Goal: Information Seeking & Learning: Check status

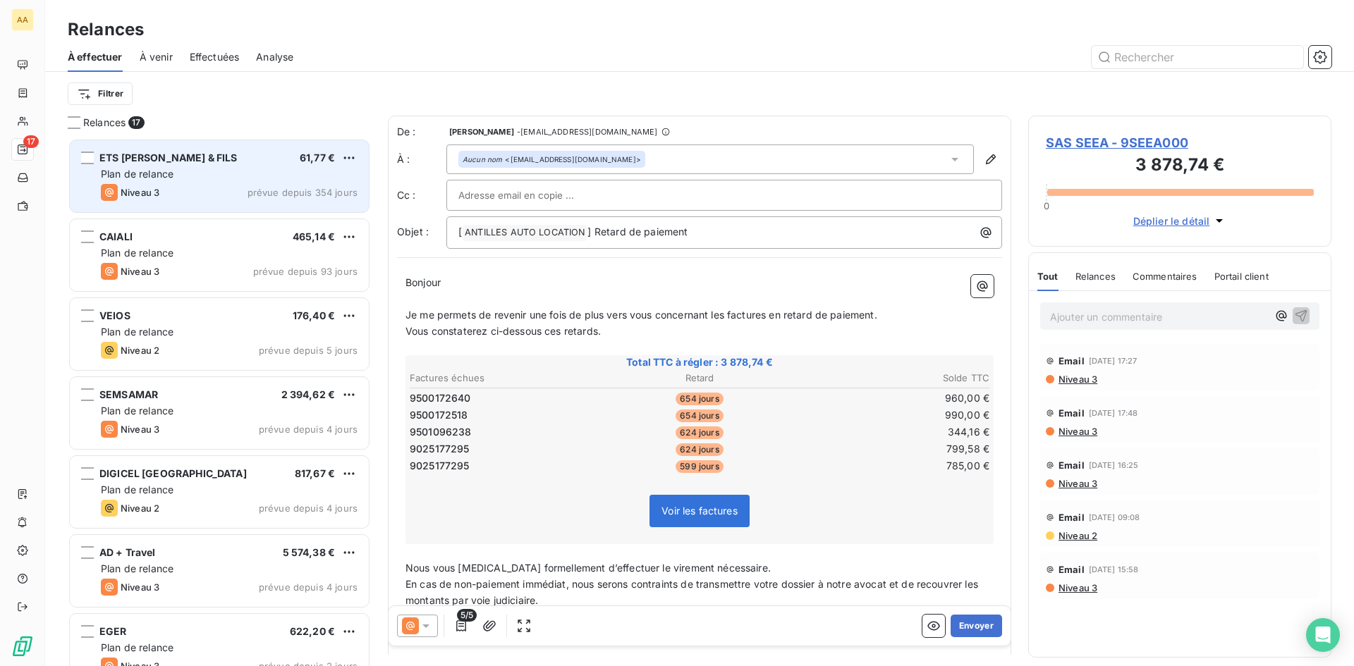
click at [314, 187] on span "prévue depuis 354 jours" at bounding box center [302, 192] width 110 height 11
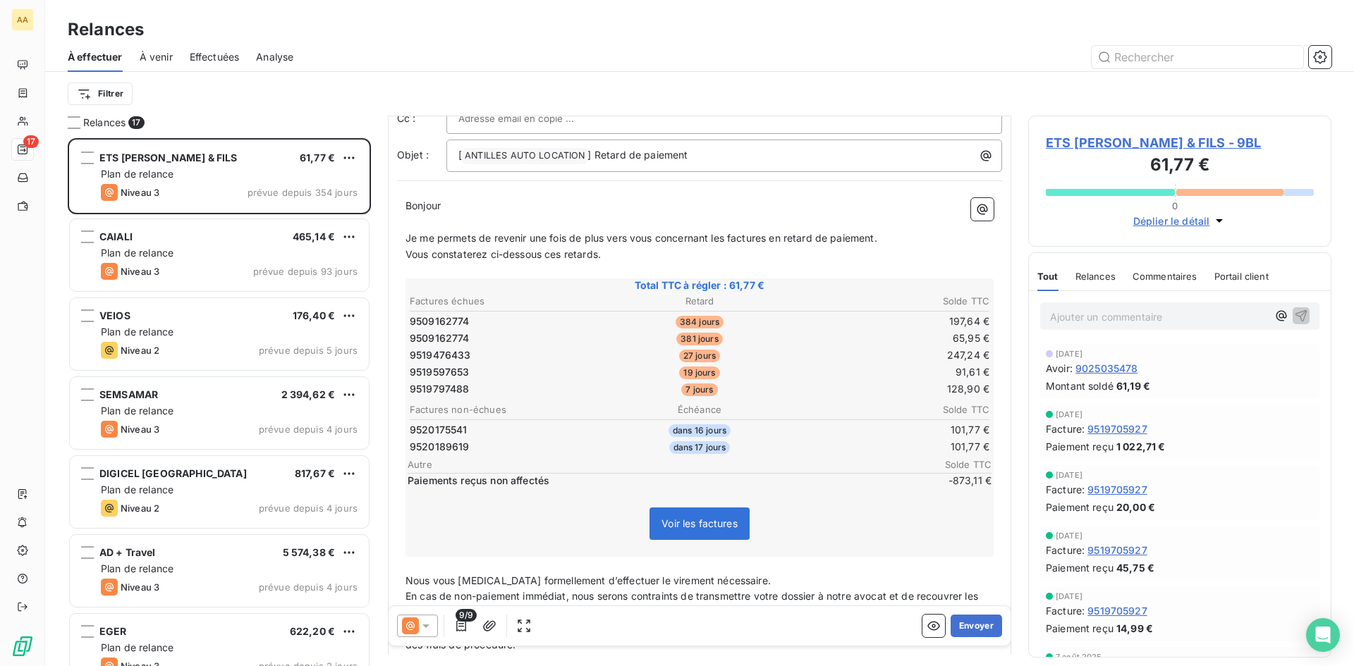
scroll to position [1, 0]
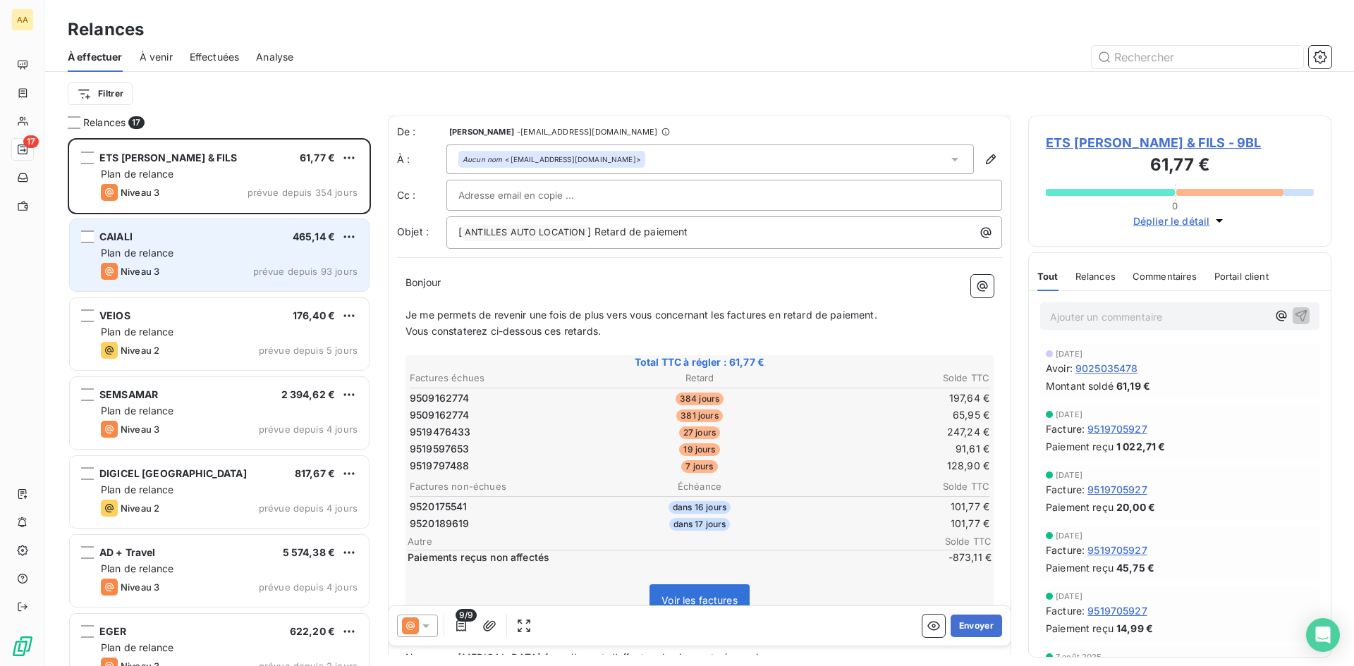
click at [314, 254] on div "Plan de relance" at bounding box center [229, 253] width 257 height 14
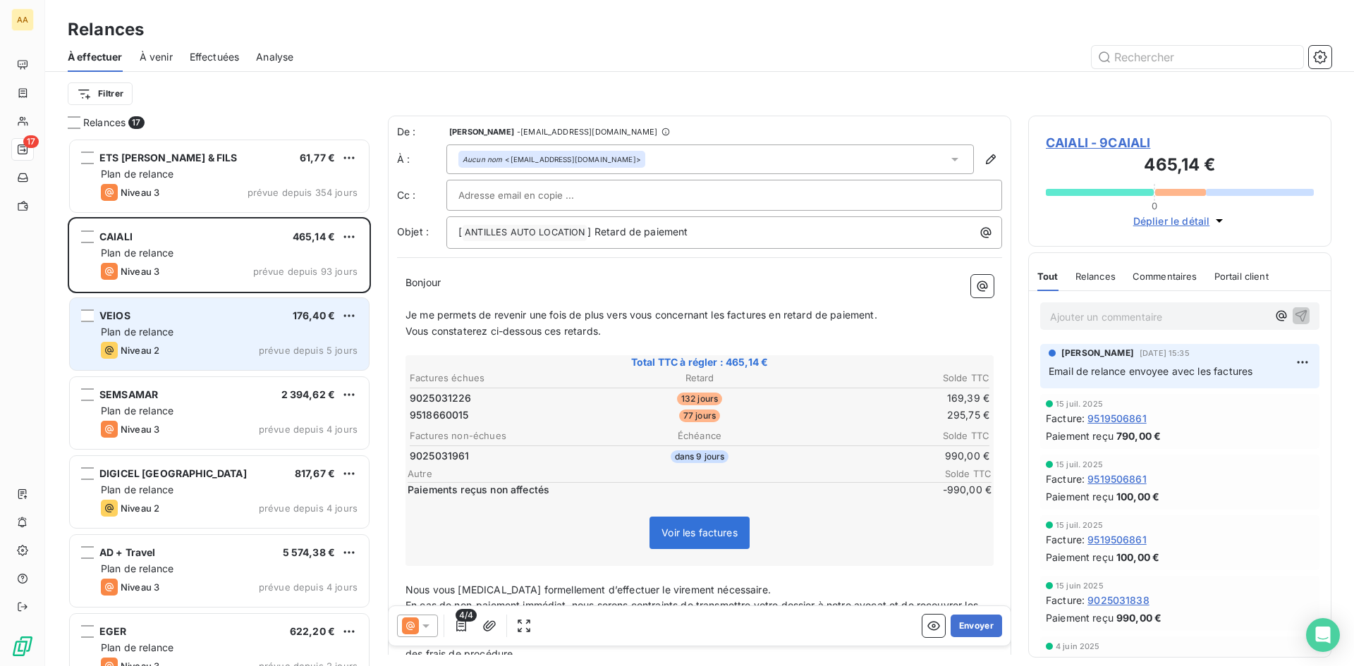
click at [261, 345] on div "Niveau 2 prévue depuis 5 jours" at bounding box center [229, 350] width 257 height 17
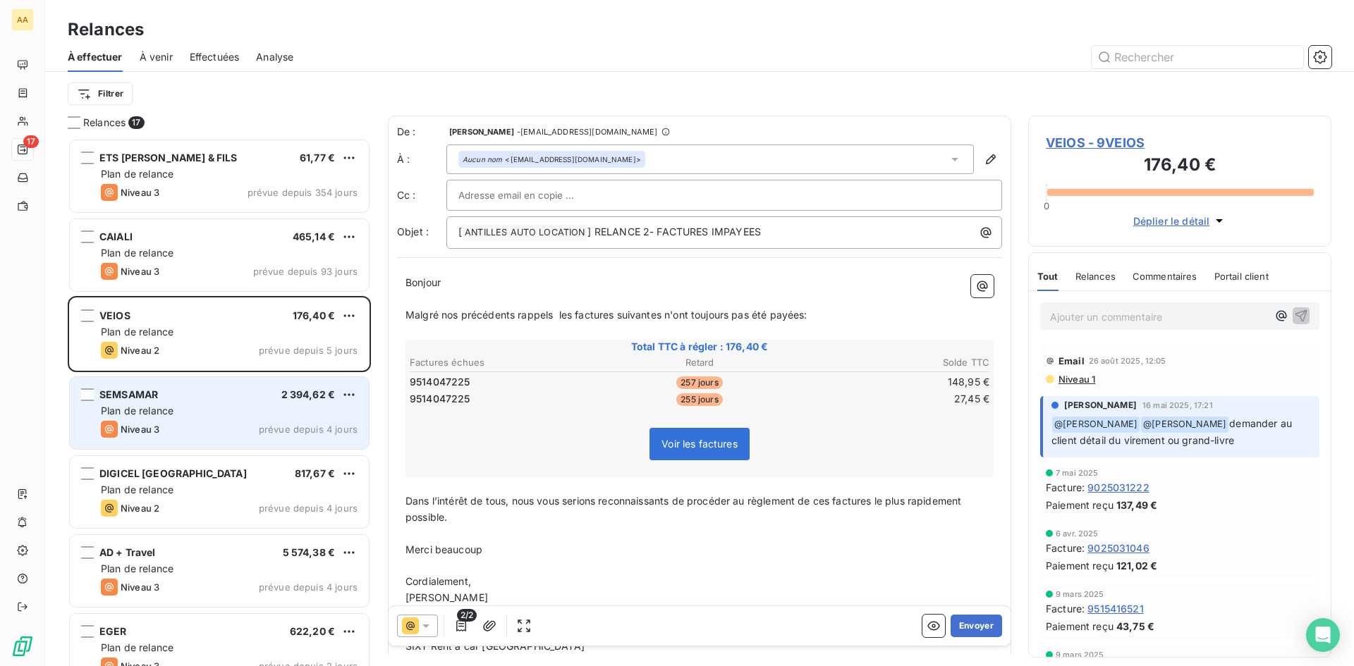
click at [301, 415] on div "Plan de relance" at bounding box center [229, 411] width 257 height 14
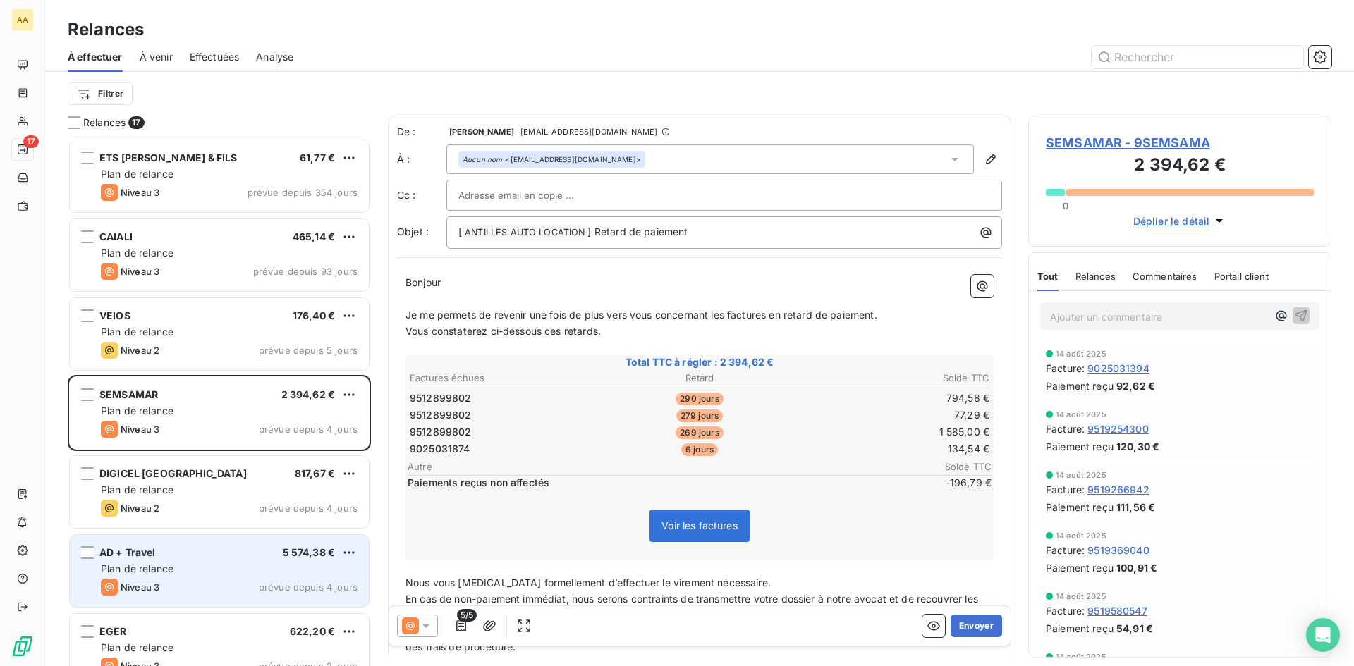
click at [281, 551] on div "AD + Travel 5 574,38 €" at bounding box center [229, 552] width 257 height 13
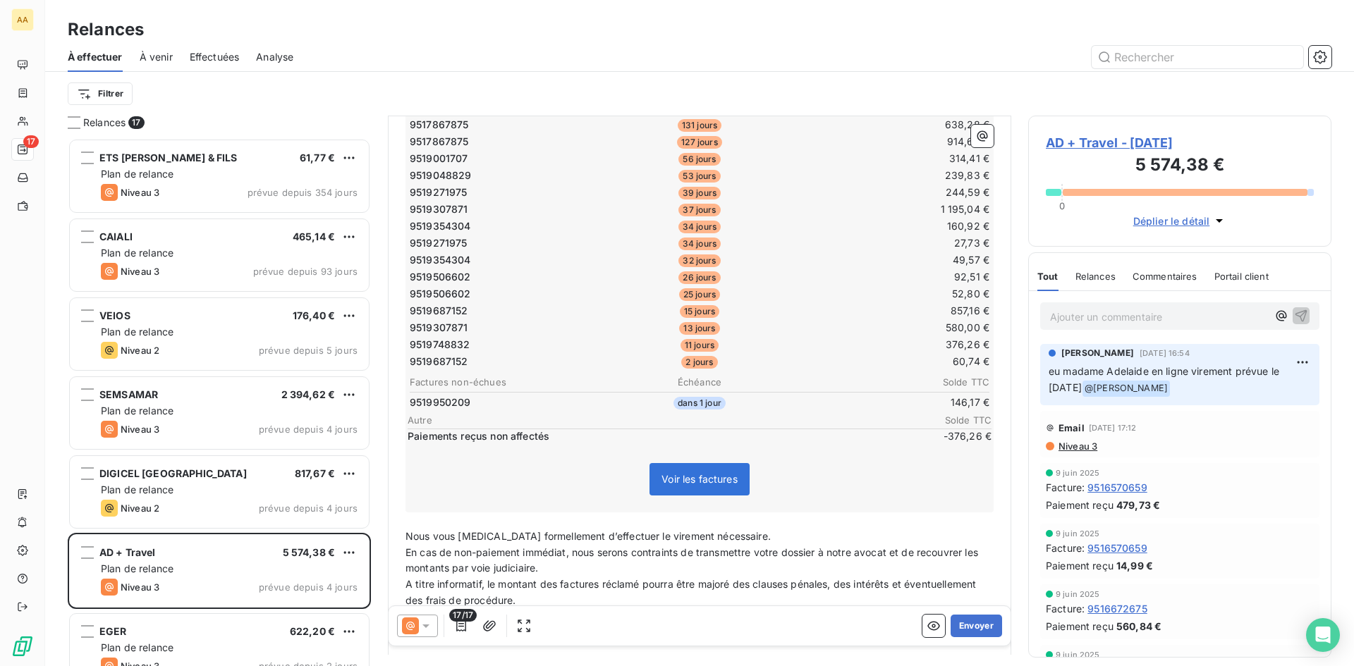
scroll to position [283, 0]
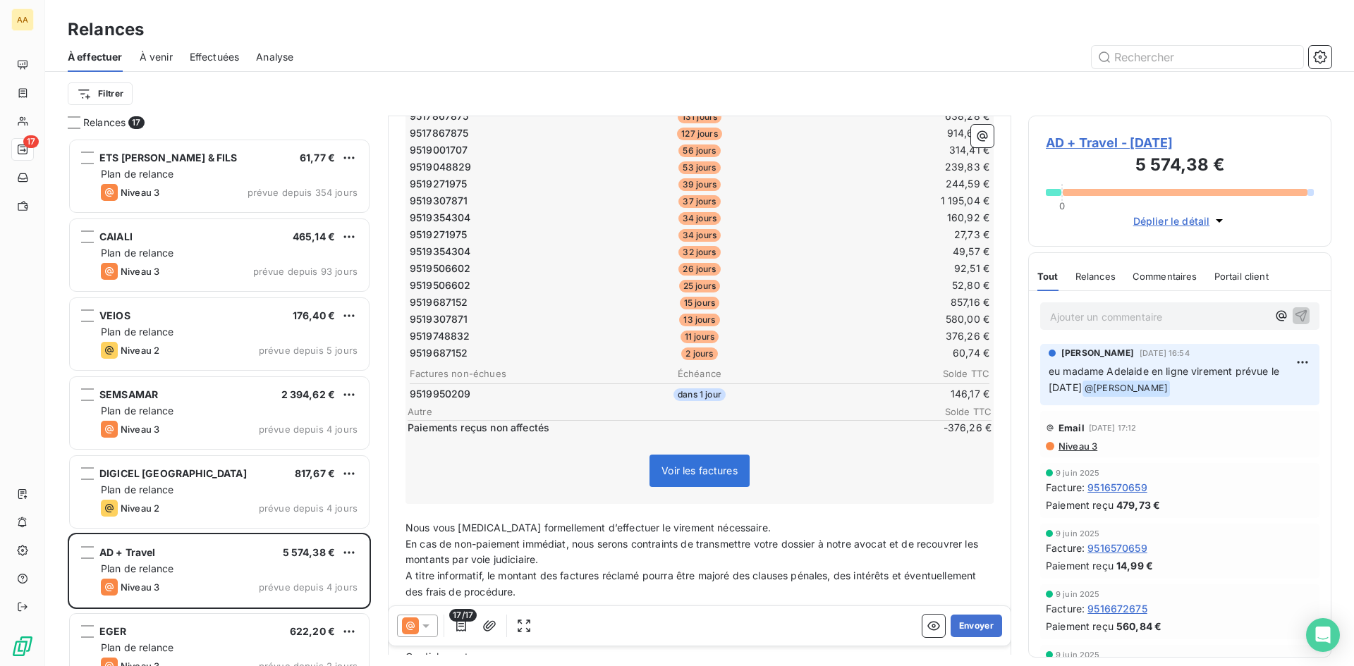
click at [1170, 388] on span "@ [PERSON_NAME]" at bounding box center [1125, 389] width 87 height 16
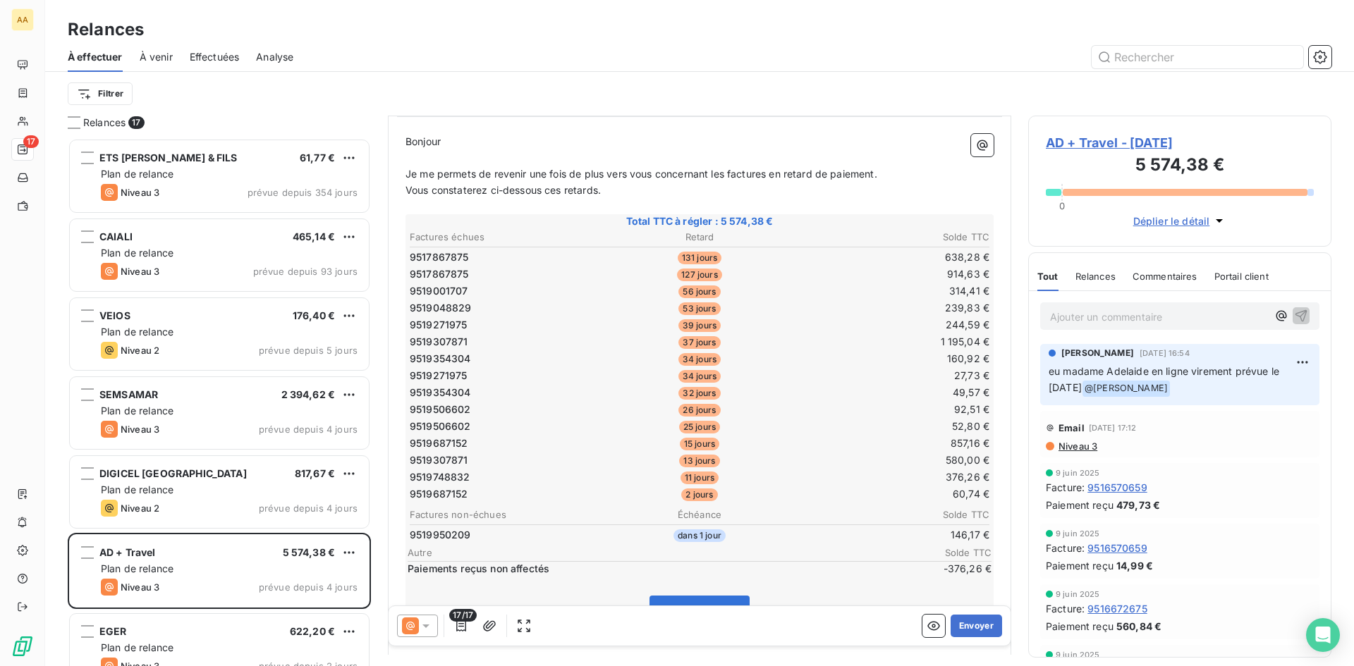
scroll to position [71, 0]
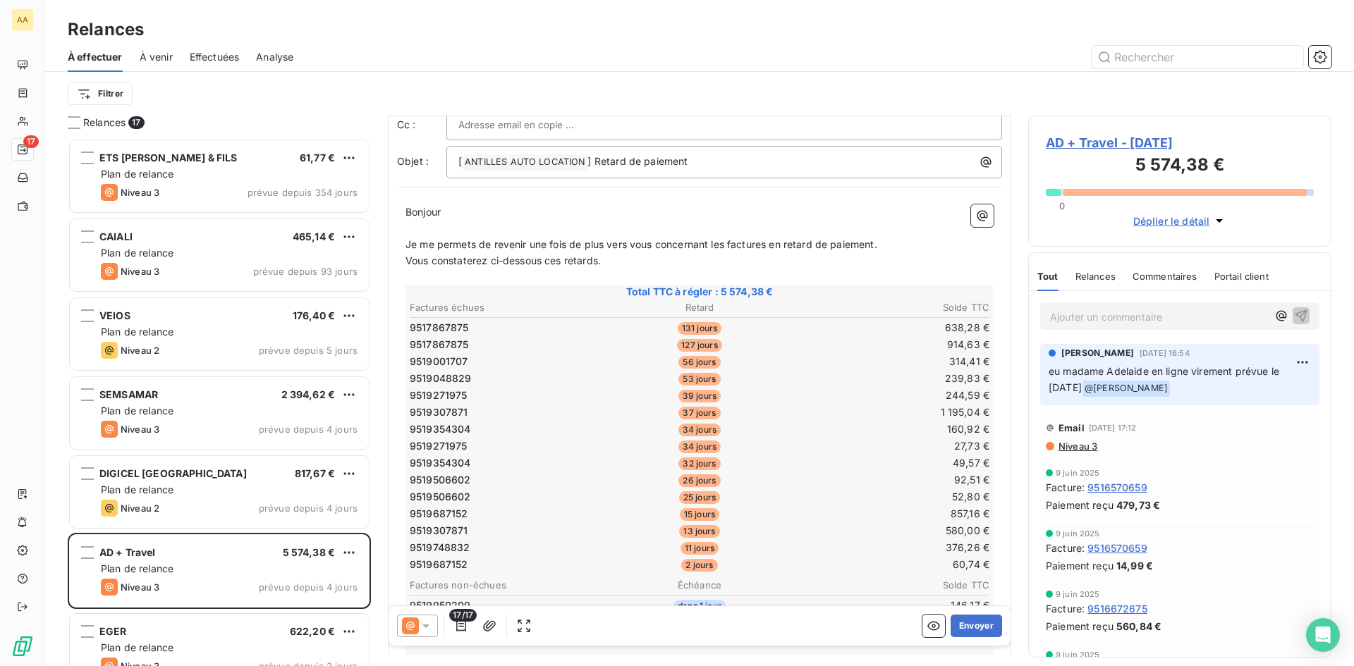
click at [832, 421] on table "Factures échues Retard Solde TTC 9517867875 131 jours 638,28 € 9517867875 127 j…" at bounding box center [699, 436] width 584 height 275
click at [760, 332] on td "131 jours" at bounding box center [699, 328] width 192 height 16
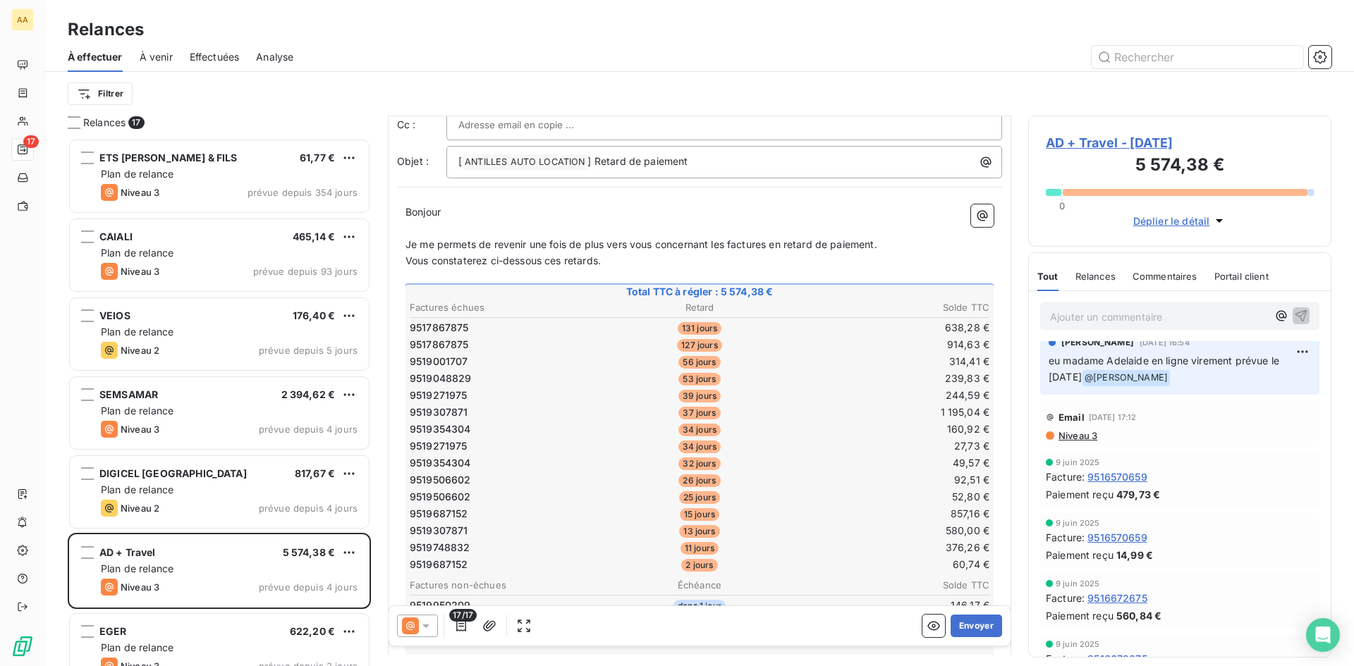
click at [1167, 274] on span "Commentaires" at bounding box center [1164, 276] width 65 height 11
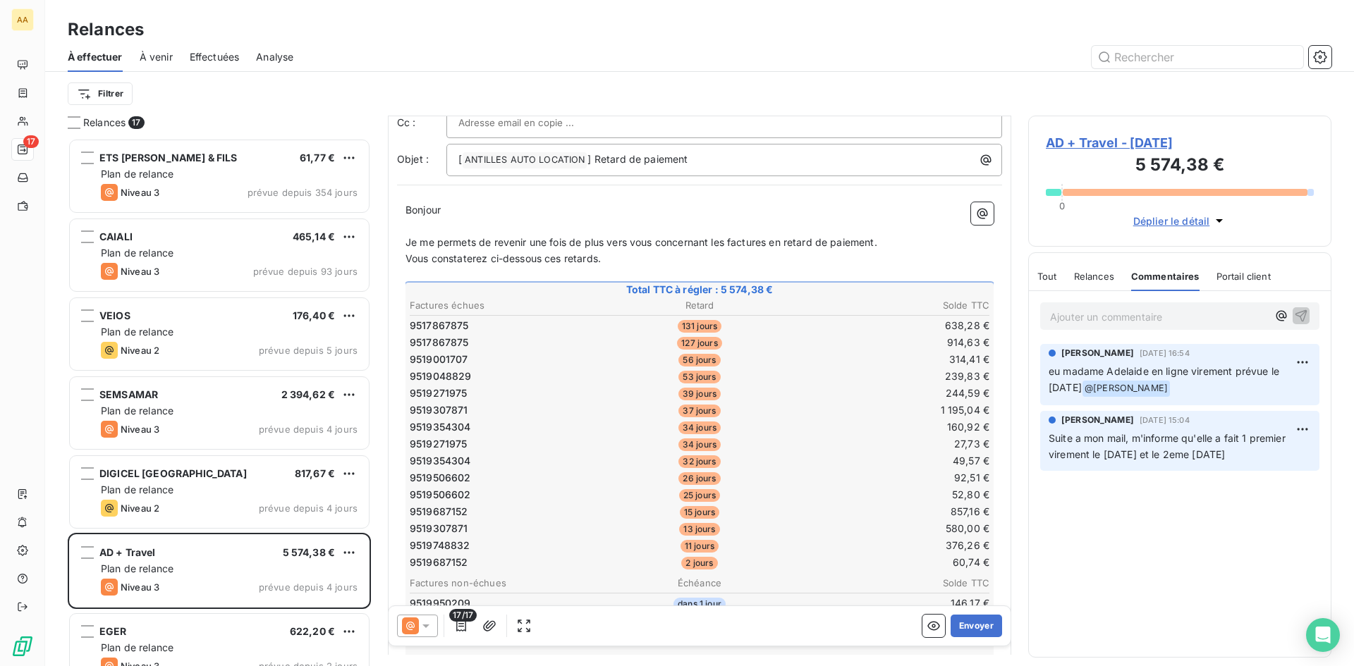
scroll to position [142, 0]
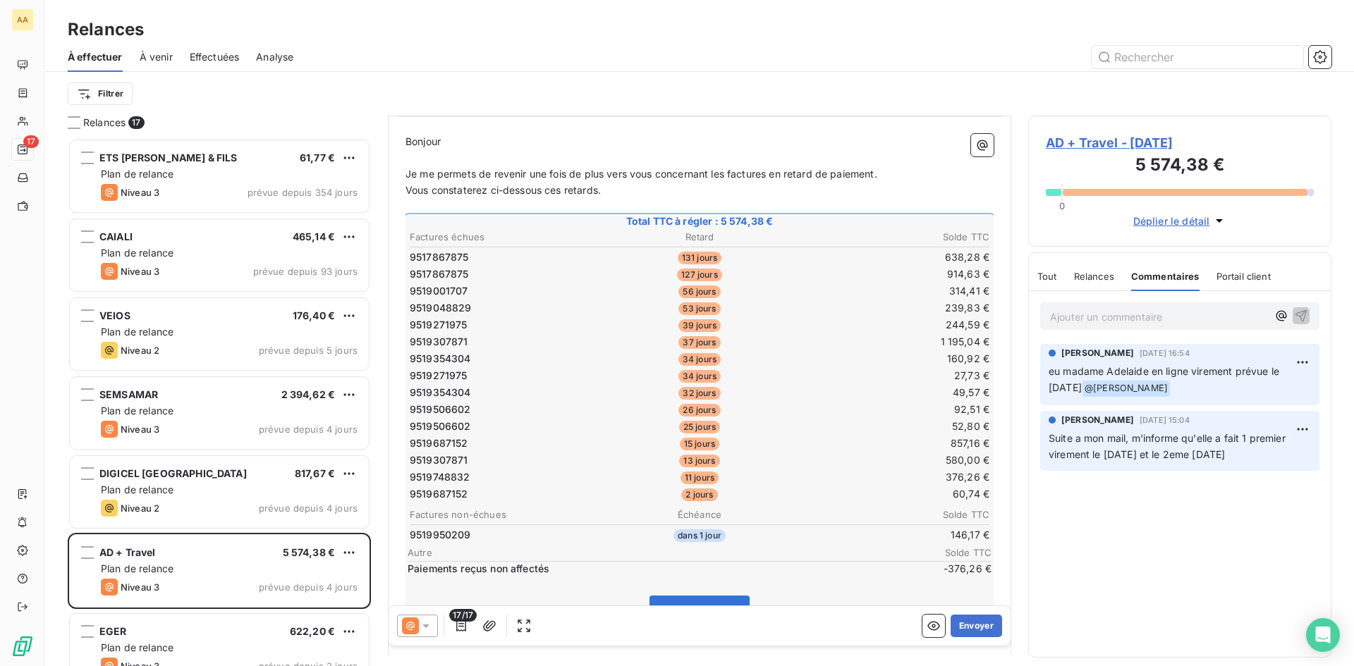
click at [944, 259] on td "638,28 €" at bounding box center [893, 258] width 192 height 16
click at [766, 267] on td "127 jours" at bounding box center [699, 274] width 192 height 16
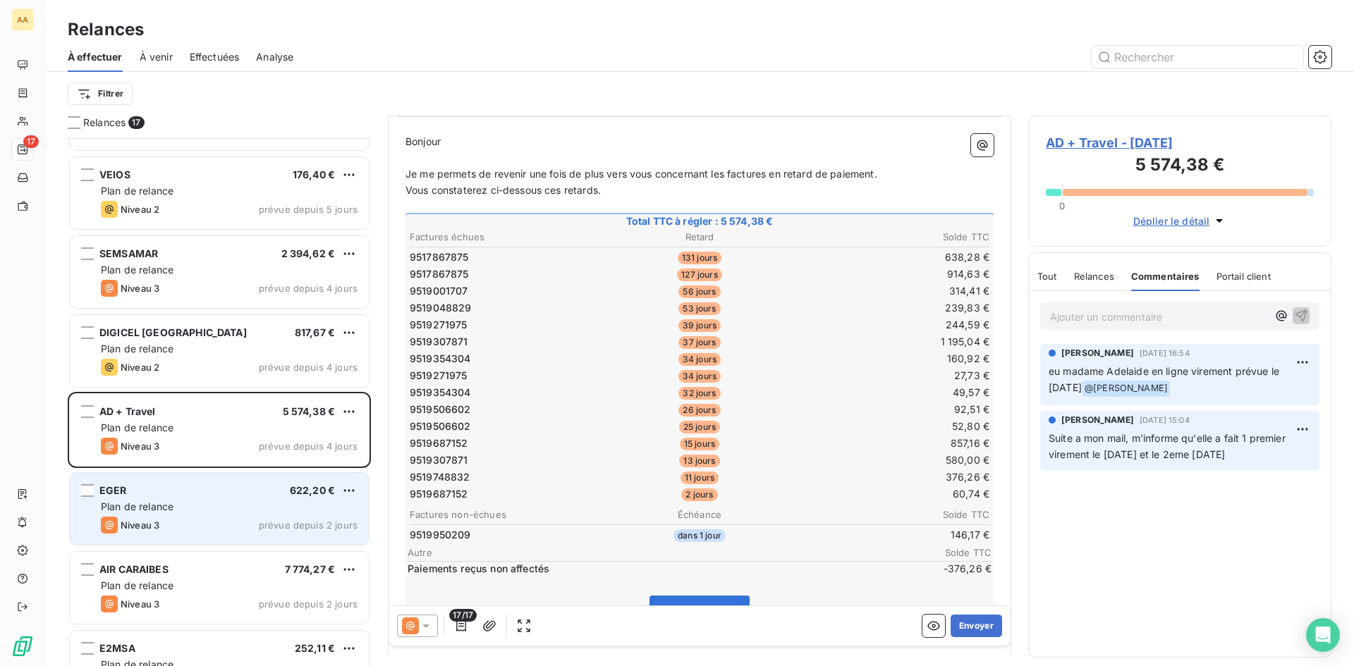
click at [295, 513] on div "Plan de relance" at bounding box center [229, 507] width 257 height 14
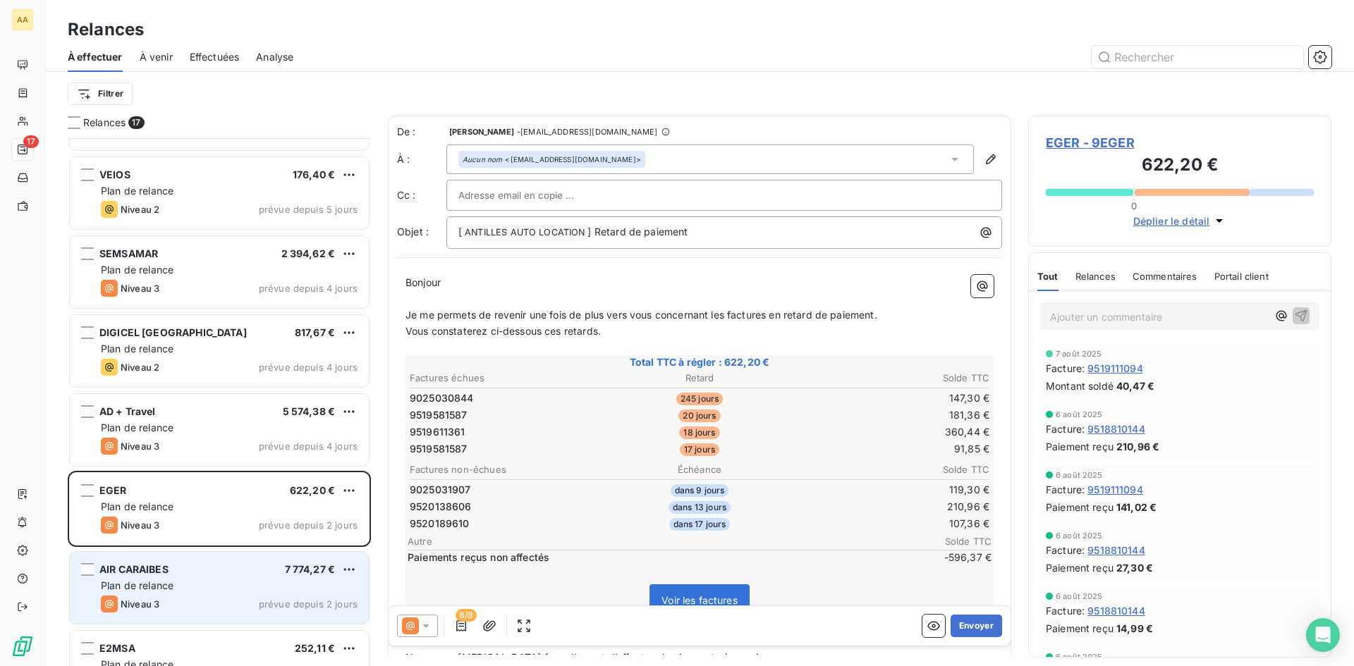
click at [297, 590] on div "Plan de relance" at bounding box center [229, 586] width 257 height 14
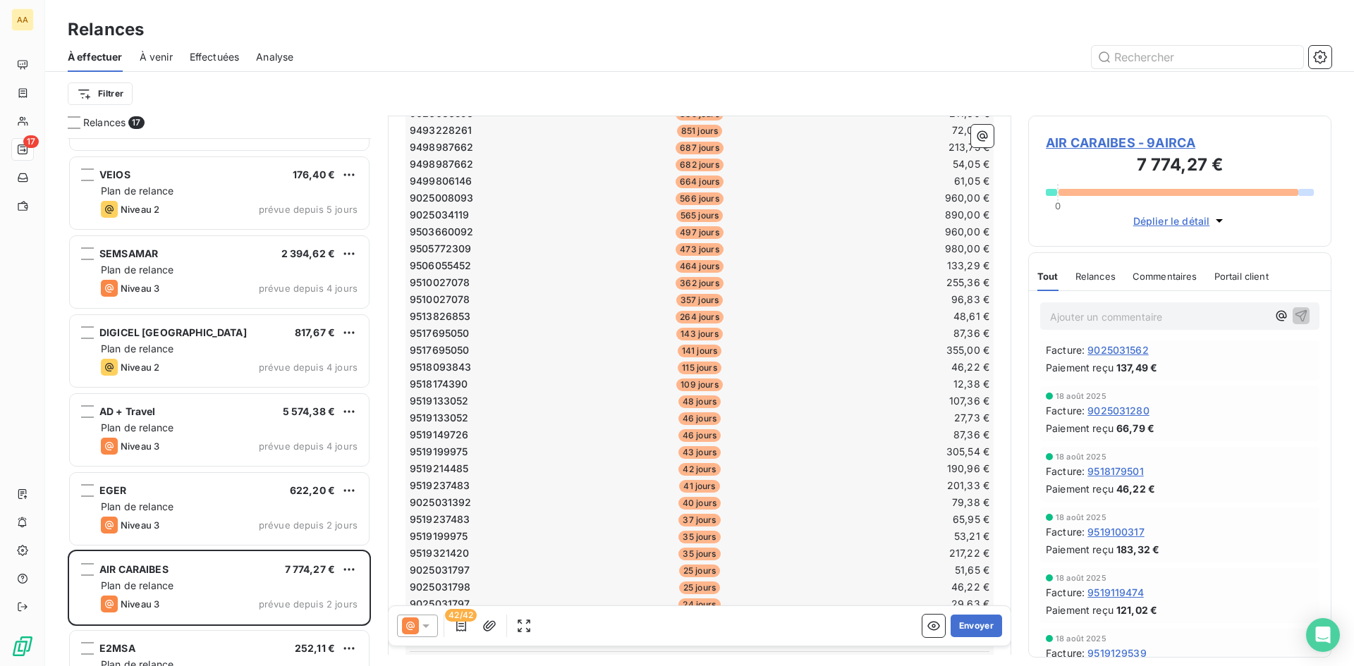
scroll to position [634, 0]
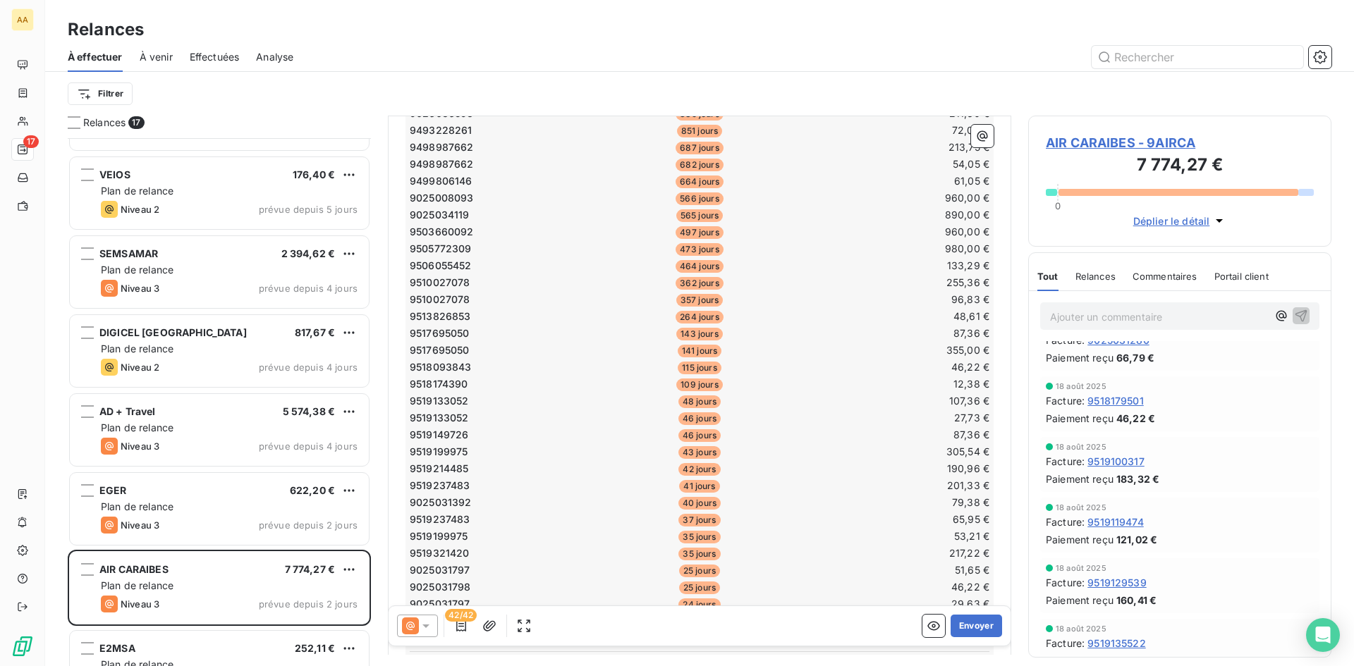
click at [950, 378] on td "12,38 €" at bounding box center [893, 384] width 192 height 16
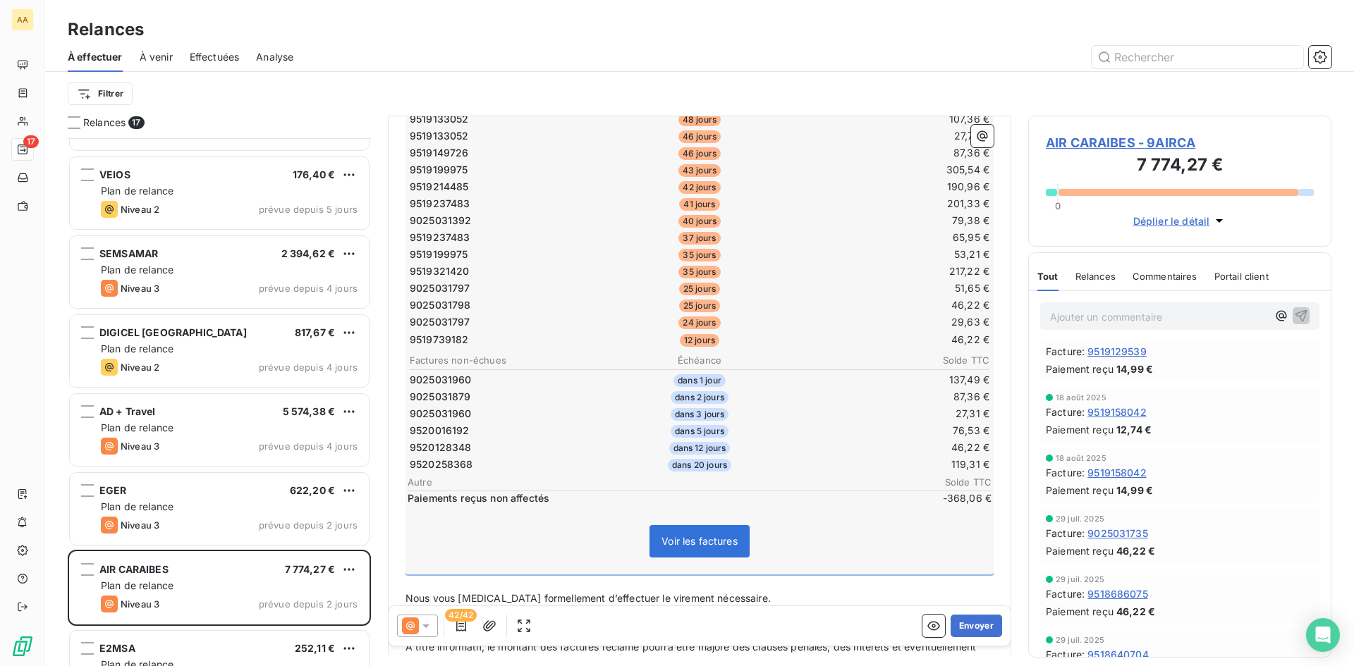
scroll to position [1269, 0]
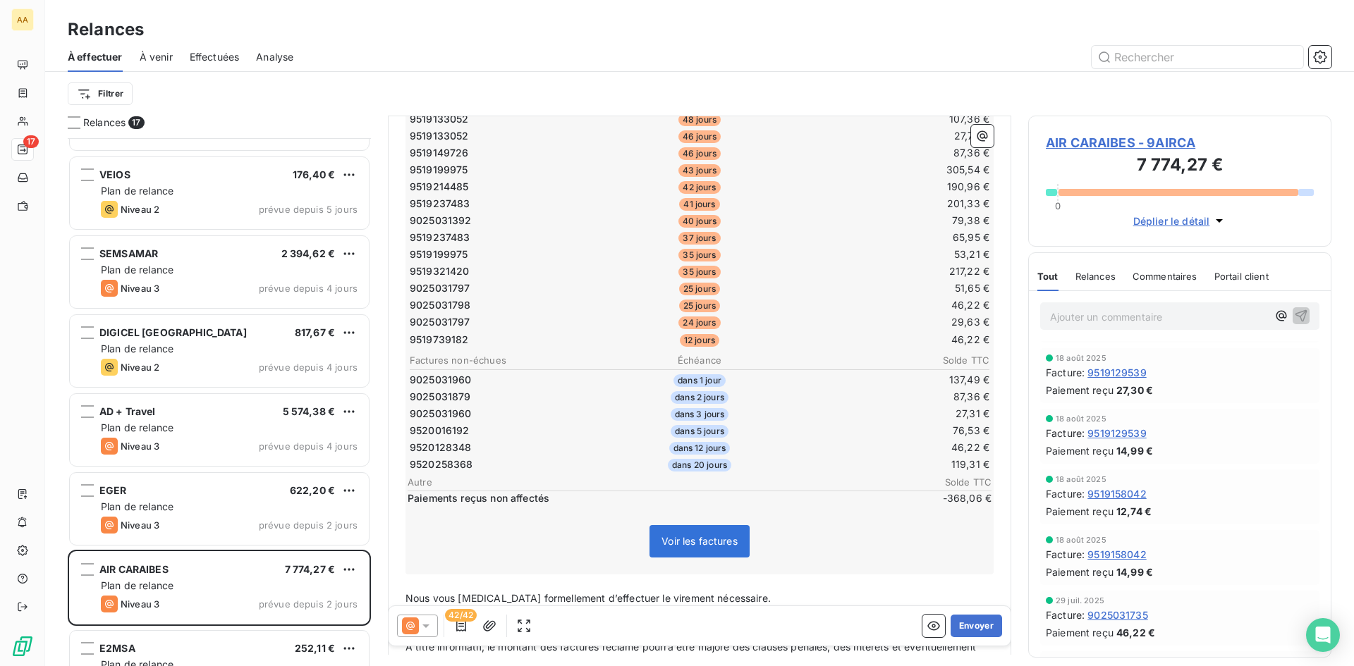
click at [1118, 435] on span "9519129539" at bounding box center [1116, 433] width 59 height 15
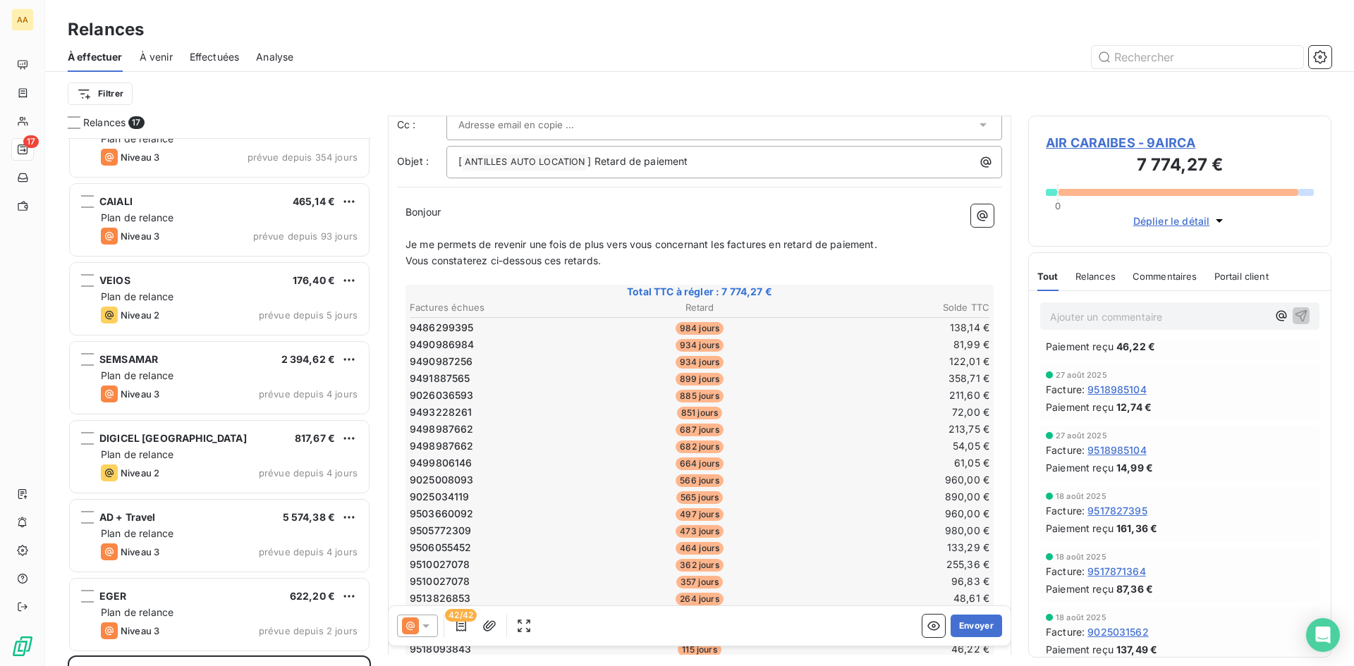
scroll to position [71, 0]
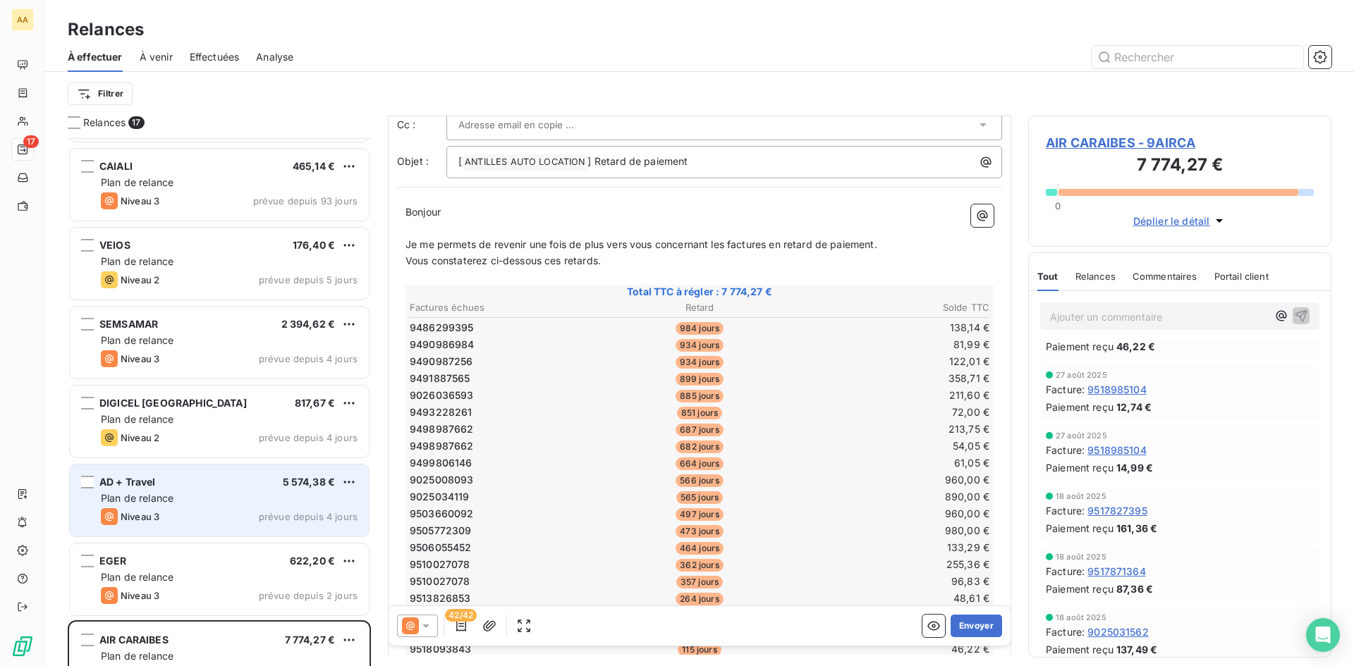
click at [300, 491] on div "Plan de relance" at bounding box center [229, 498] width 257 height 14
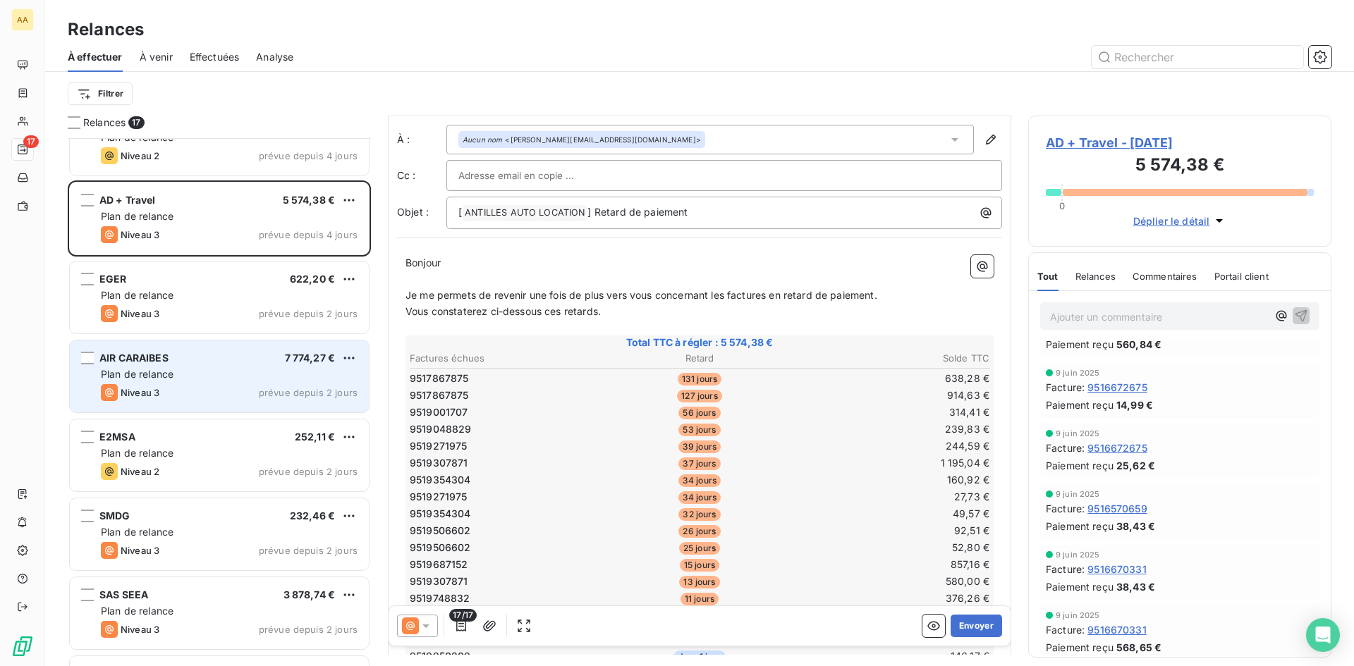
scroll to position [494, 0]
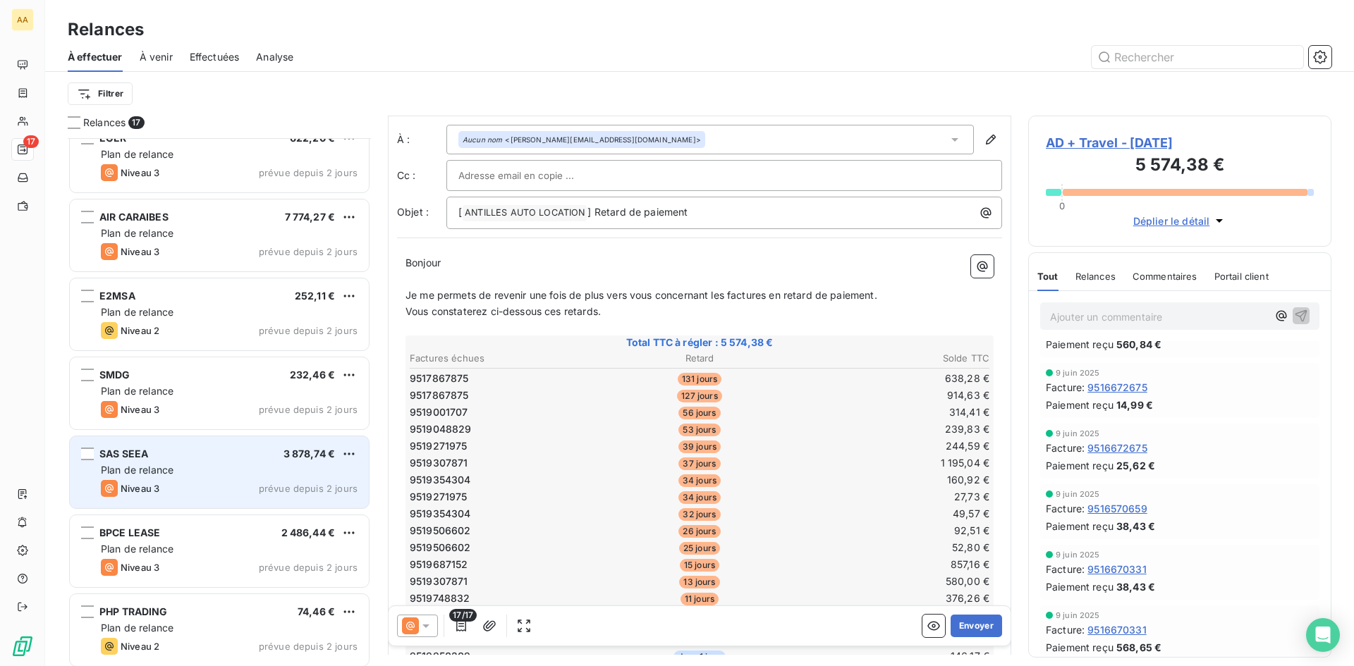
click at [272, 463] on div "Plan de relance" at bounding box center [229, 470] width 257 height 14
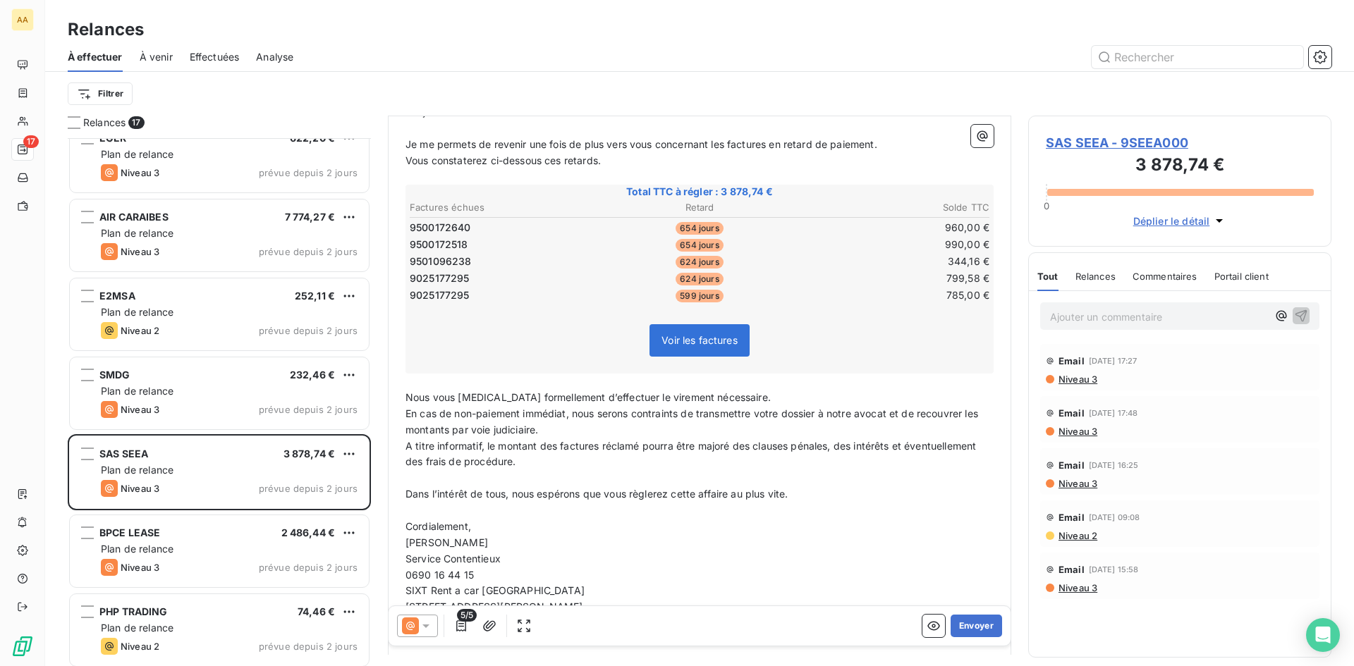
scroll to position [28, 0]
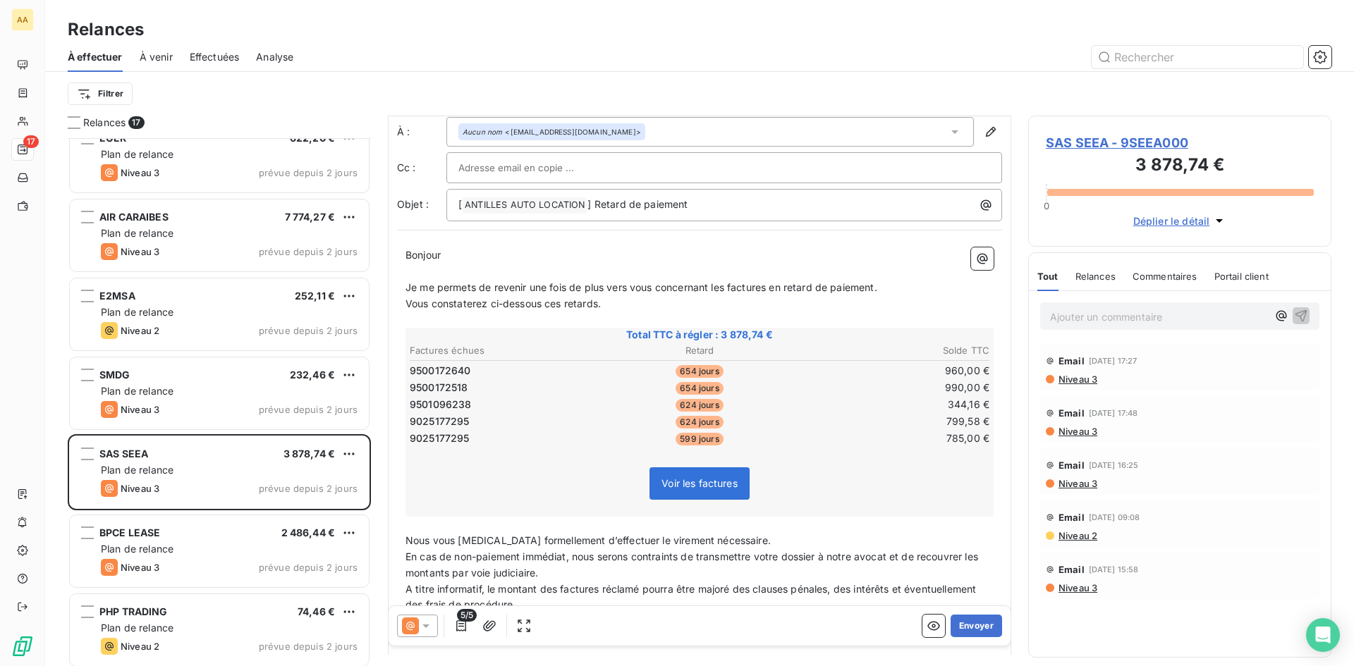
click at [1186, 273] on span "Commentaires" at bounding box center [1164, 276] width 65 height 11
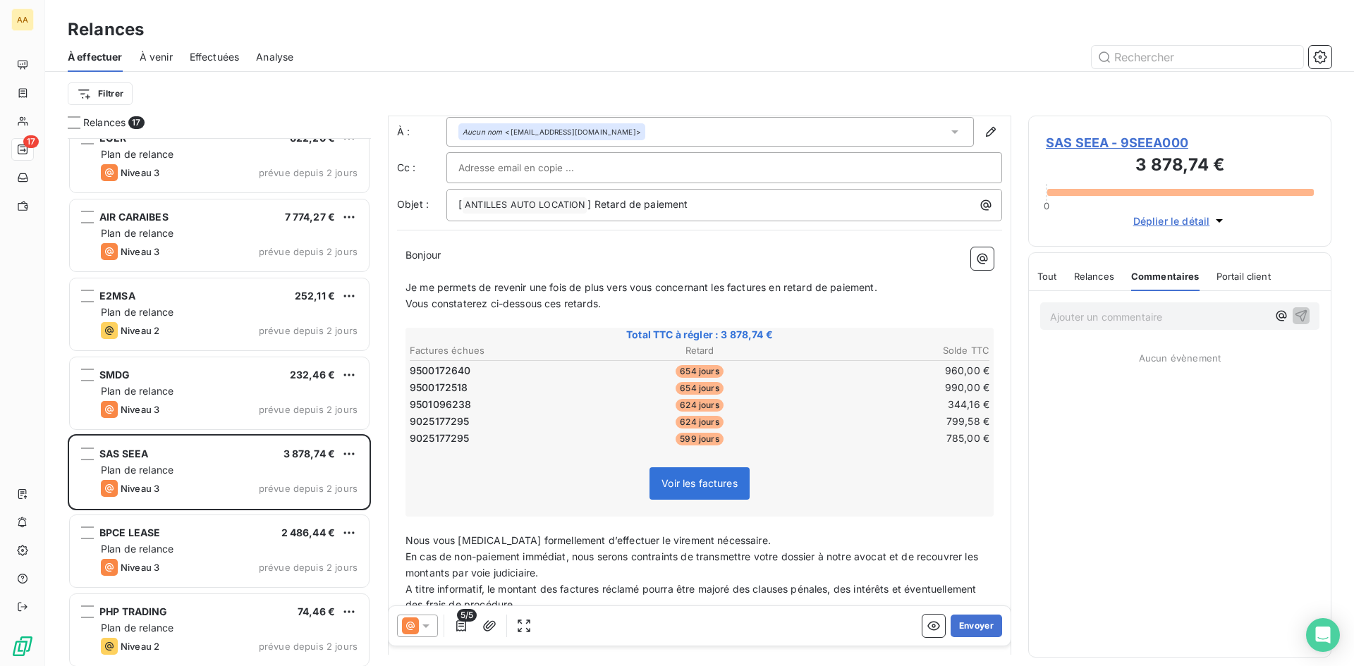
click at [1100, 276] on span "Relances" at bounding box center [1094, 276] width 40 height 11
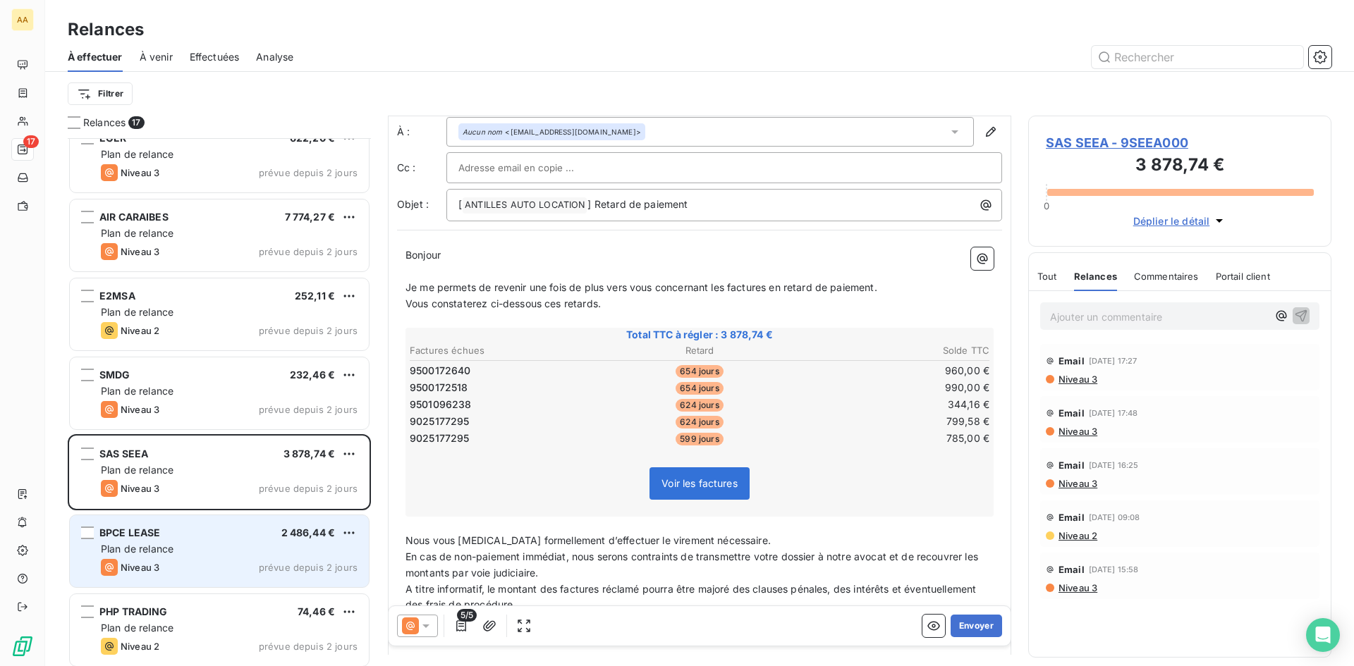
click at [261, 531] on div "BPCE LEASE 2 486,44 €" at bounding box center [229, 533] width 257 height 13
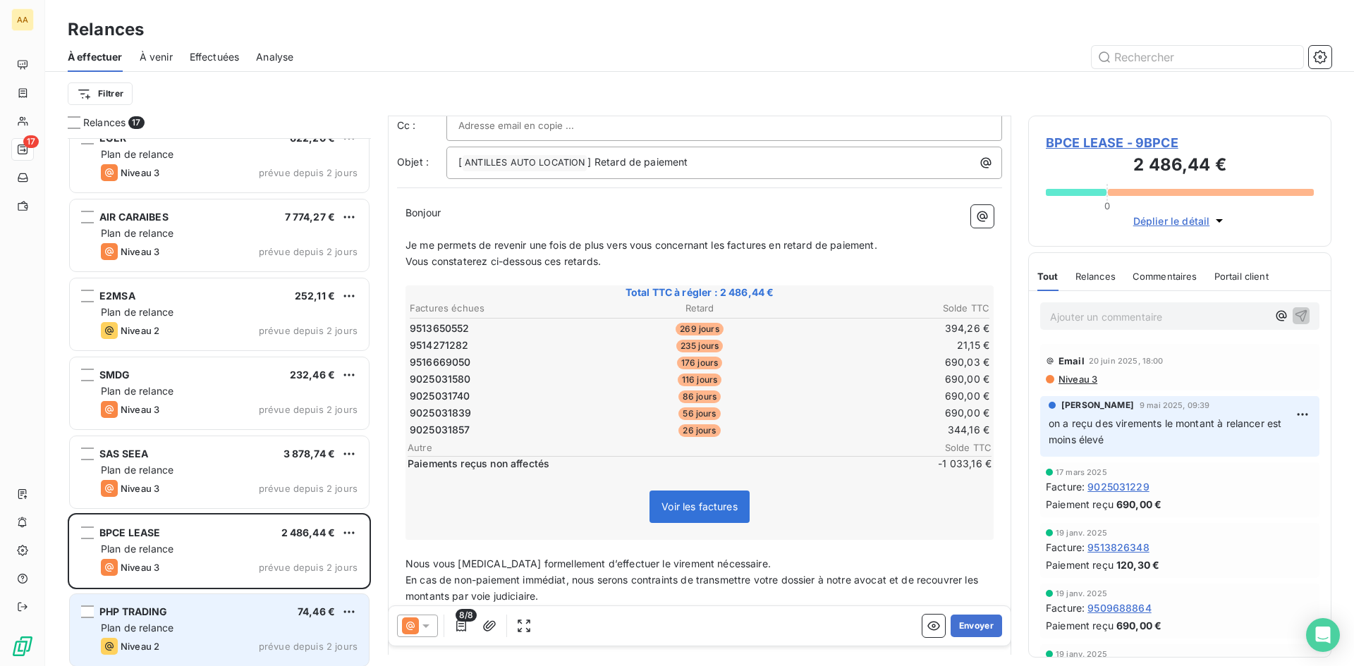
scroll to position [71, 0]
click at [235, 626] on div "Plan de relance" at bounding box center [229, 628] width 257 height 14
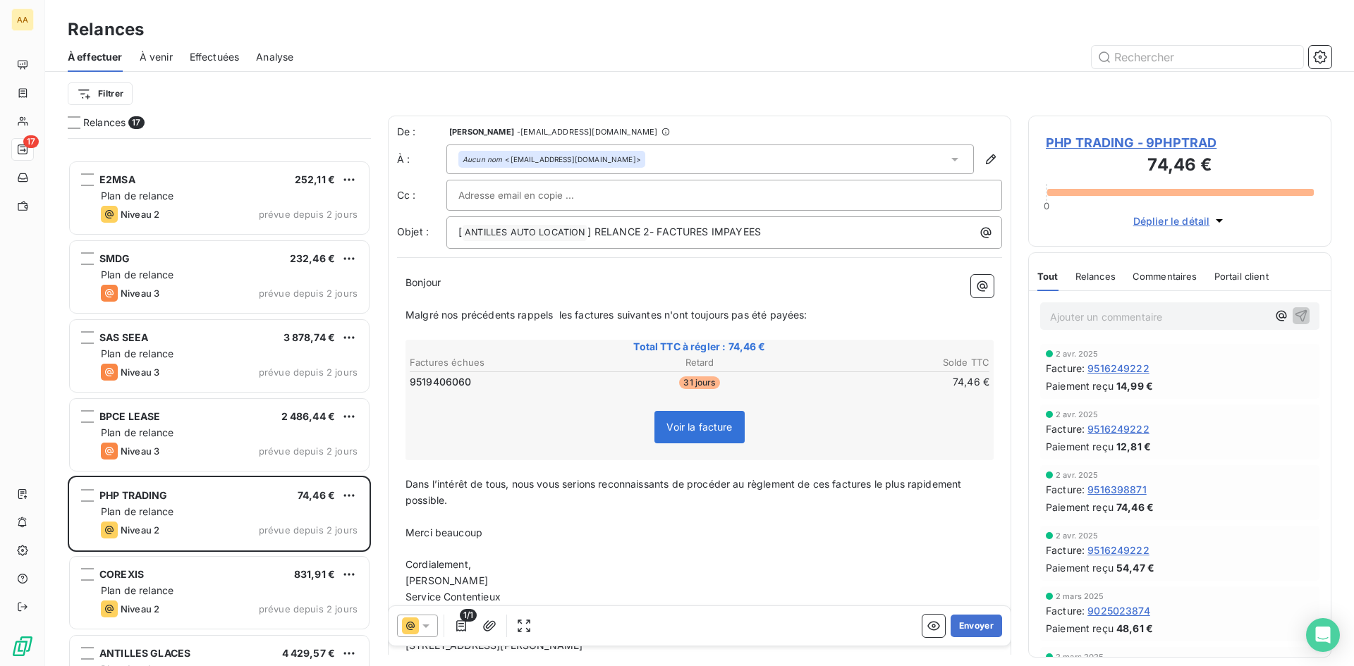
scroll to position [776, 0]
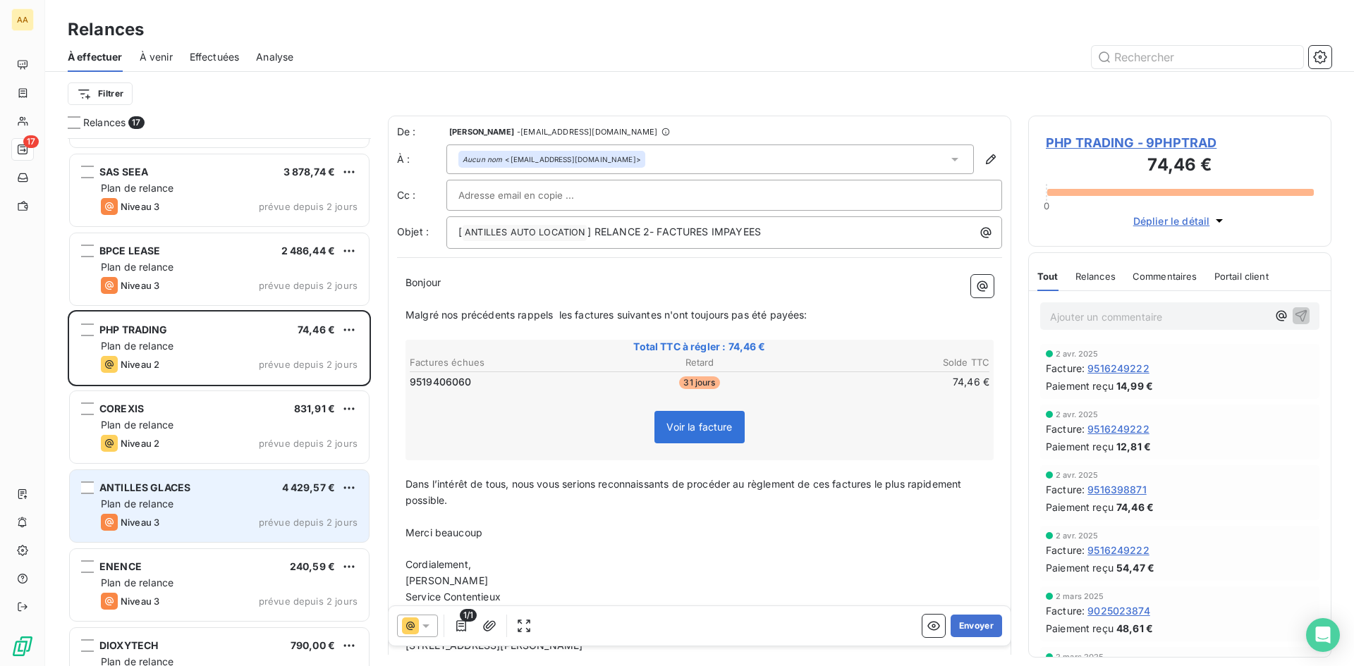
click at [288, 494] on div "4 429,57 €" at bounding box center [309, 488] width 54 height 14
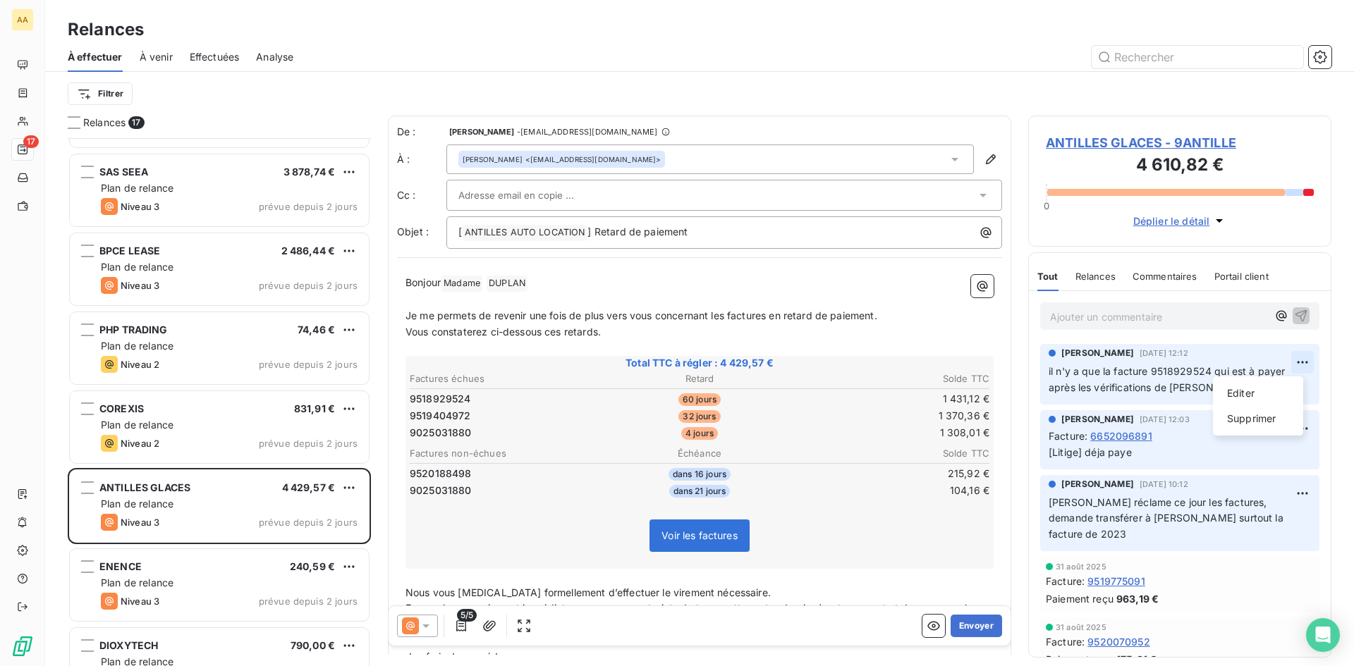
click at [1298, 362] on html "AA 17 Relances À effectuer À venir Effectuées Analyse Filtrer Relances 17 E2MSA…" at bounding box center [677, 333] width 1354 height 666
click at [1256, 364] on html "AA 17 Relances À effectuer À venir Effectuées Analyse Filtrer Relances 17 E2MSA…" at bounding box center [677, 333] width 1354 height 666
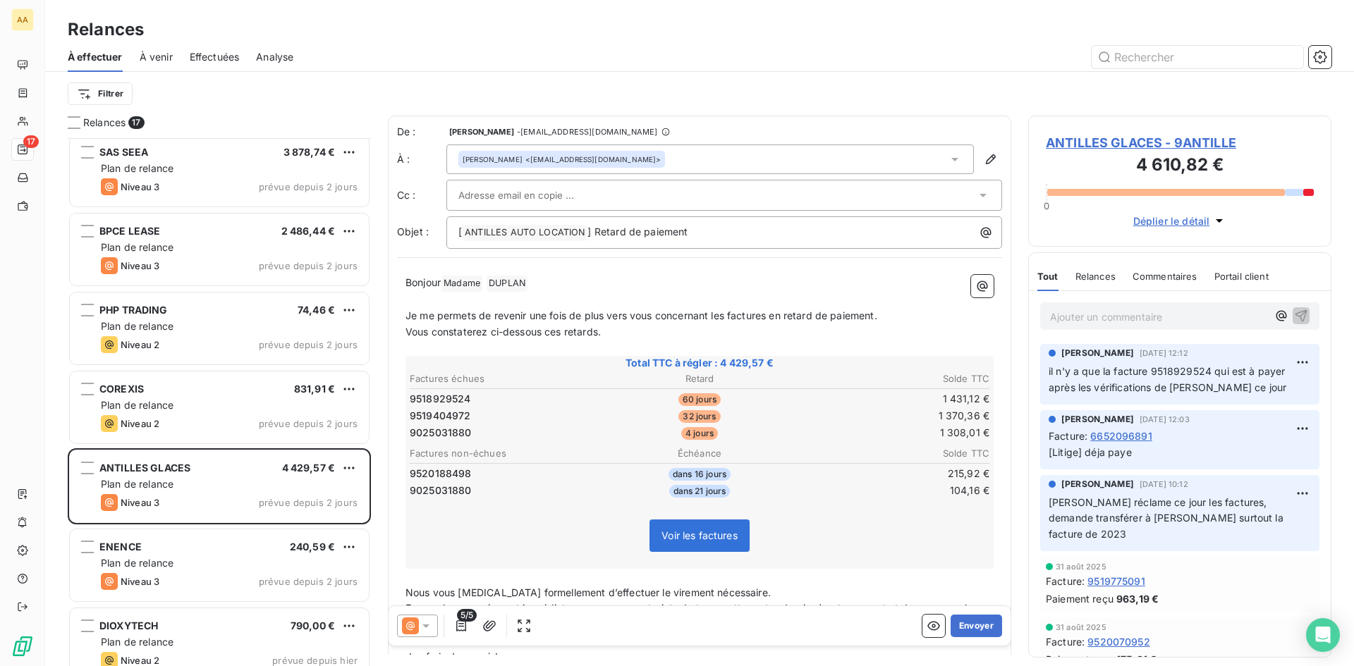
scroll to position [815, 0]
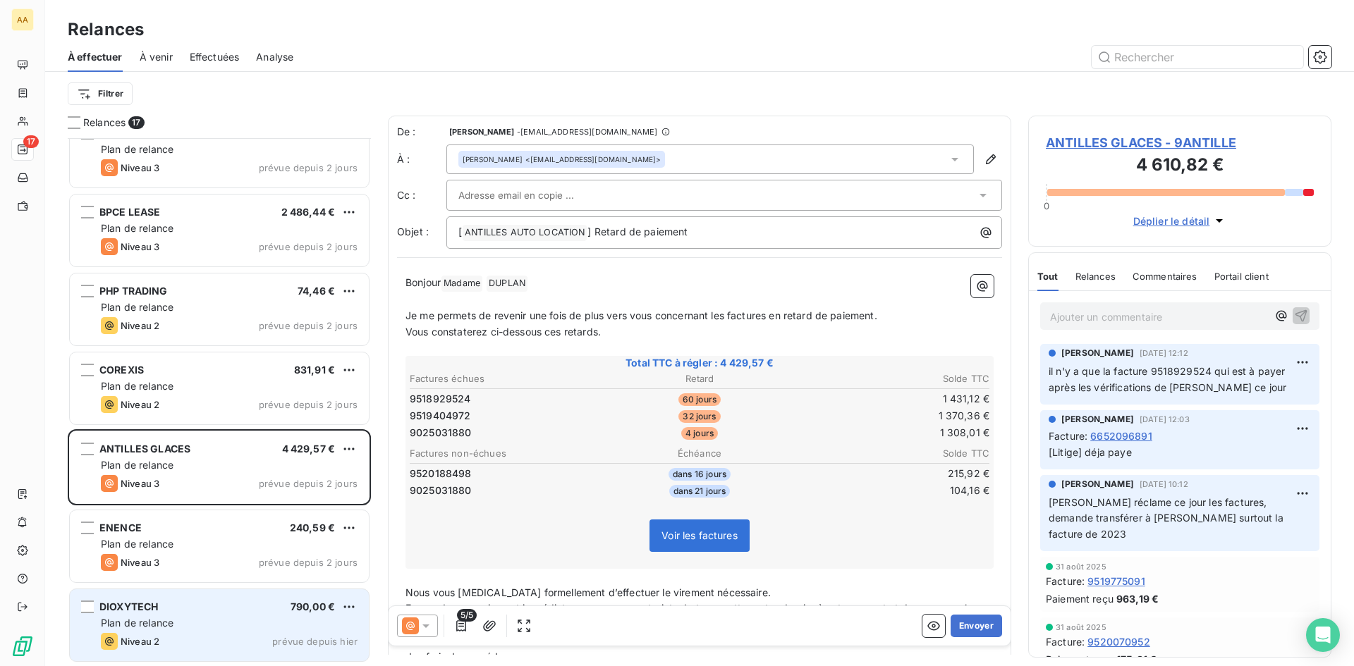
click at [239, 610] on div "DIOXYTECH 790,00 €" at bounding box center [229, 607] width 257 height 13
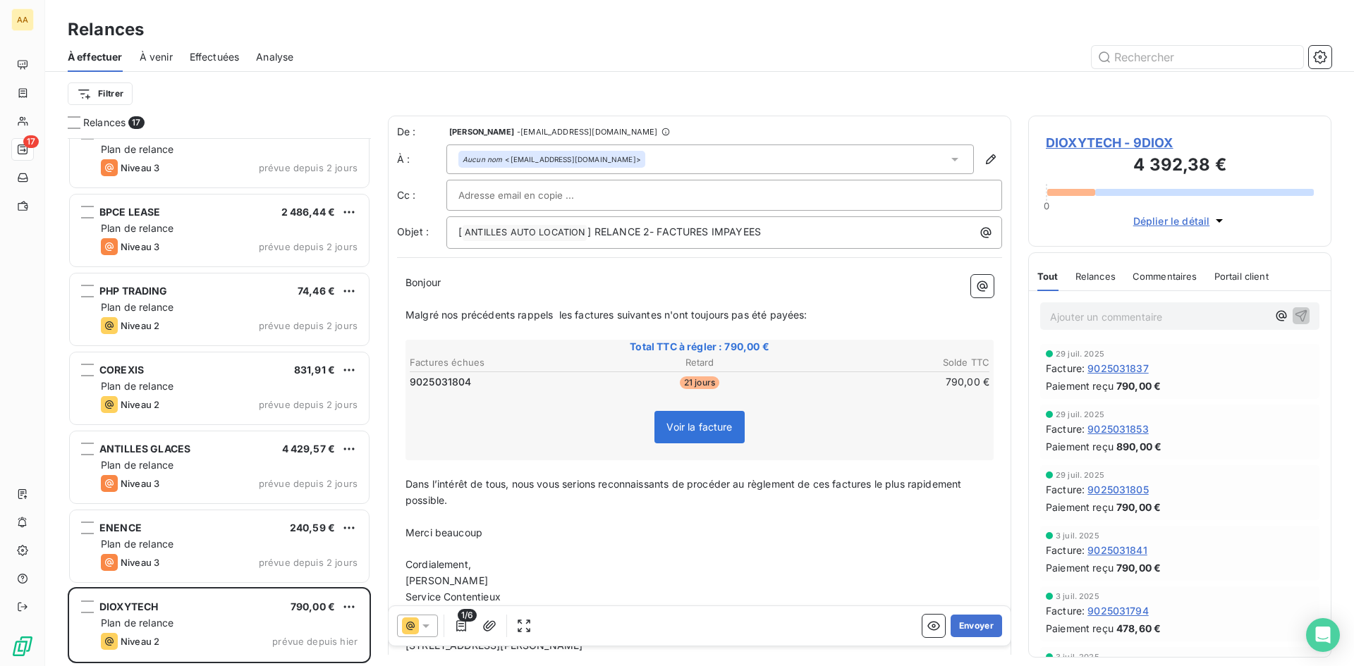
click at [1121, 135] on span "DIOXYTECH - 9DIOX" at bounding box center [1179, 142] width 268 height 19
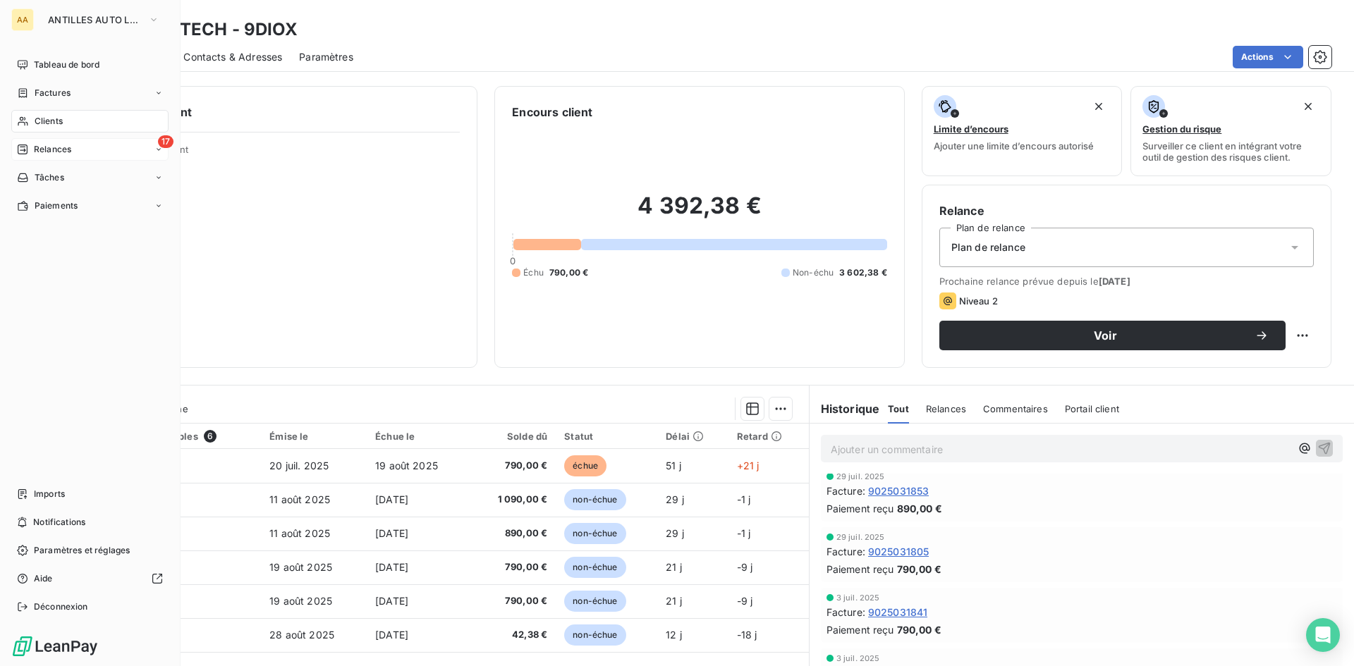
click at [60, 145] on span "Relances" at bounding box center [52, 149] width 37 height 13
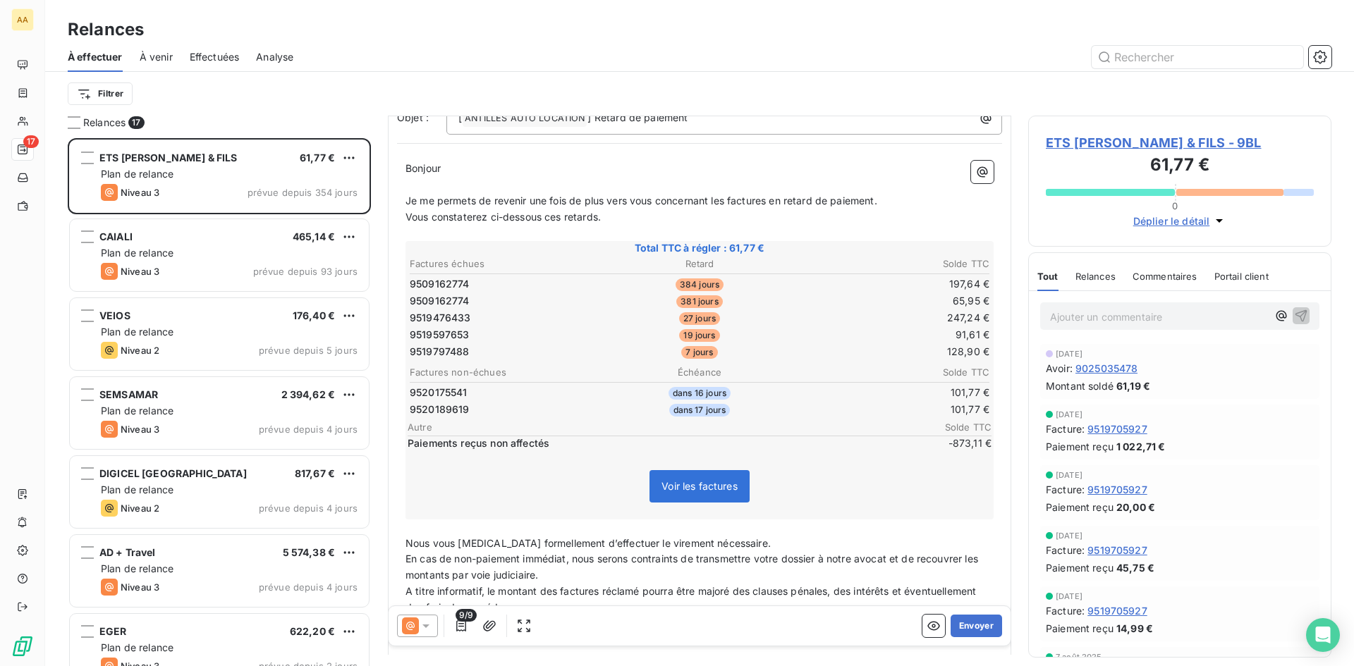
scroll to position [212, 0]
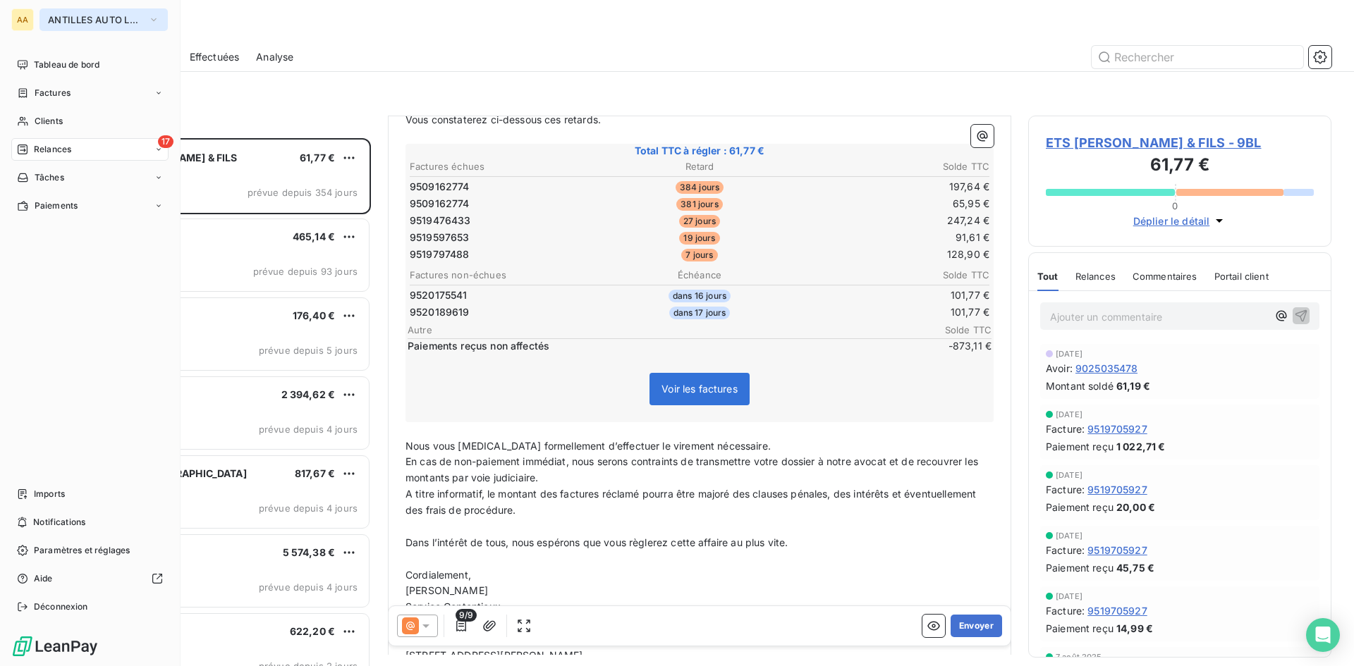
click at [157, 19] on icon "button" at bounding box center [153, 20] width 11 height 14
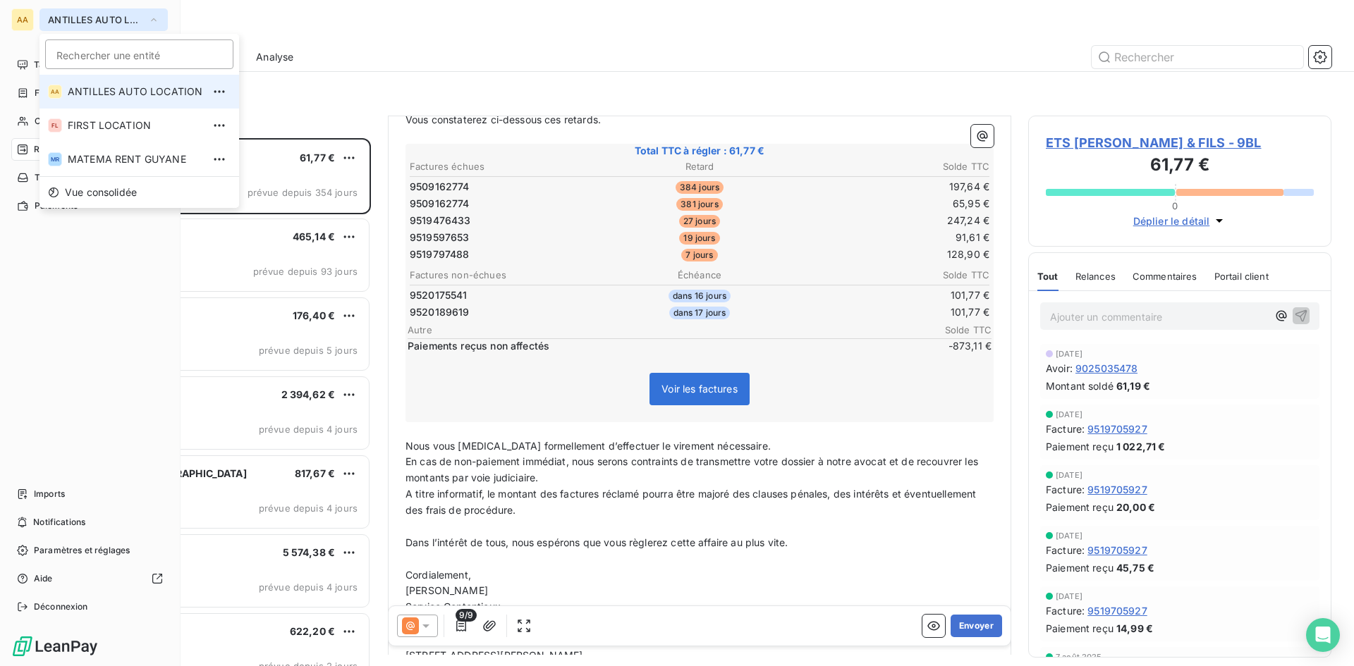
click at [140, 89] on span "ANTILLES AUTO LOCATION" at bounding box center [135, 92] width 135 height 14
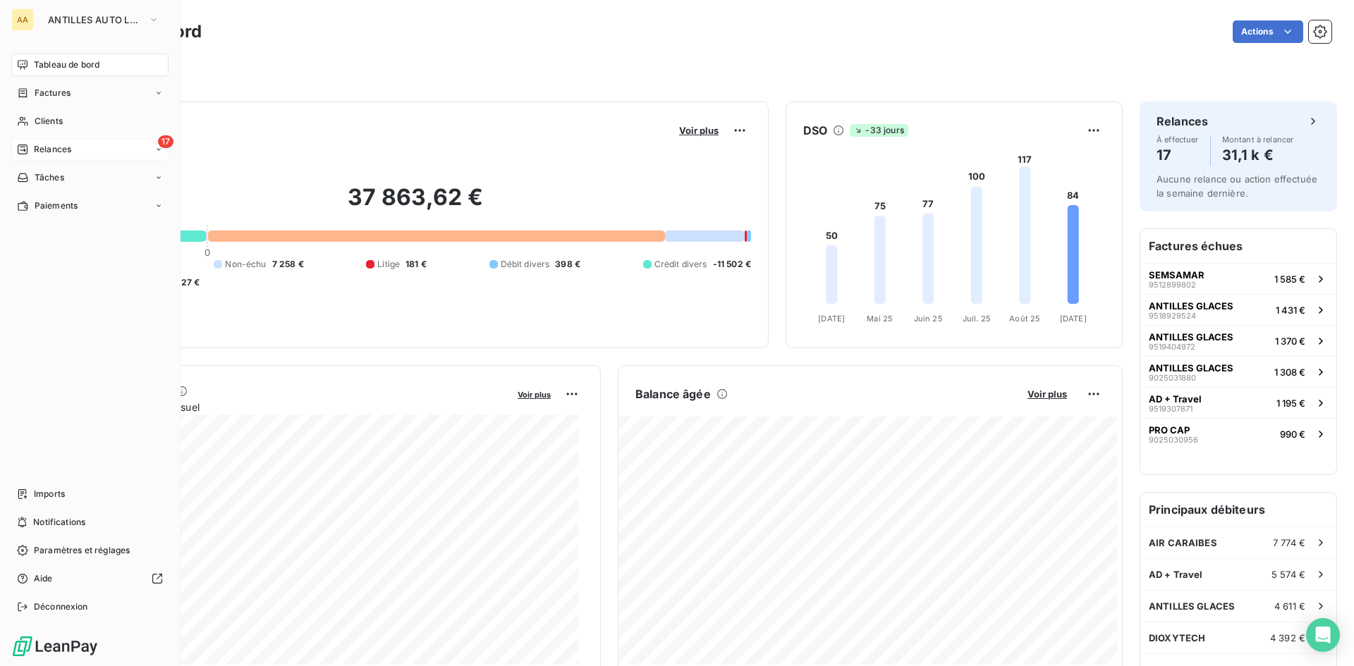
click at [29, 147] on div "Relances" at bounding box center [44, 149] width 54 height 13
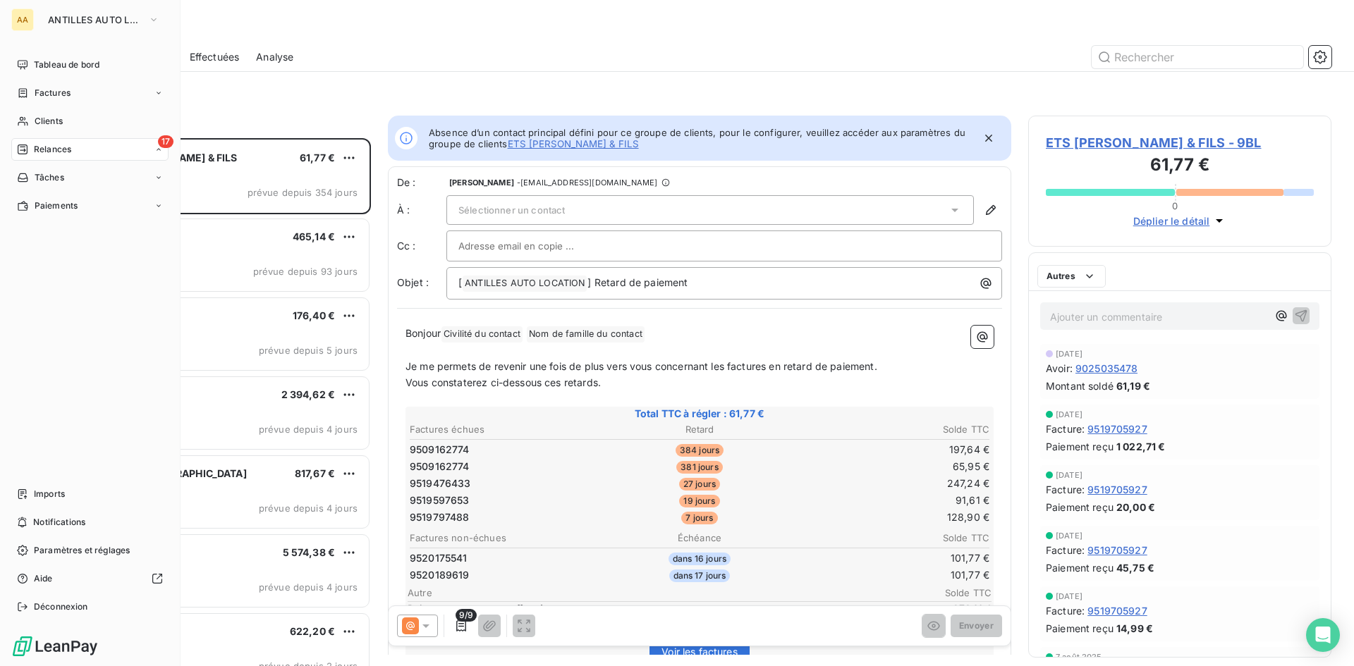
scroll to position [517, 293]
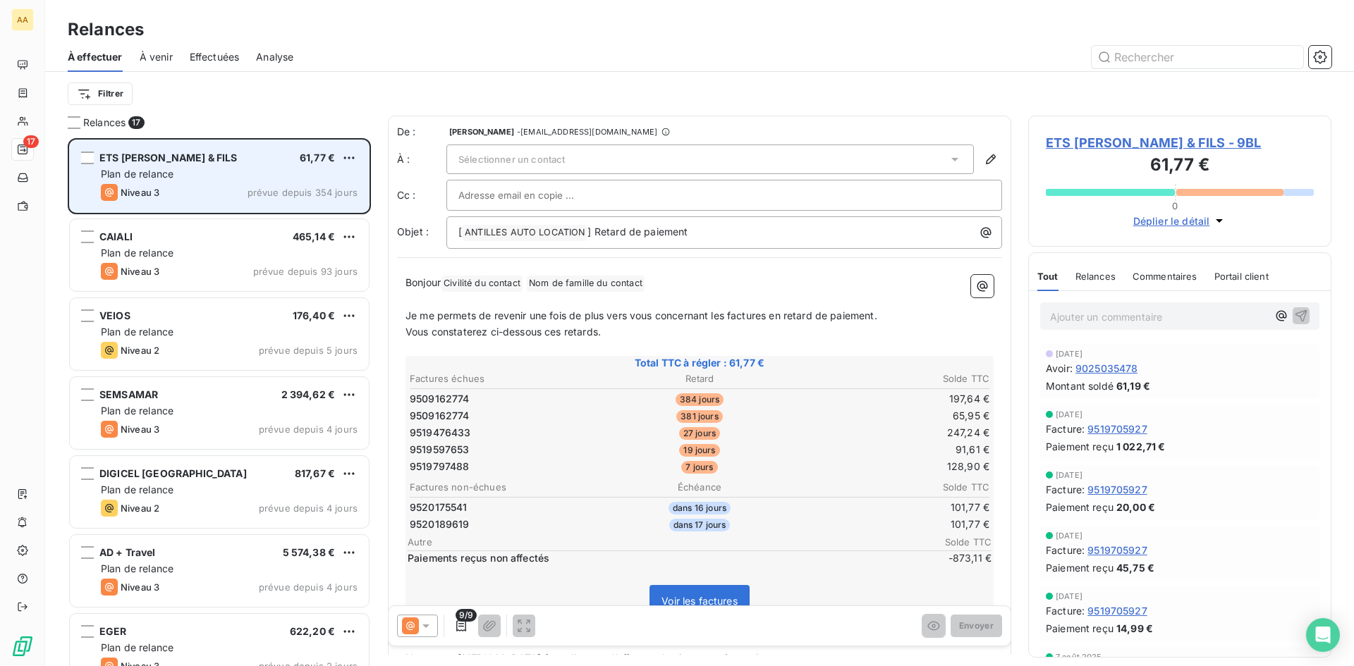
click at [269, 192] on span "prévue depuis 354 jours" at bounding box center [302, 192] width 110 height 11
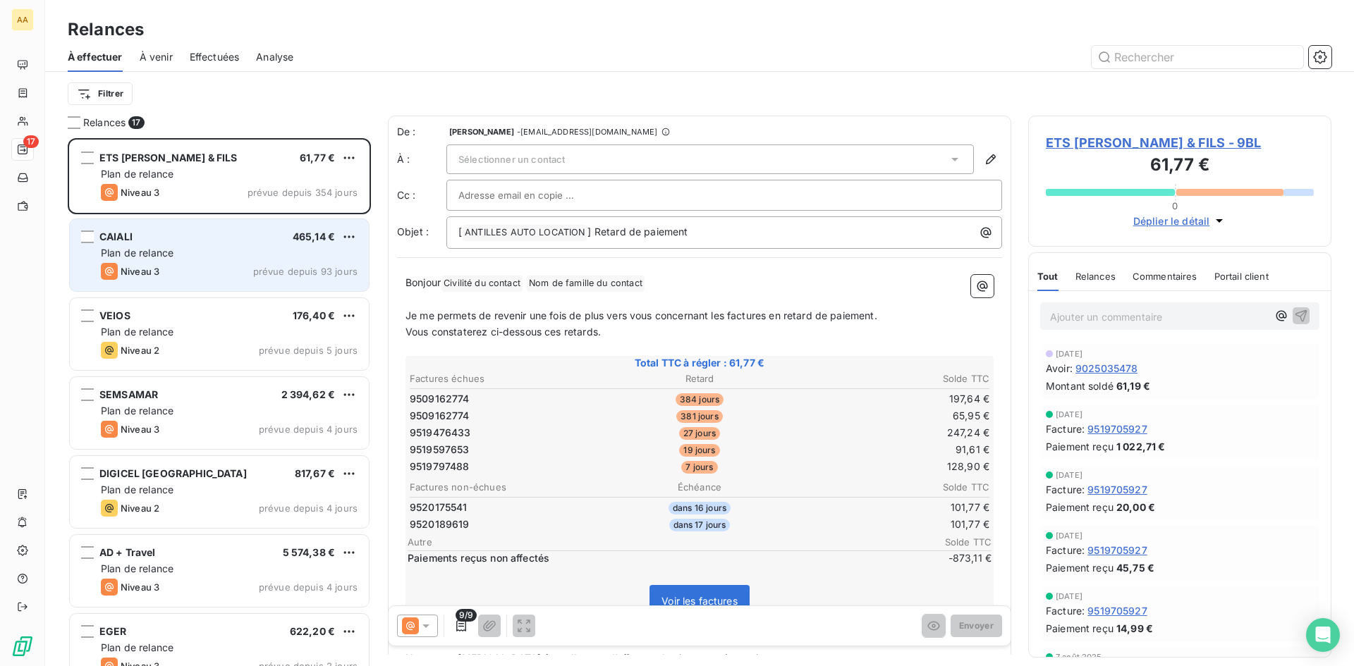
click at [270, 250] on div "Plan de relance" at bounding box center [229, 253] width 257 height 14
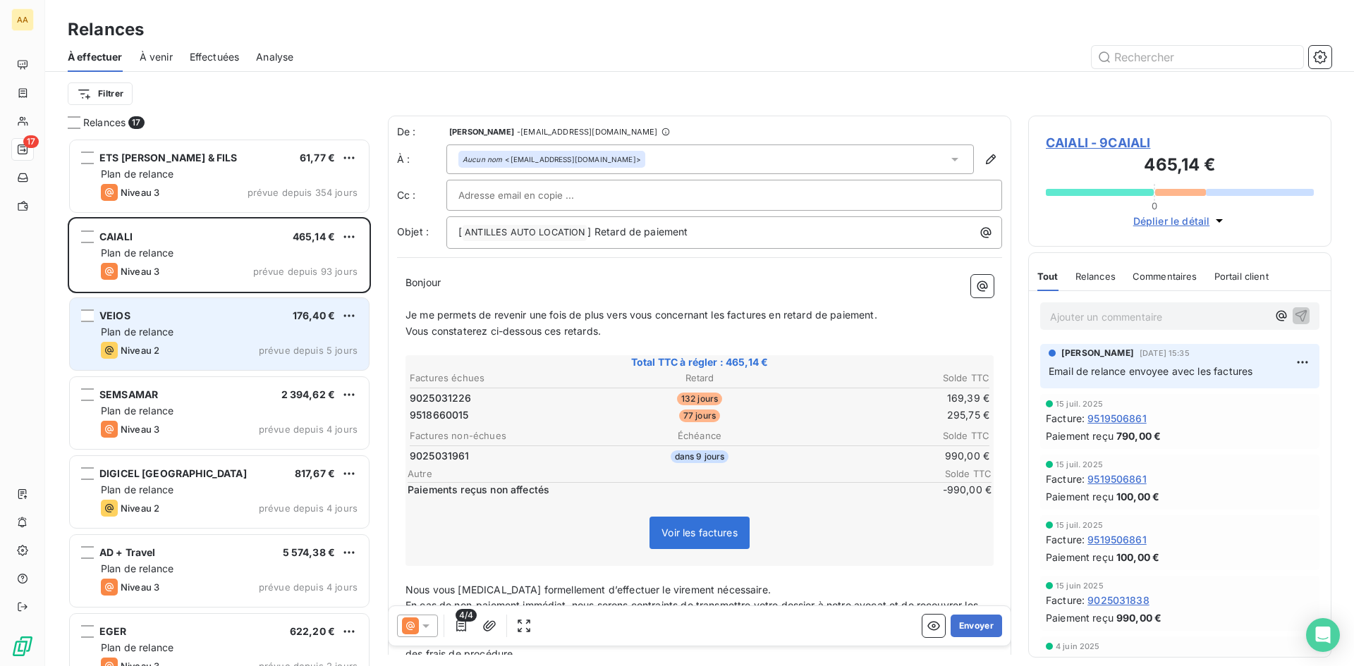
click at [324, 334] on div "Plan de relance" at bounding box center [229, 332] width 257 height 14
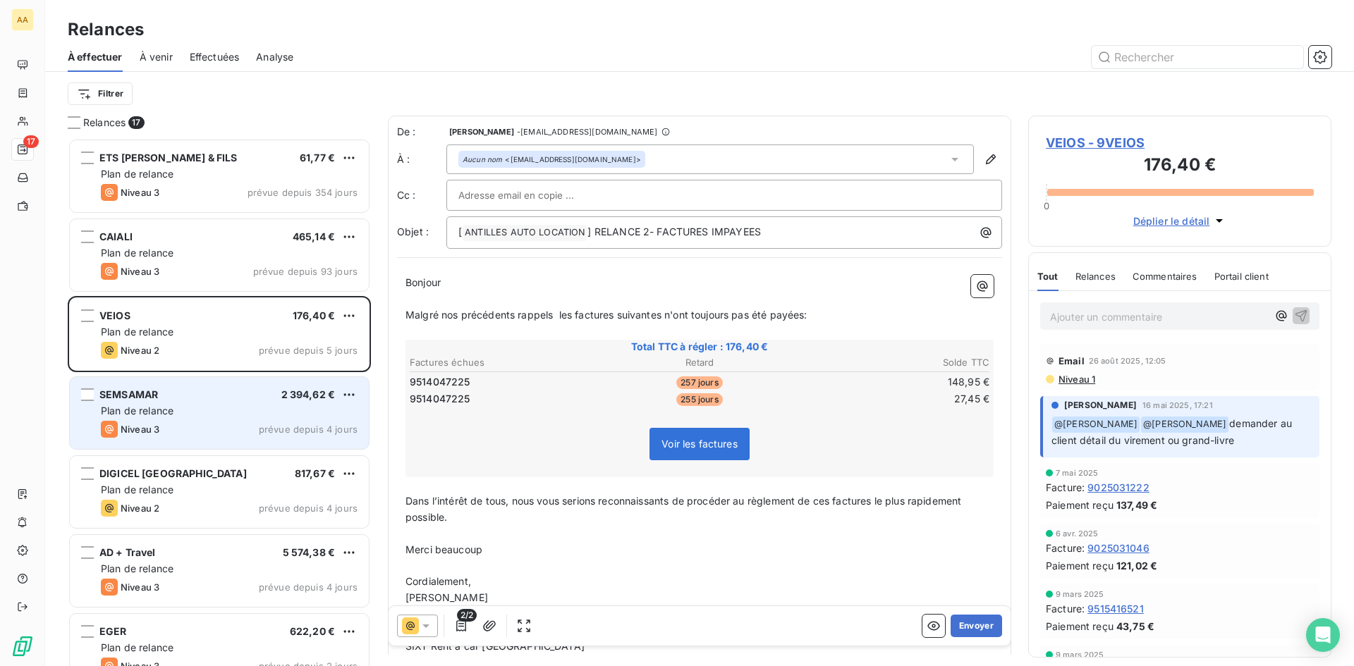
click at [309, 415] on div "Plan de relance" at bounding box center [229, 411] width 257 height 14
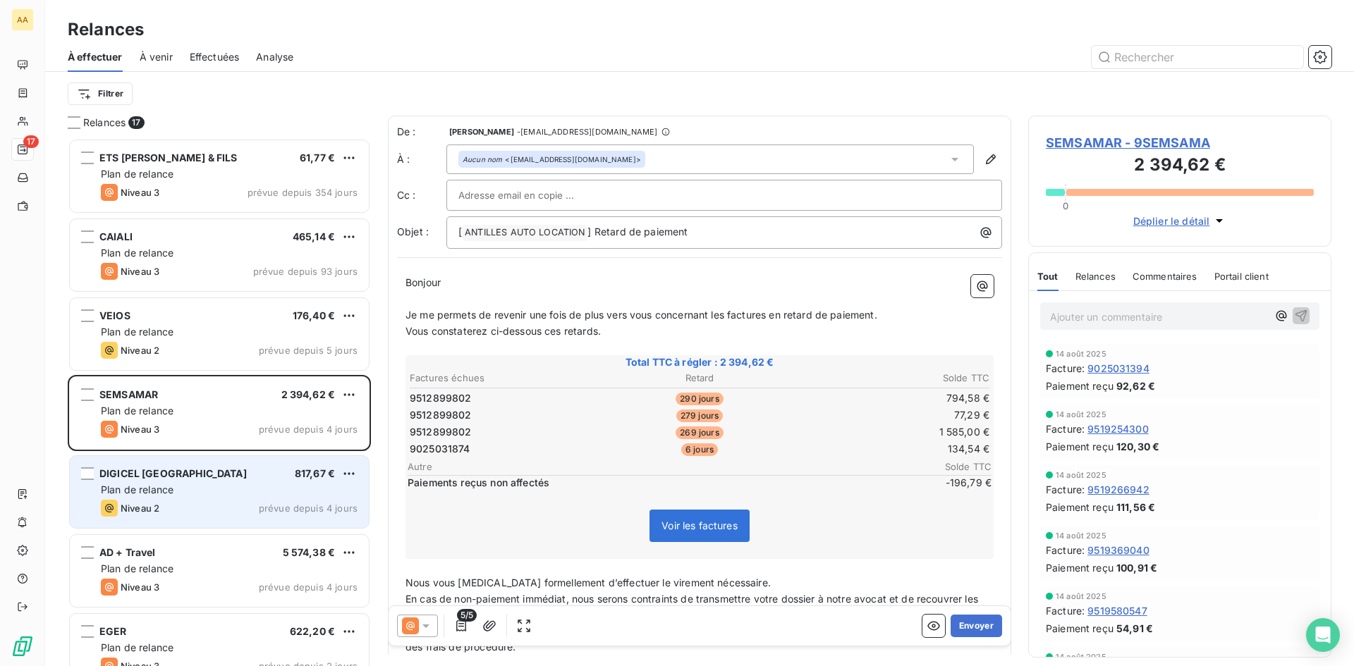
click at [318, 484] on div "DIGICEL ANTILLES GUYANE 817,67 € Plan de relance Niveau 2 prévue depuis 4 jours" at bounding box center [219, 492] width 299 height 72
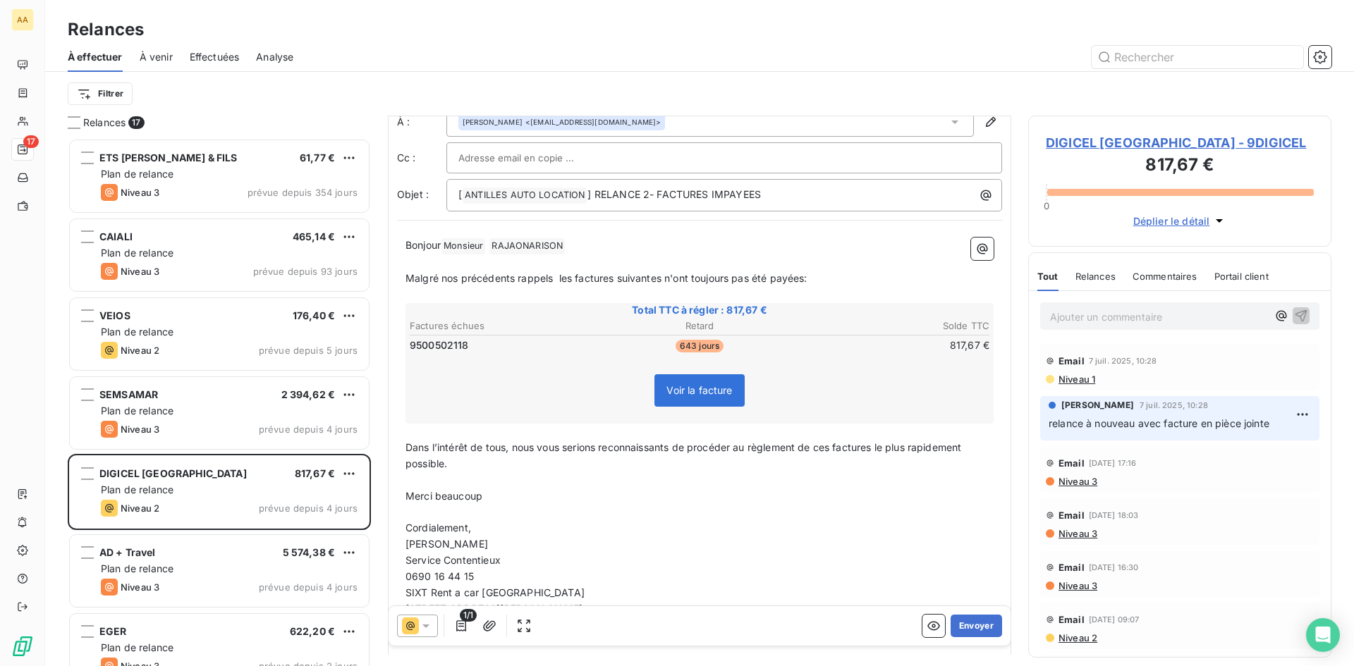
scroll to position [71, 0]
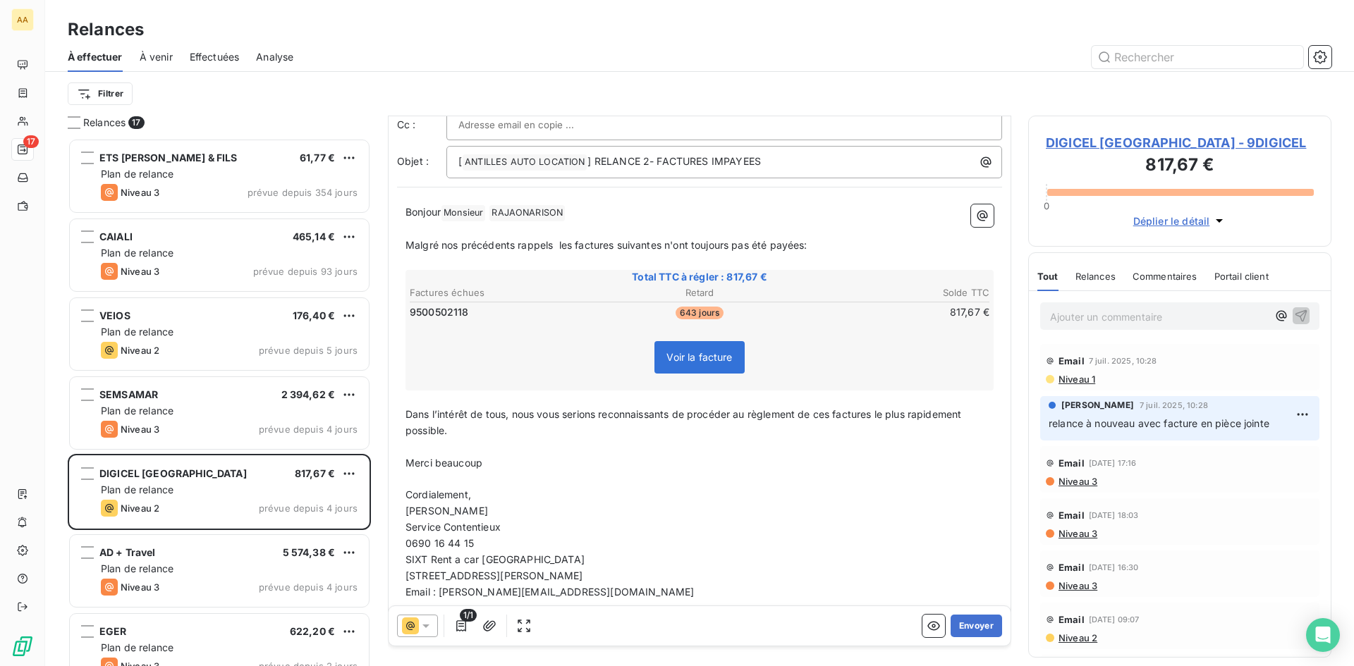
click at [891, 353] on div "Voir la facture" at bounding box center [699, 360] width 584 height 61
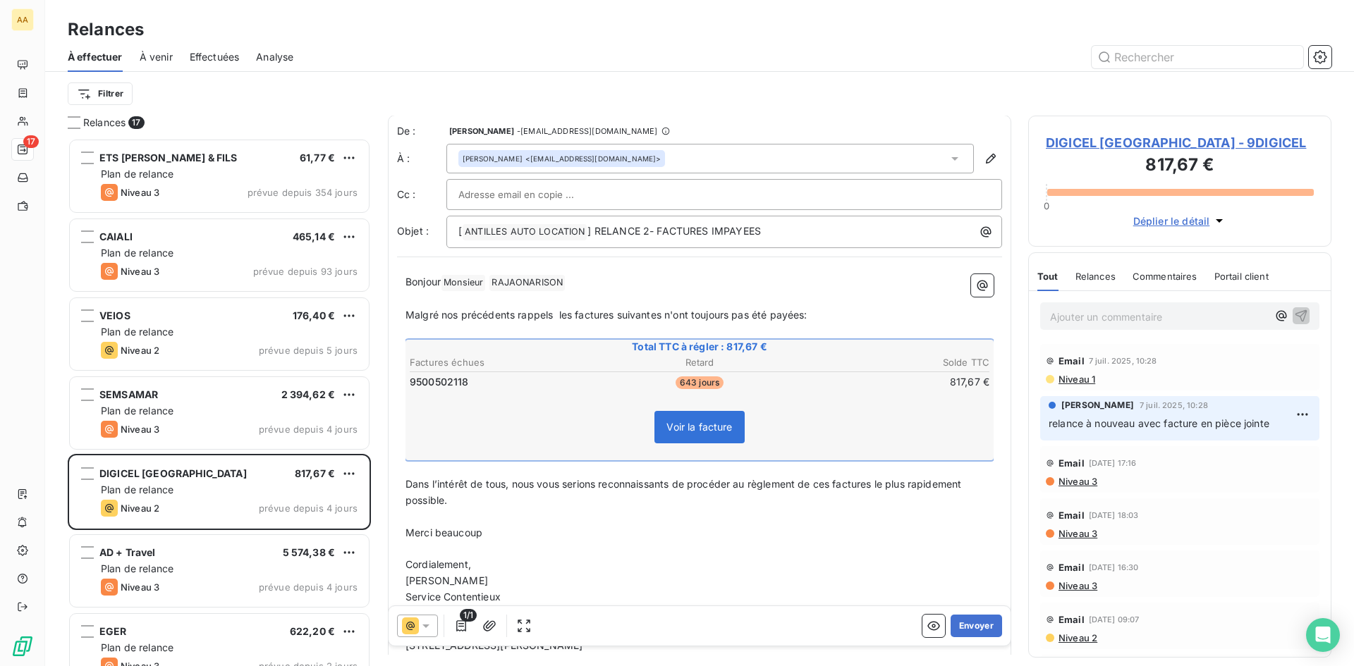
scroll to position [0, 0]
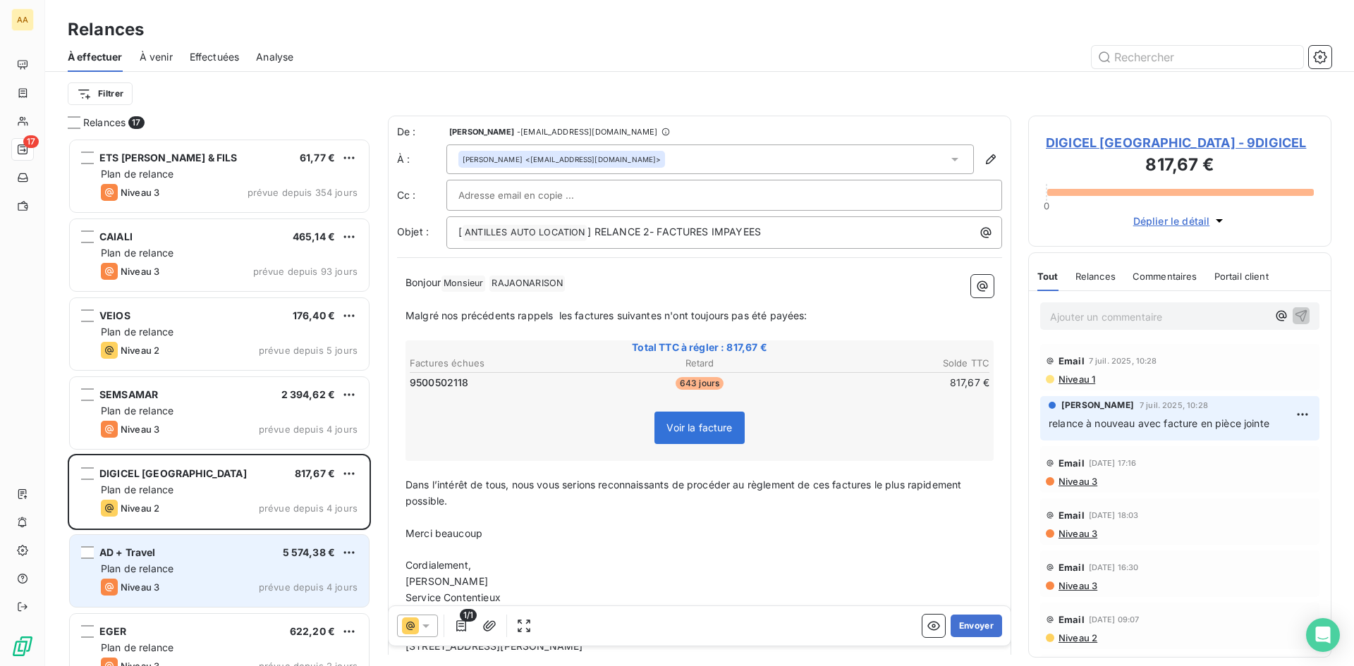
click at [247, 542] on div "AD + Travel 5 574,38 € Plan de relance Niveau 3 prévue depuis 4 jours" at bounding box center [219, 571] width 299 height 72
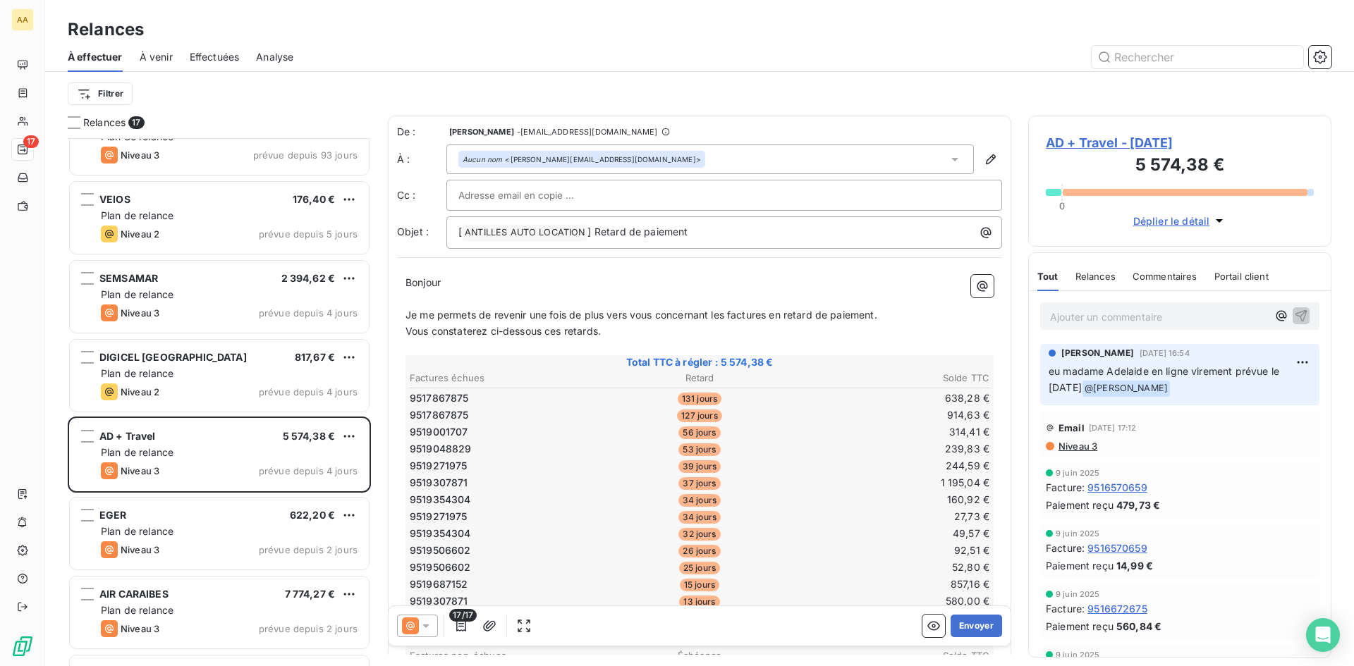
scroll to position [142, 0]
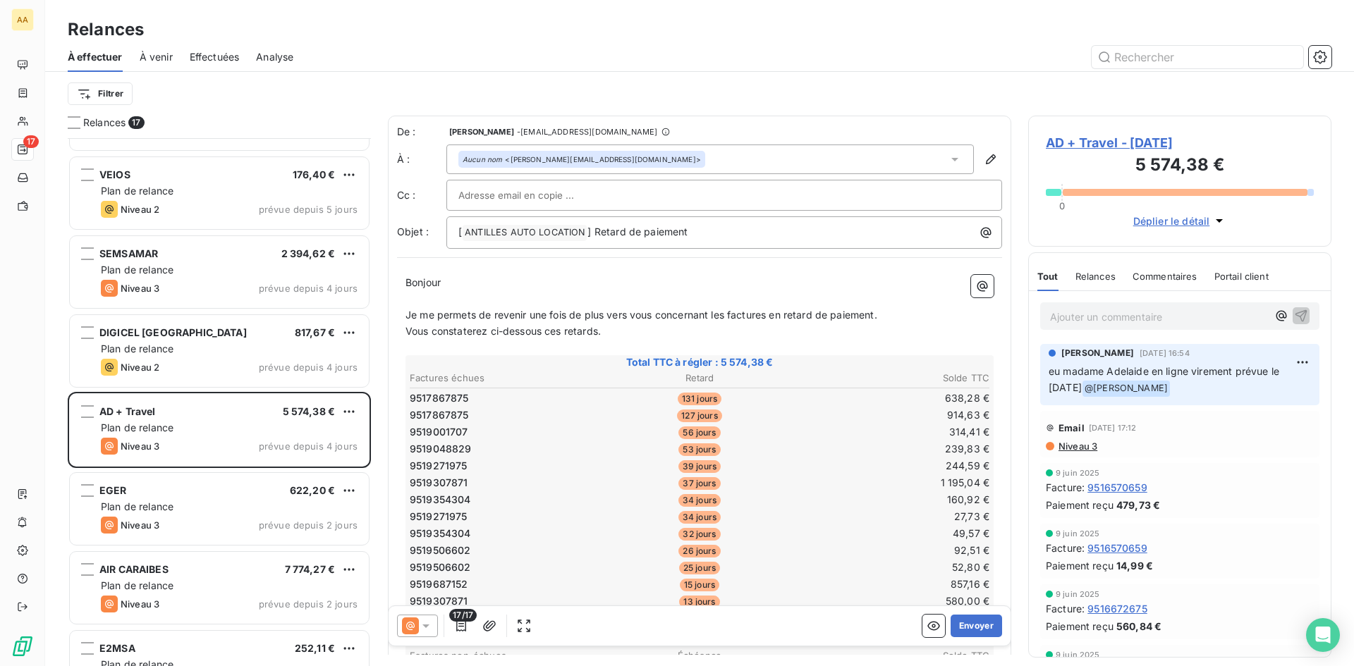
click at [271, 480] on div "EGER 622,20 € Plan de relance Niveau 3 prévue depuis 2 jours" at bounding box center [219, 509] width 299 height 72
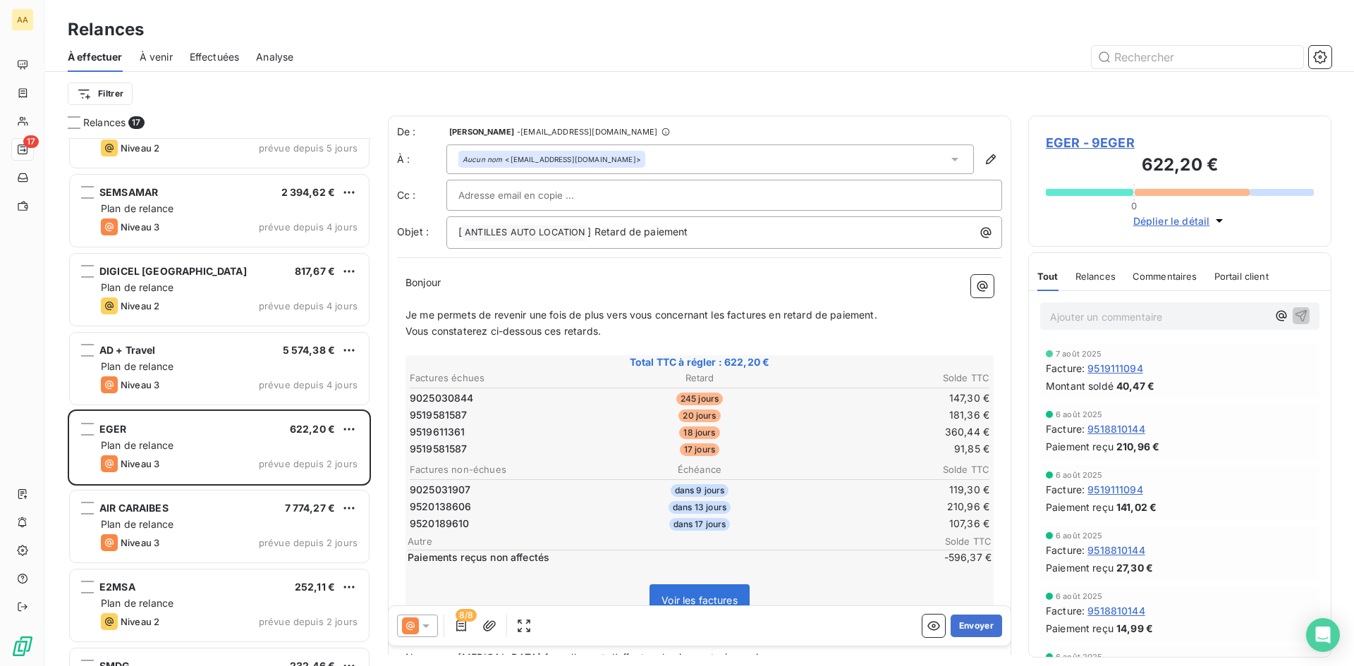
scroll to position [283, 0]
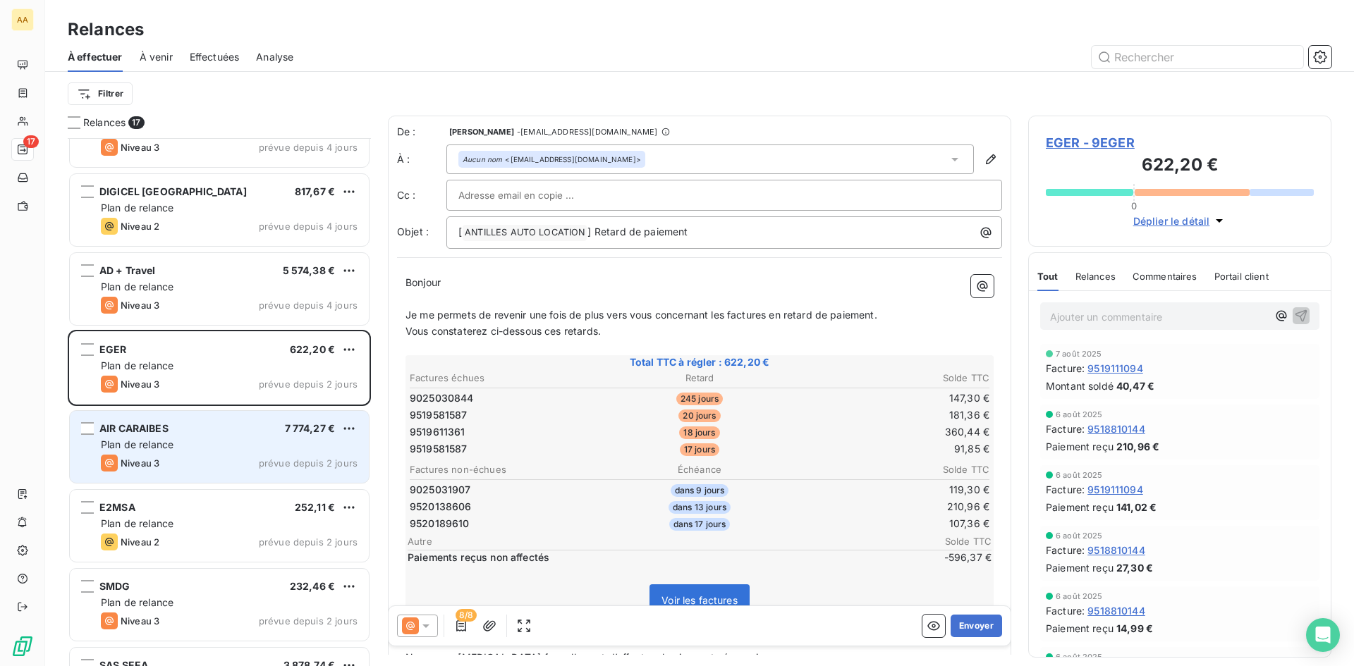
click at [298, 448] on div "Plan de relance" at bounding box center [229, 445] width 257 height 14
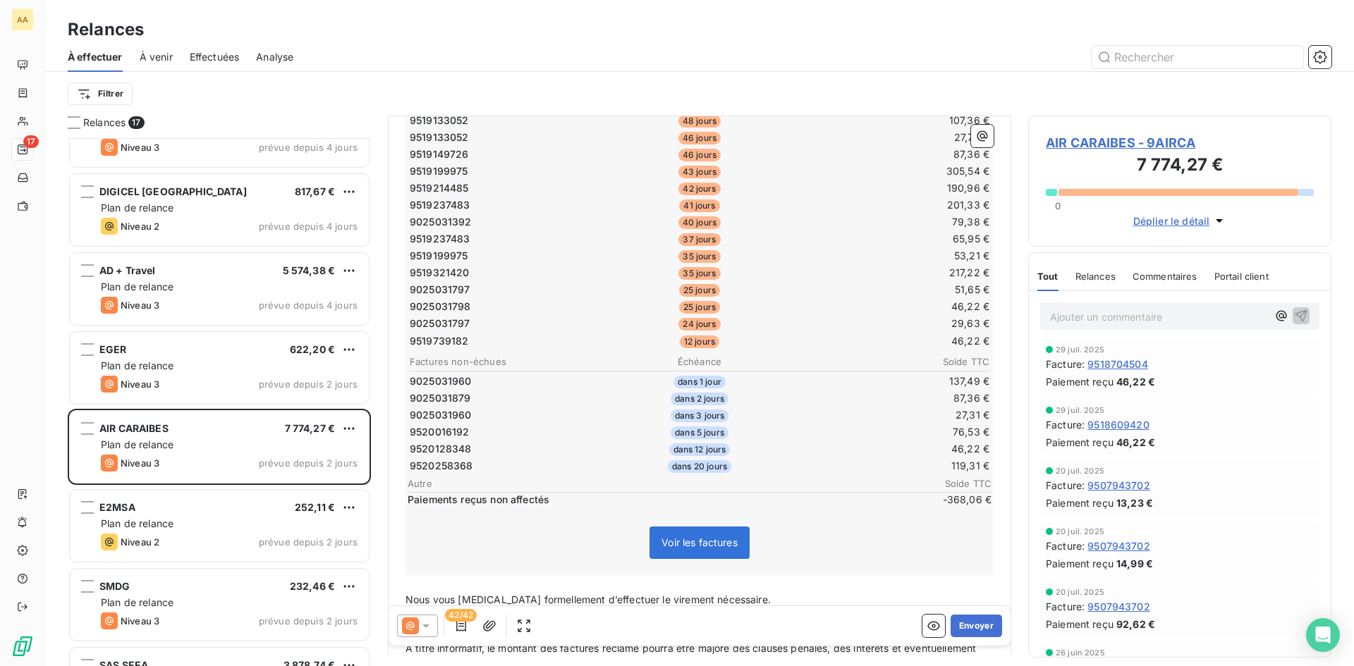
scroll to position [635, 0]
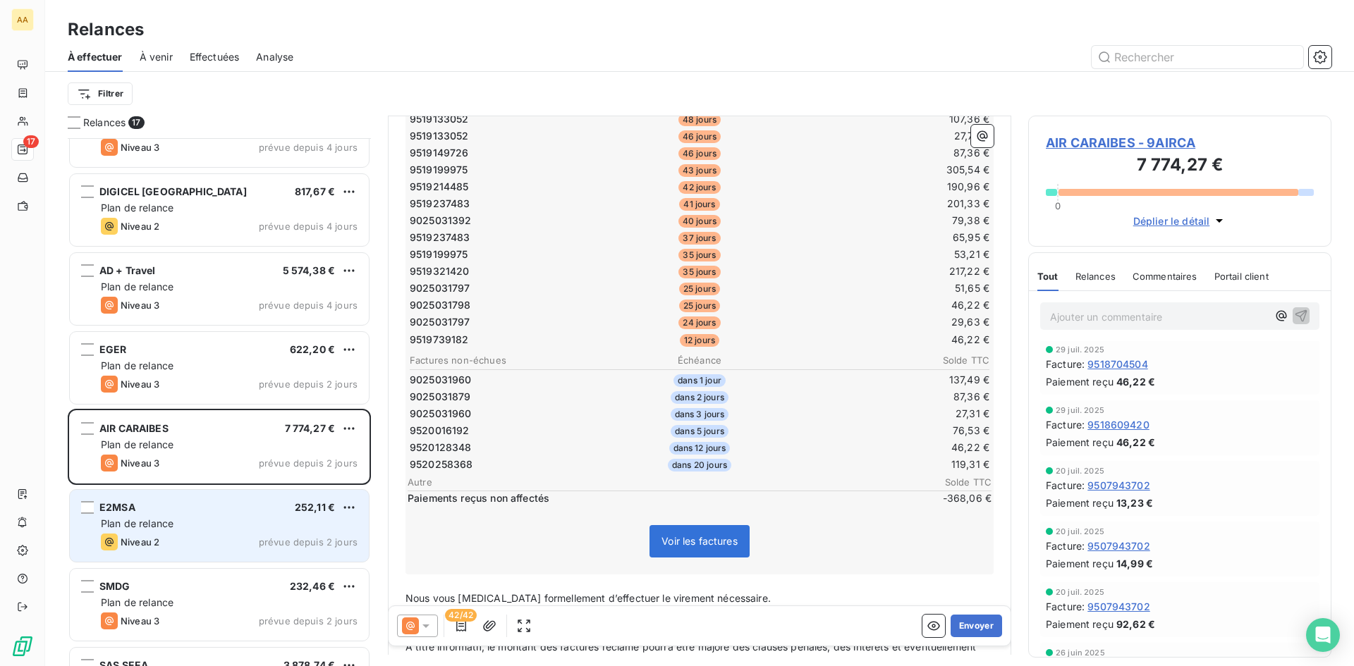
click at [284, 508] on div "E2MSA 252,11 €" at bounding box center [229, 507] width 257 height 13
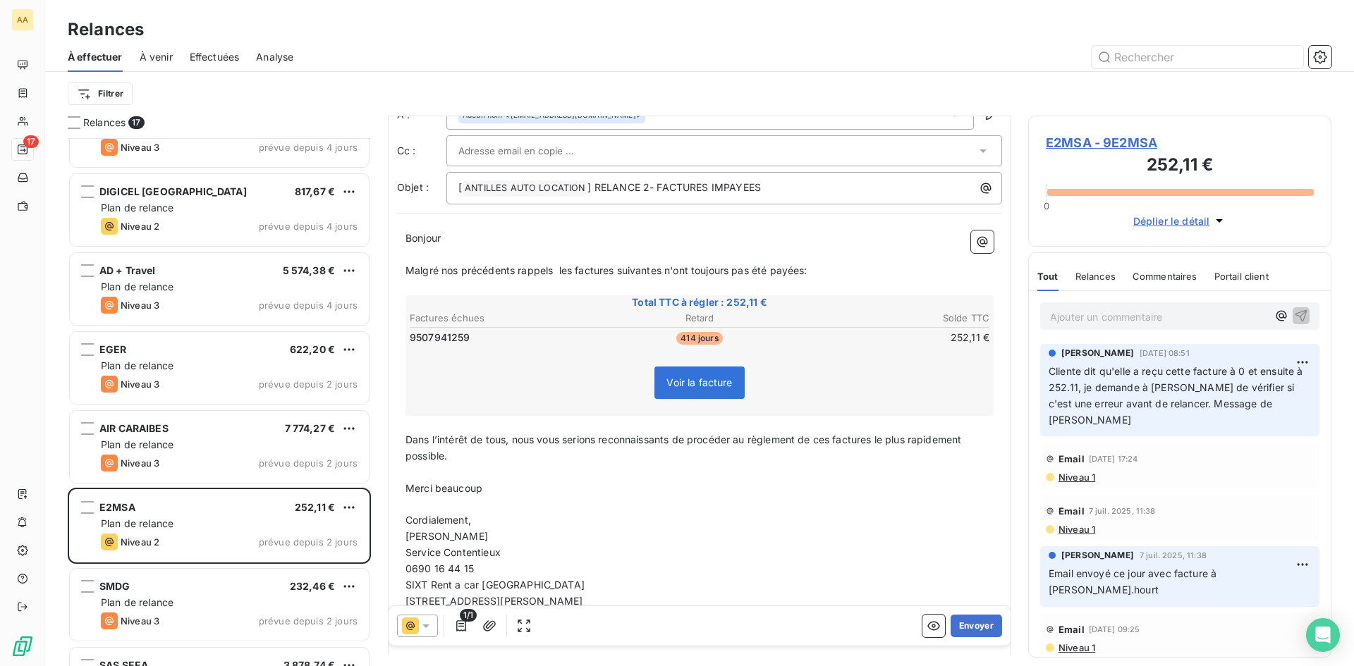
click at [1181, 419] on p "Cliente dit qu'elle a reçu cette facture à 0 et ensuite à 252.11, je demande à …" at bounding box center [1179, 396] width 262 height 65
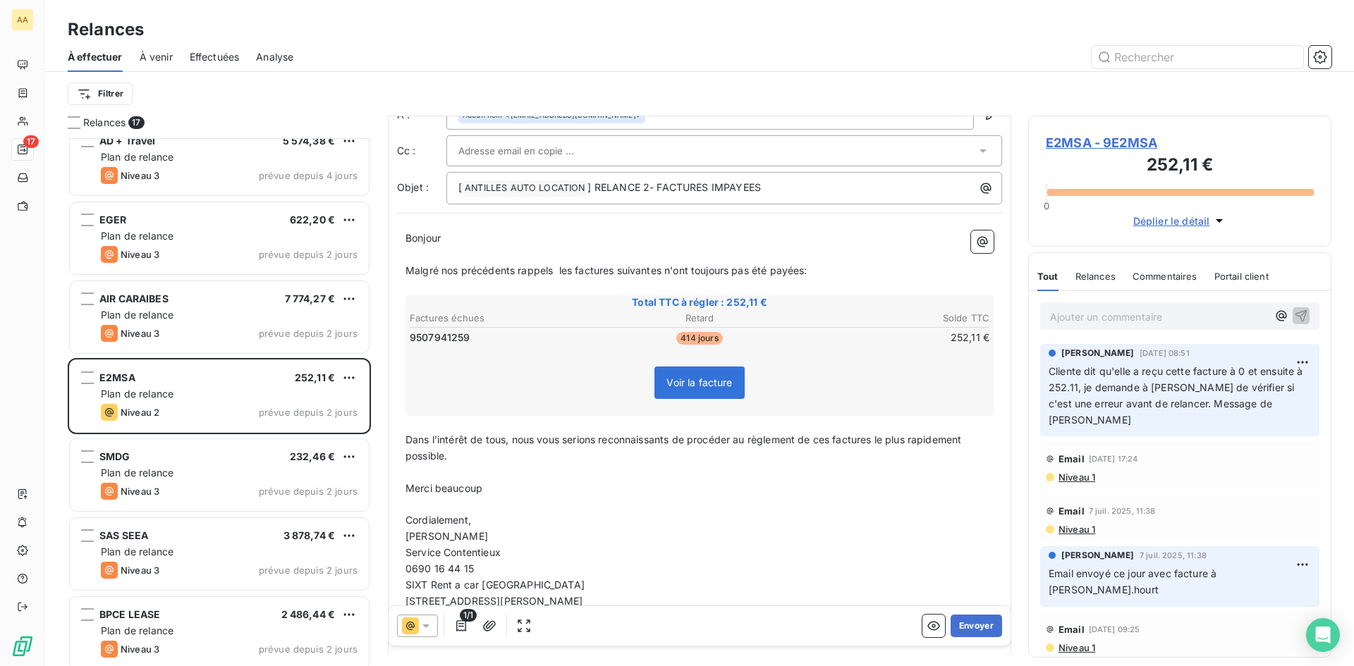
scroll to position [424, 0]
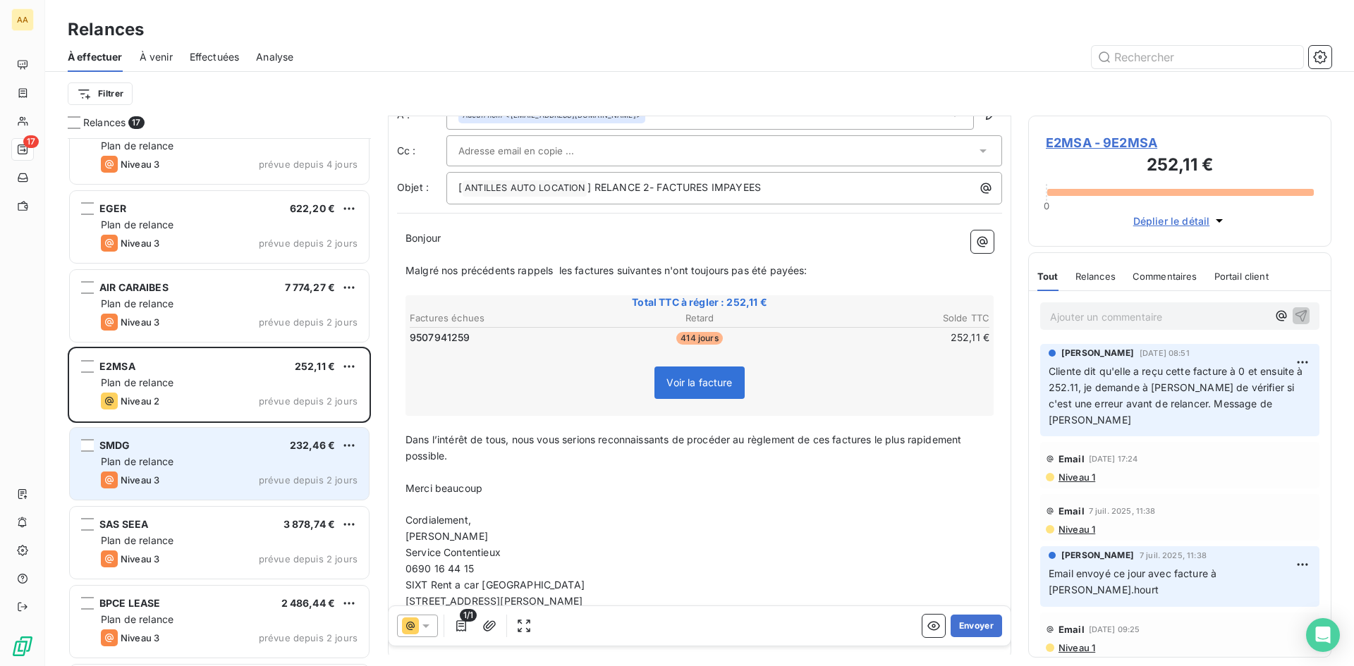
click at [247, 452] on div "SMDG 232,46 € Plan de relance Niveau 3 prévue depuis 2 jours" at bounding box center [219, 464] width 299 height 72
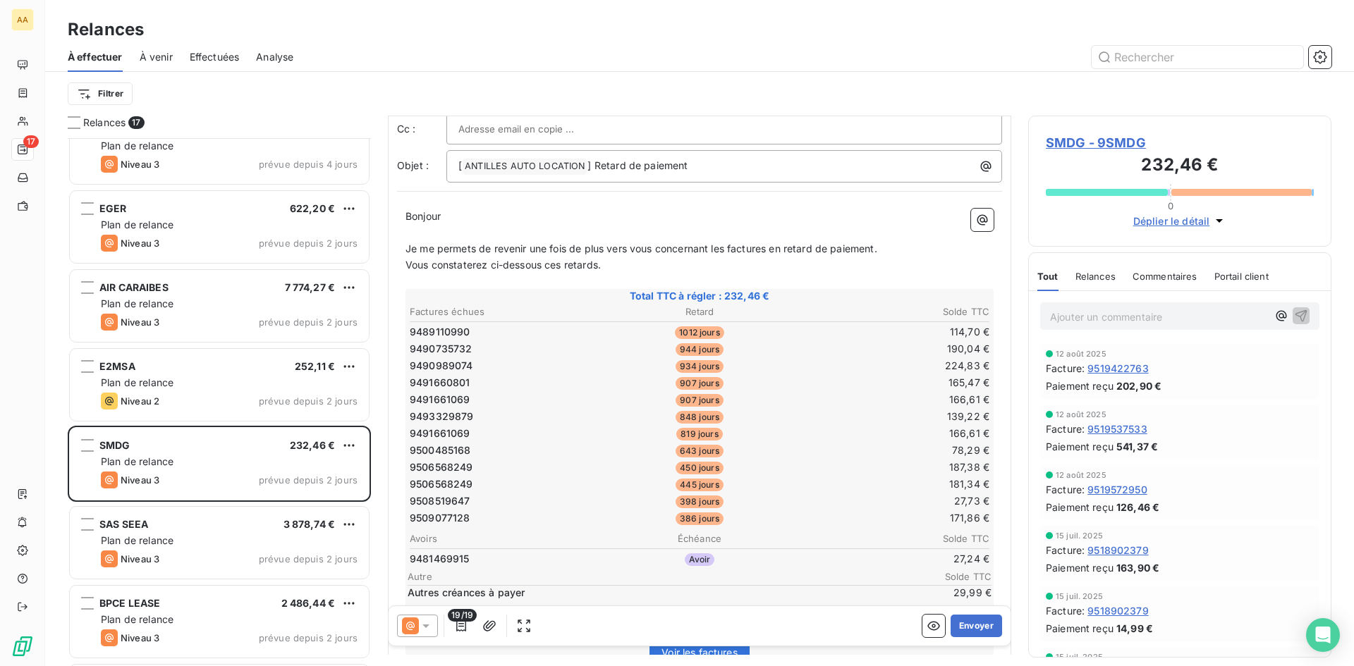
scroll to position [283, 0]
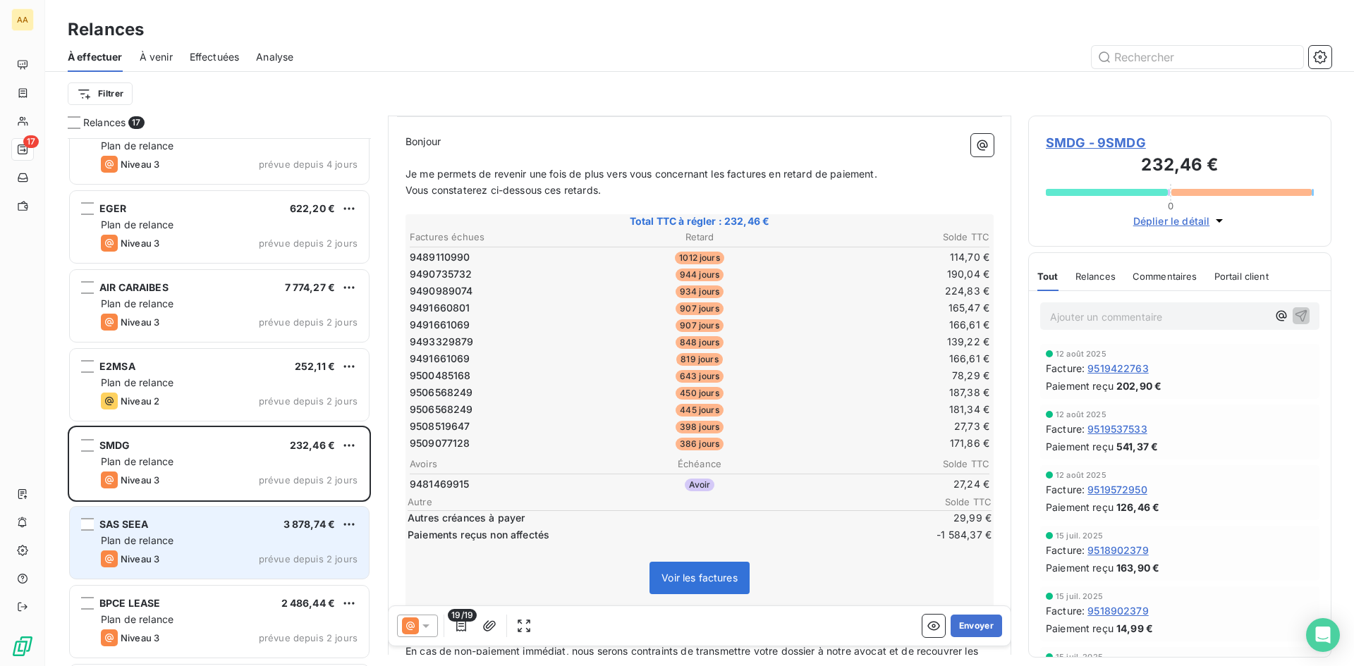
click at [292, 553] on div "Niveau 3 prévue depuis 2 jours" at bounding box center [229, 559] width 257 height 17
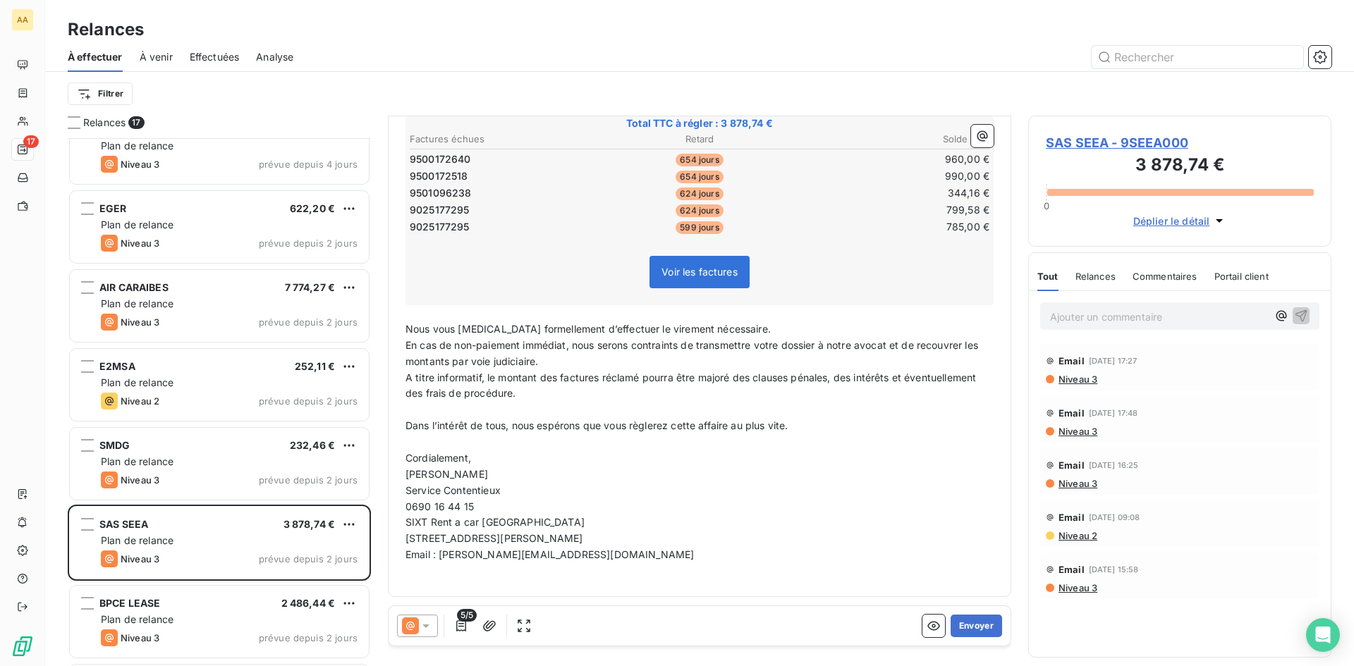
scroll to position [565, 0]
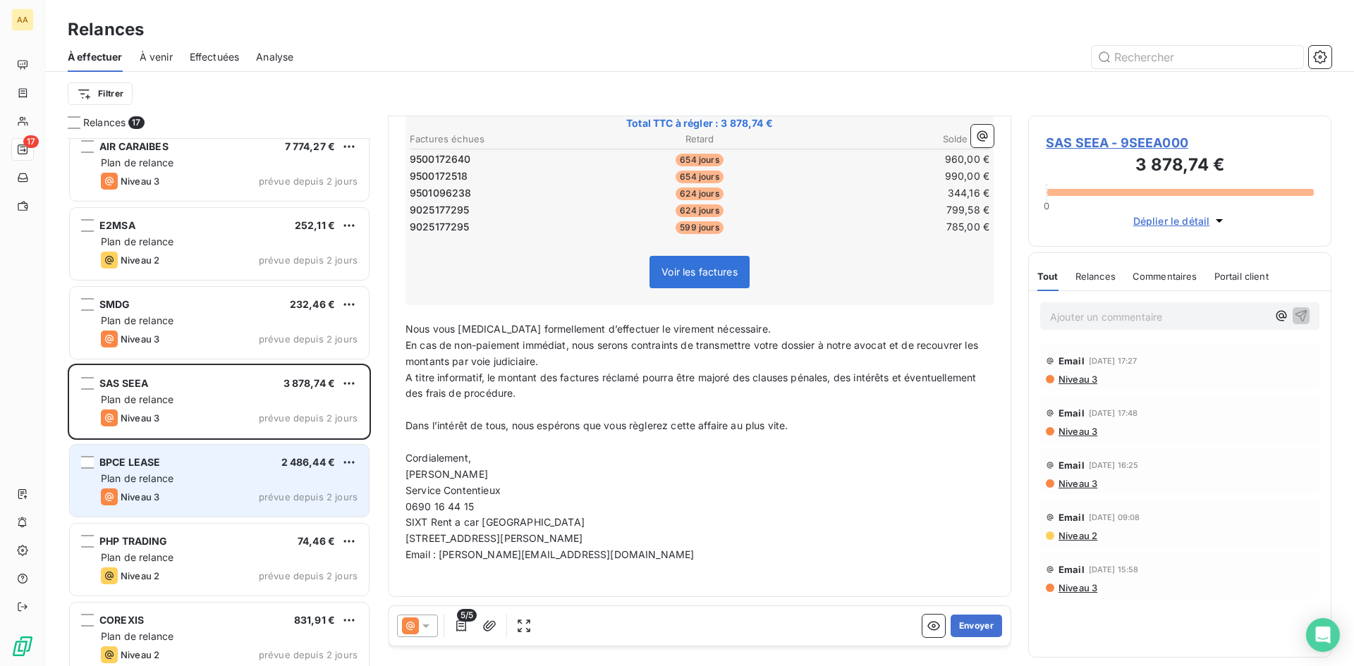
click at [237, 487] on div "BPCE LEASE 2 486,44 € Plan de relance Niveau 3 prévue depuis 2 jours" at bounding box center [219, 481] width 299 height 72
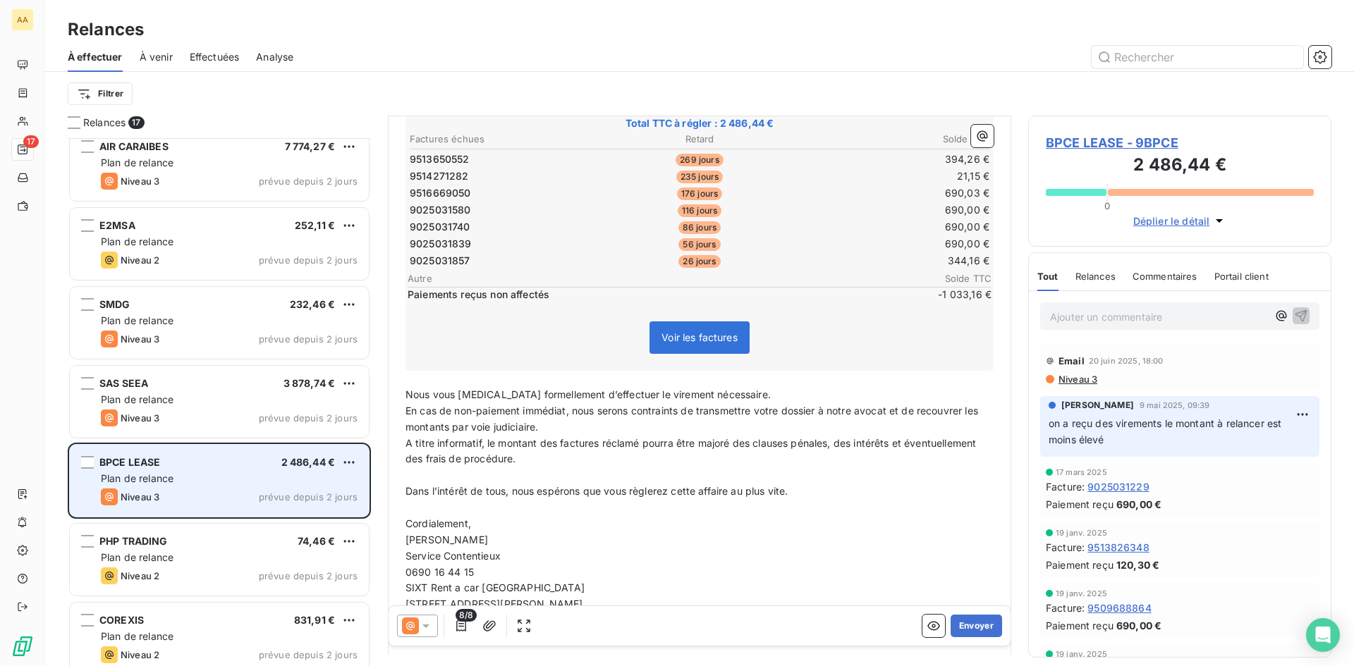
scroll to position [189, 0]
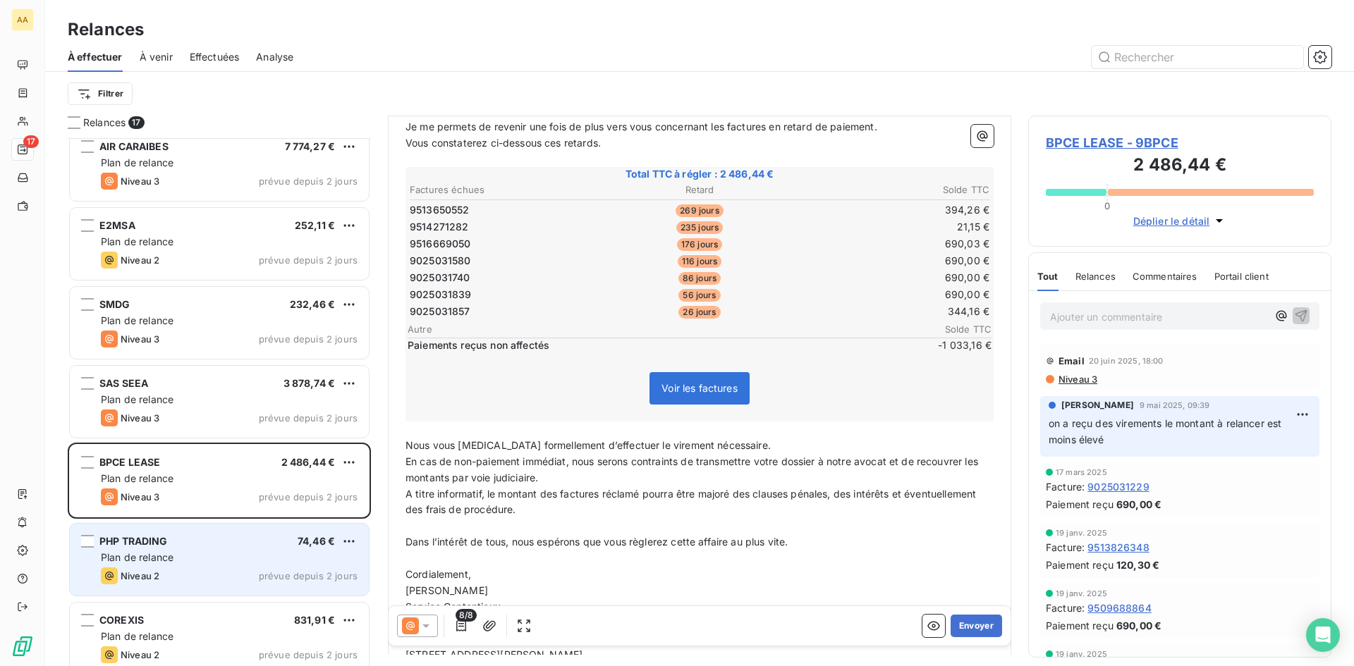
click at [235, 563] on div "Plan de relance" at bounding box center [229, 558] width 257 height 14
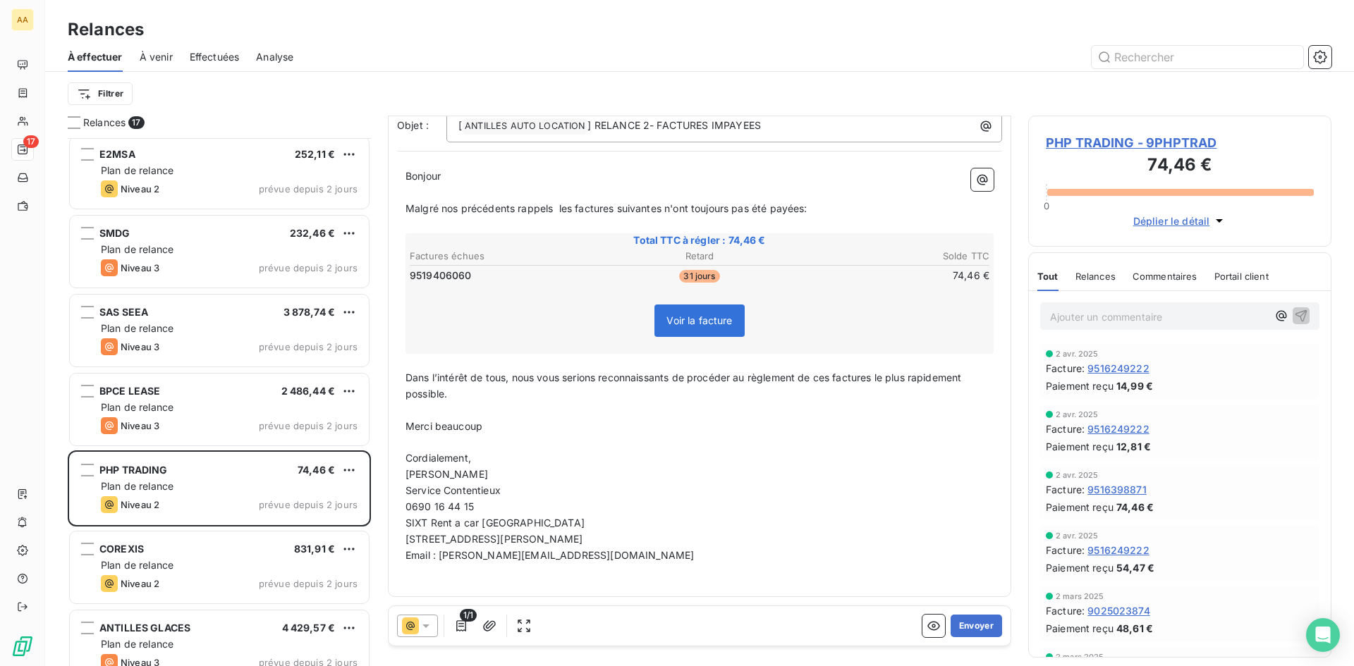
scroll to position [776, 0]
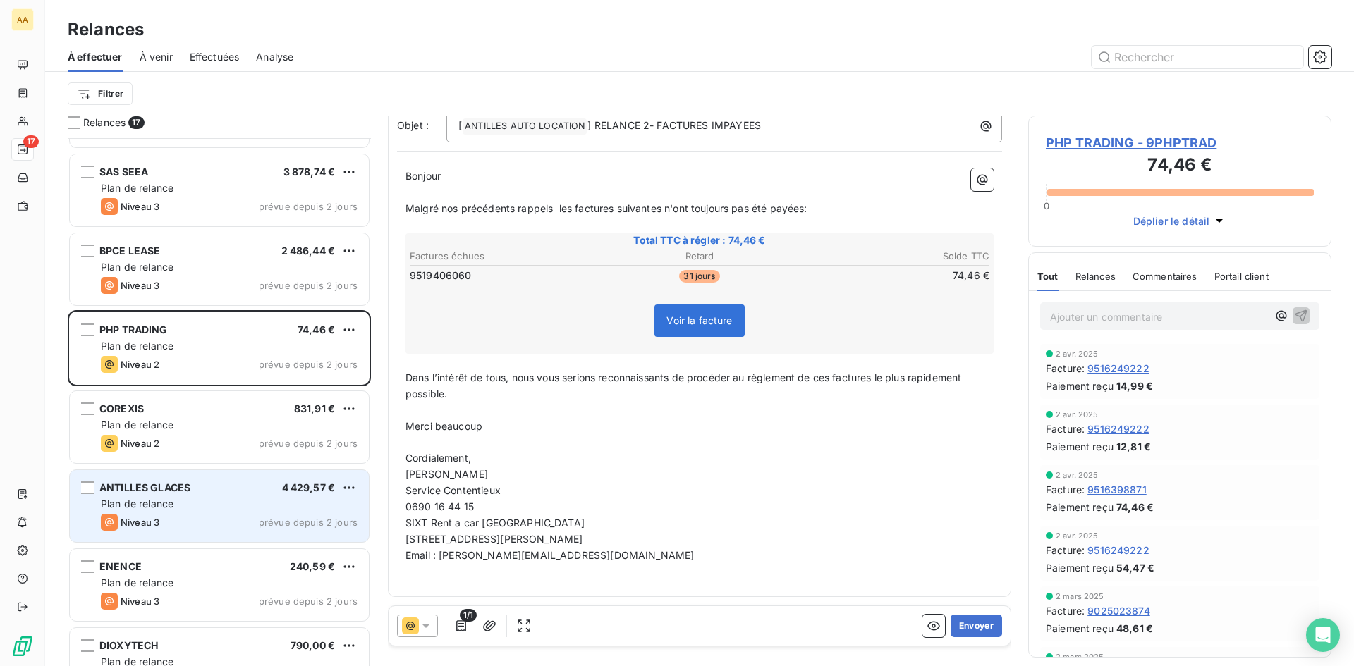
click at [252, 492] on div "ANTILLES GLACES 4 429,57 €" at bounding box center [229, 487] width 257 height 13
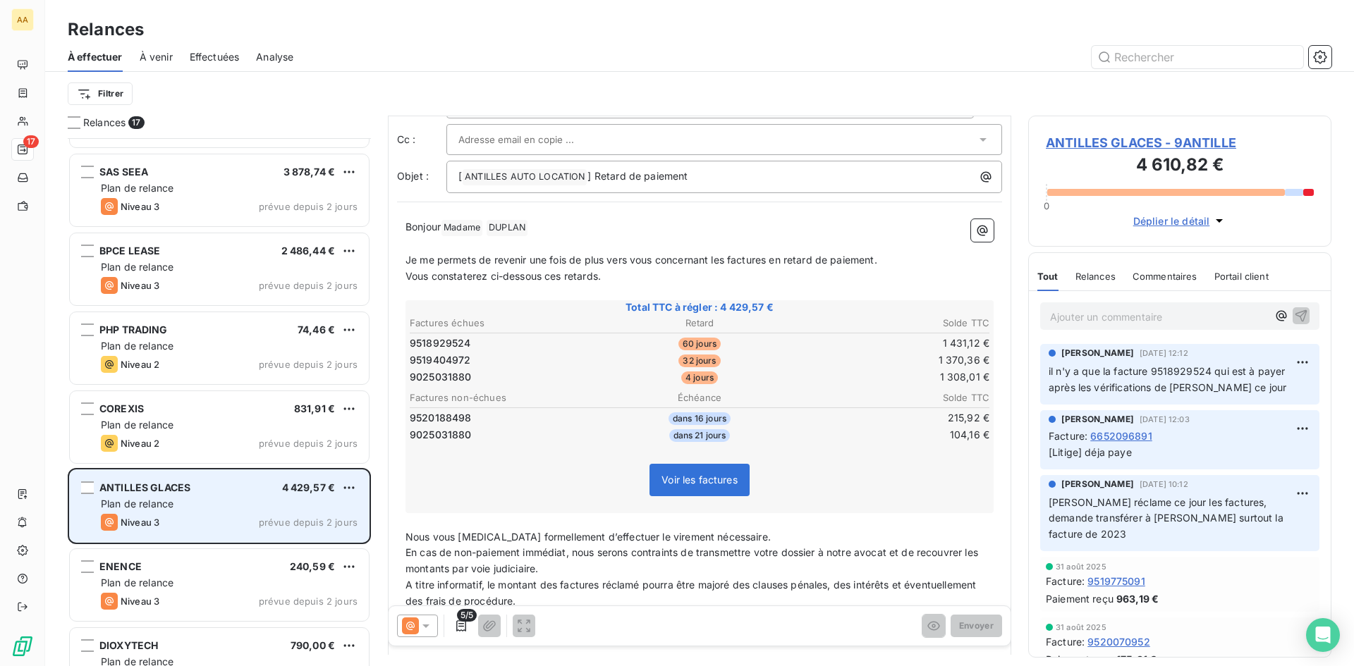
scroll to position [56, 0]
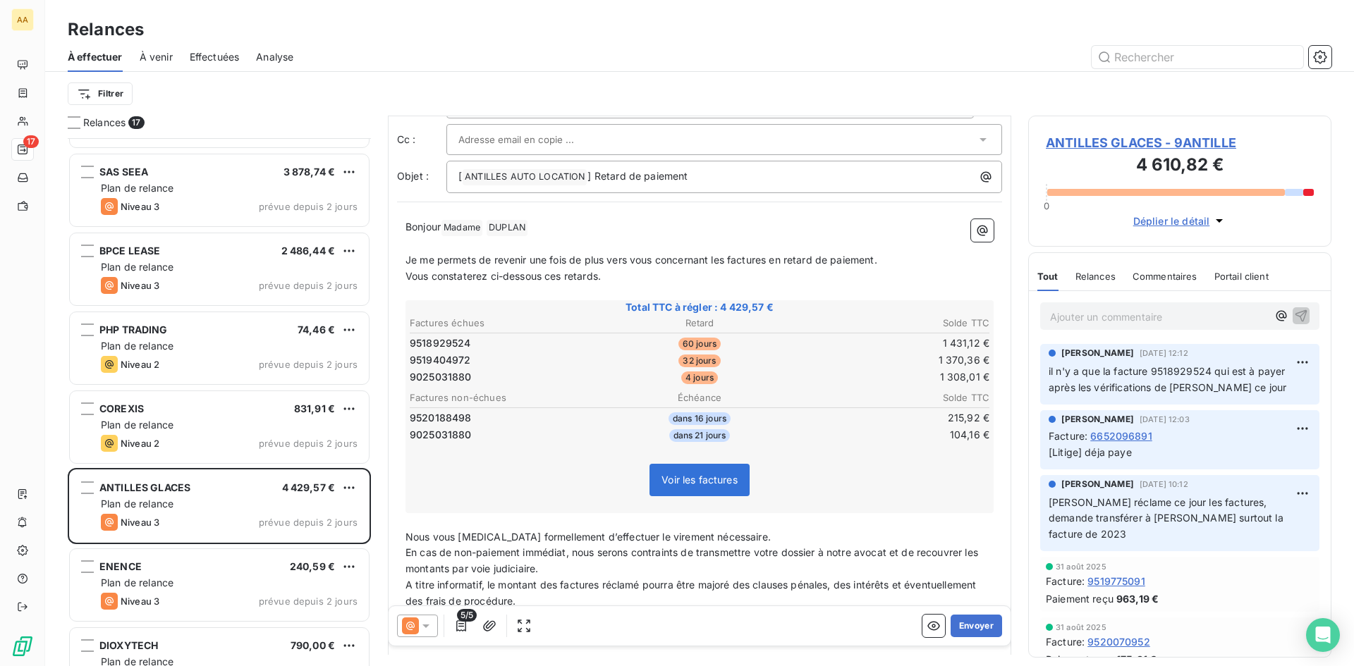
click at [475, 352] on td "9519404972" at bounding box center [505, 360] width 192 height 16
click at [759, 357] on td "32 jours" at bounding box center [699, 360] width 192 height 16
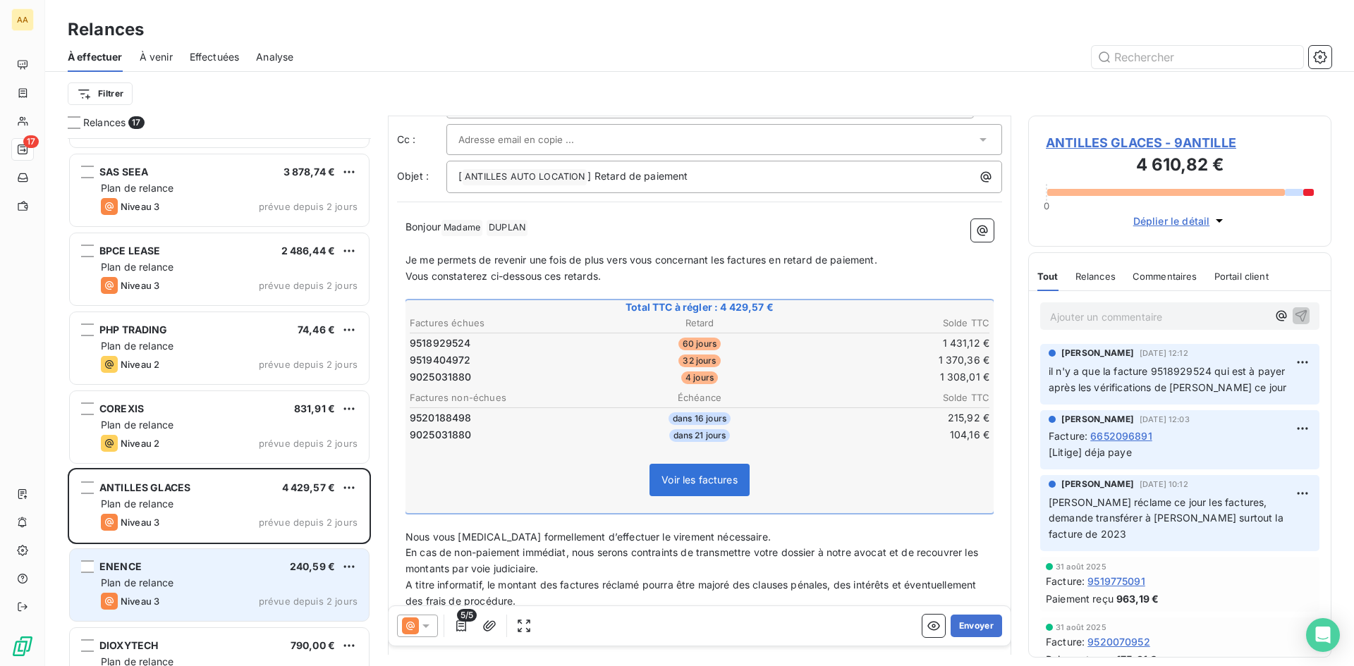
click at [295, 558] on div "ENENCE 240,59 € Plan de relance Niveau 3 prévue depuis 2 jours" at bounding box center [219, 585] width 299 height 72
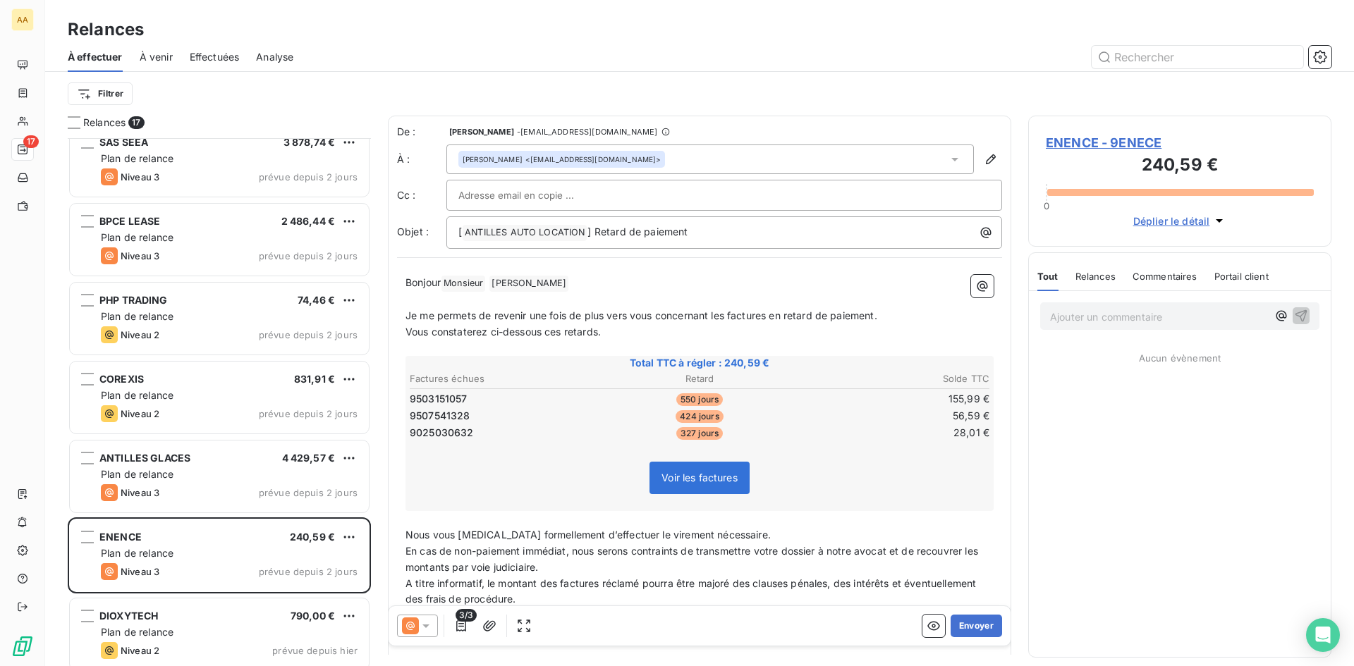
scroll to position [815, 0]
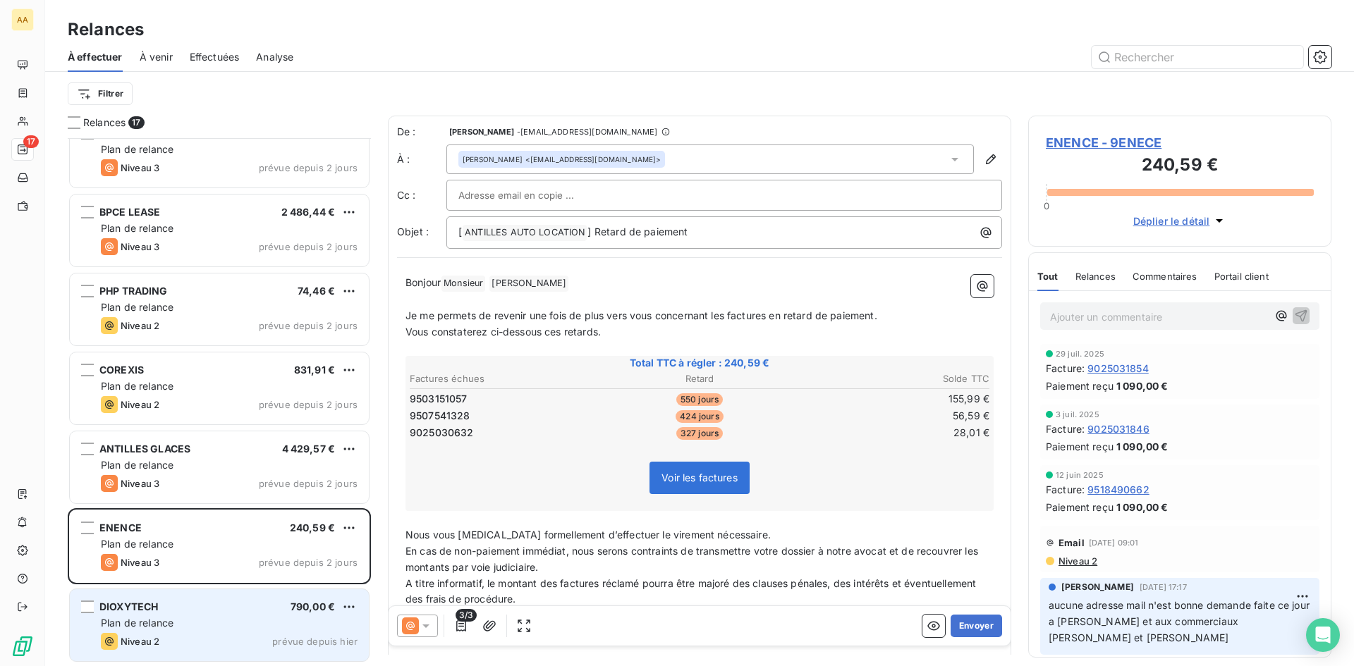
click at [312, 635] on div "Niveau 2 prévue depuis hier" at bounding box center [229, 641] width 257 height 17
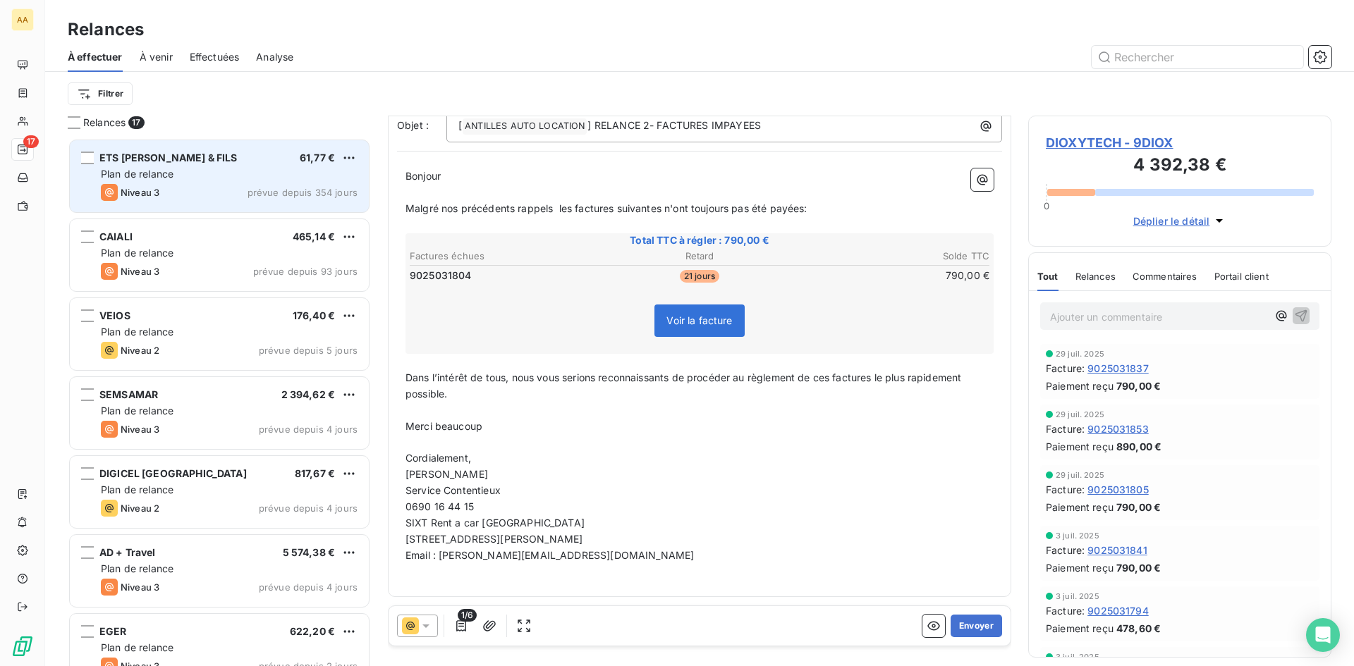
click at [290, 183] on div "ETS [PERSON_NAME] & FILS 61,77 € Plan de relance Niveau 3 prévue depuis 354 jou…" at bounding box center [219, 176] width 299 height 72
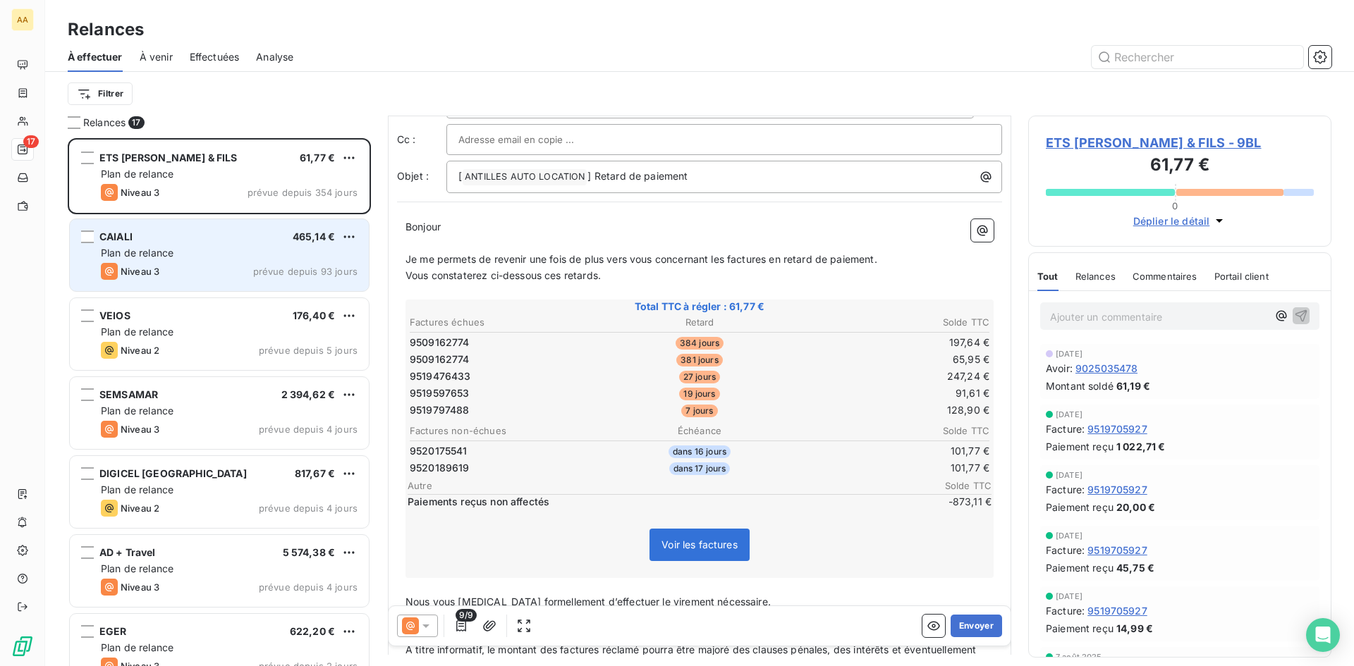
click at [298, 254] on div "Plan de relance" at bounding box center [229, 253] width 257 height 14
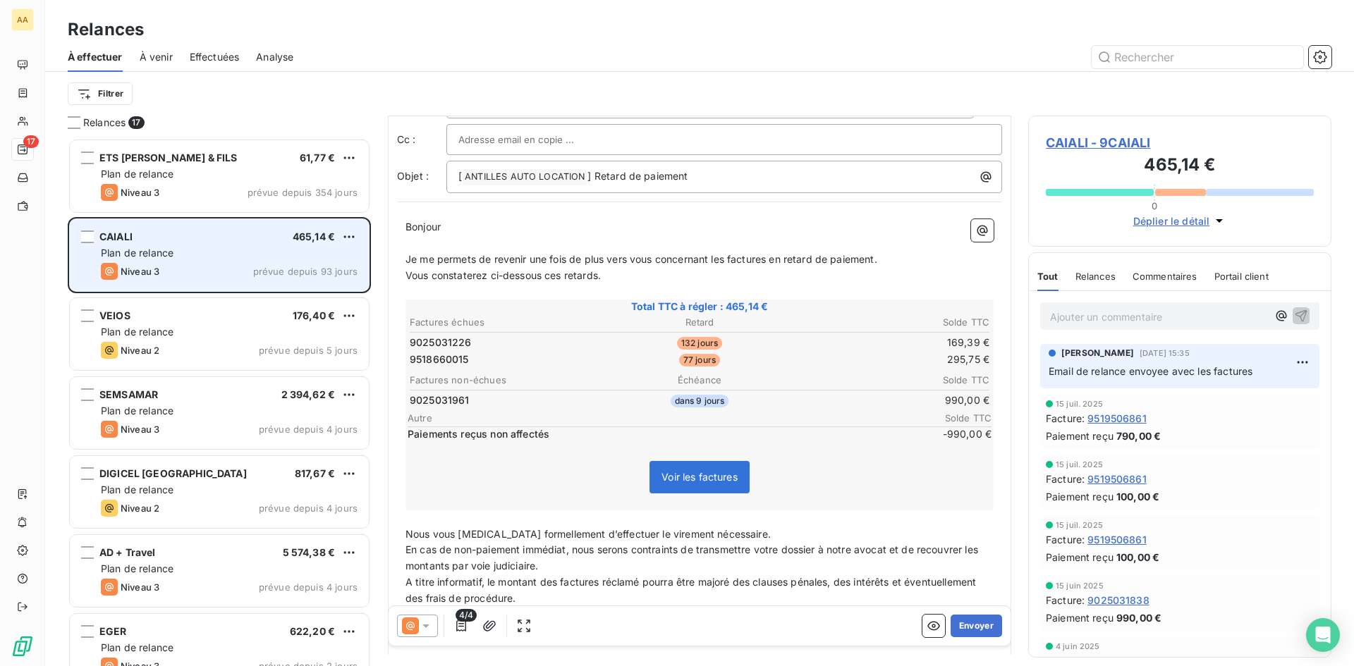
scroll to position [6, 0]
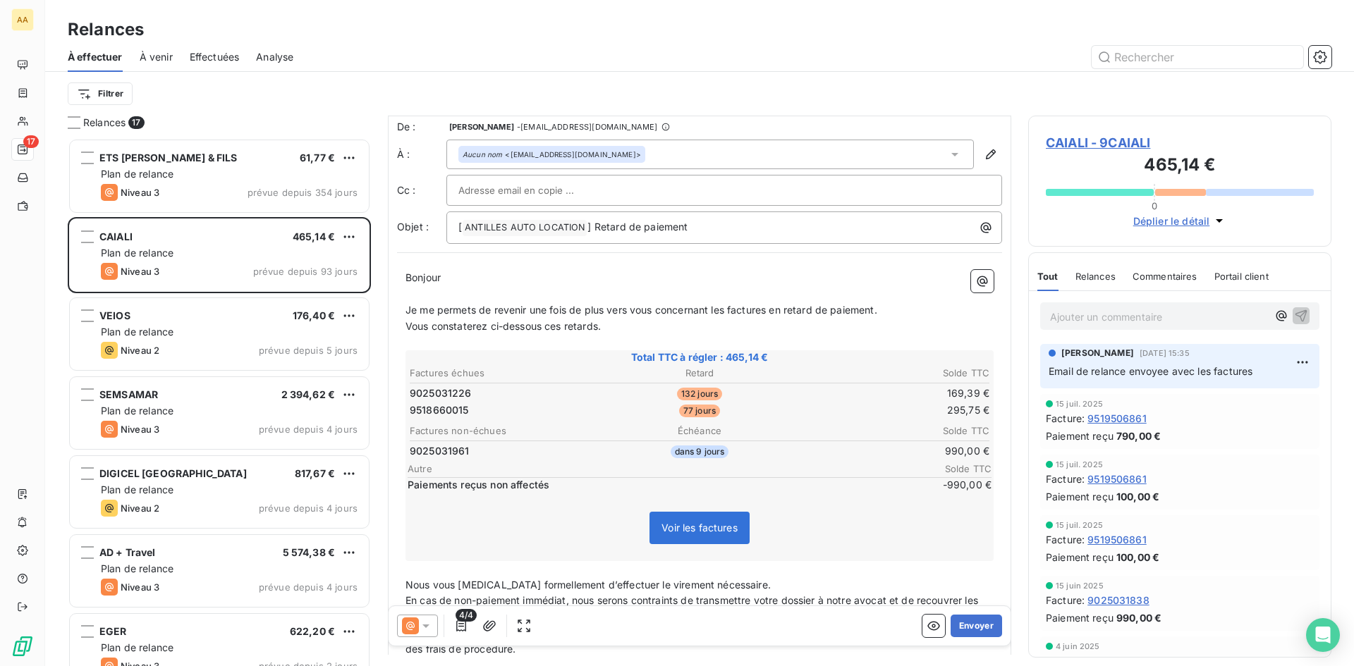
click at [895, 419] on table "Factures échues Retard Solde TTC 9025031226 132 jours 169,39 € 9518660015 77 jo…" at bounding box center [699, 391] width 584 height 55
click at [907, 488] on span "-990,00 €" at bounding box center [949, 485] width 85 height 14
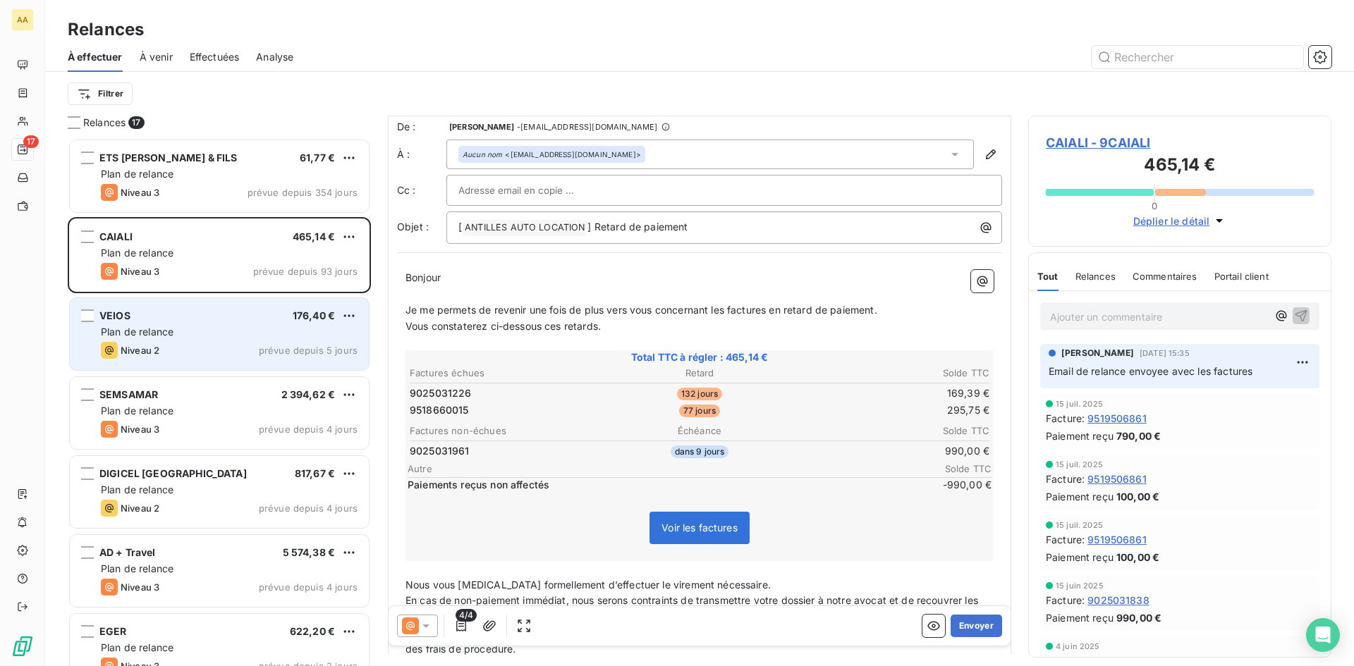
click at [349, 338] on div "Plan de relance" at bounding box center [229, 332] width 257 height 14
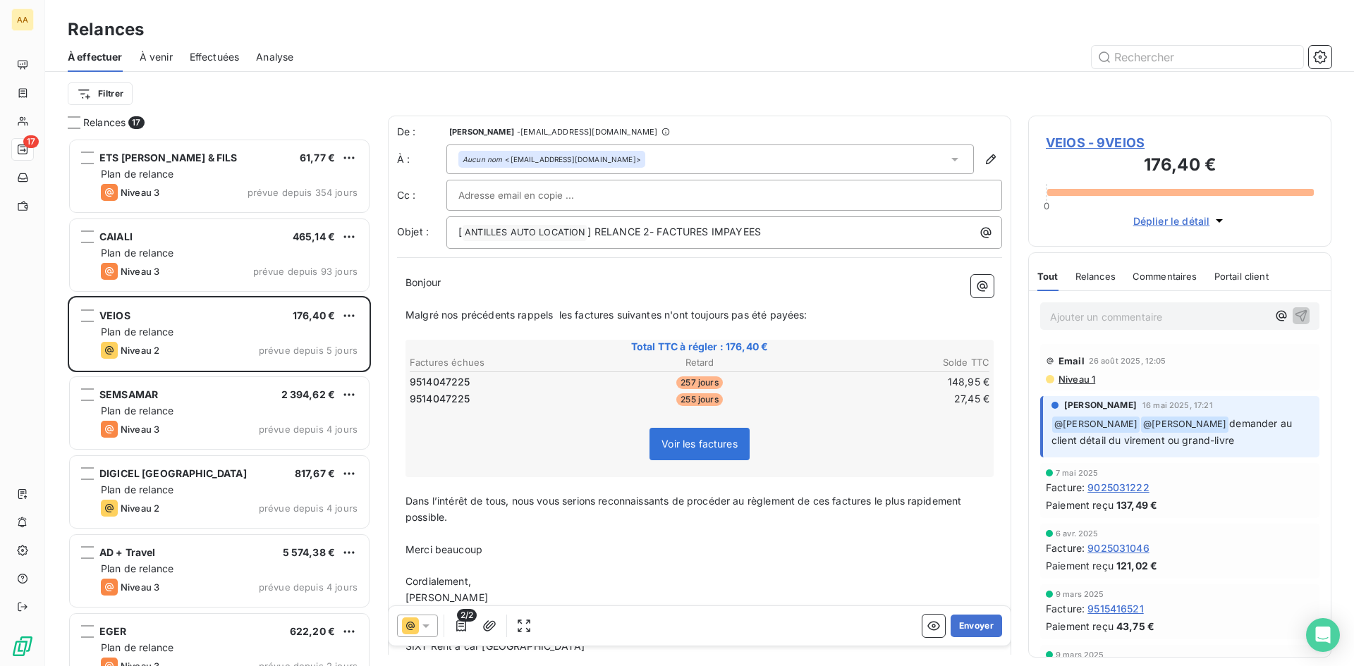
click at [1088, 135] on span "VEIOS - 9VEIOS" at bounding box center [1179, 142] width 268 height 19
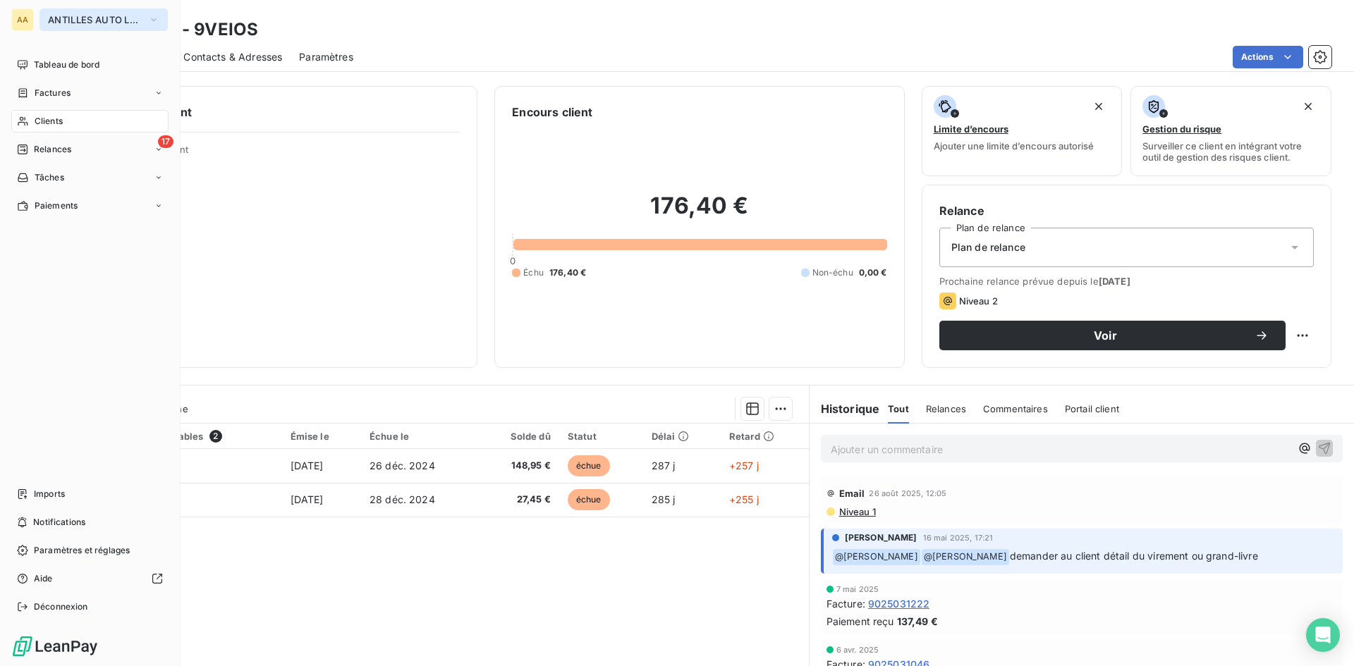
click at [159, 20] on button "ANTILLES AUTO LOCATION" at bounding box center [103, 19] width 128 height 23
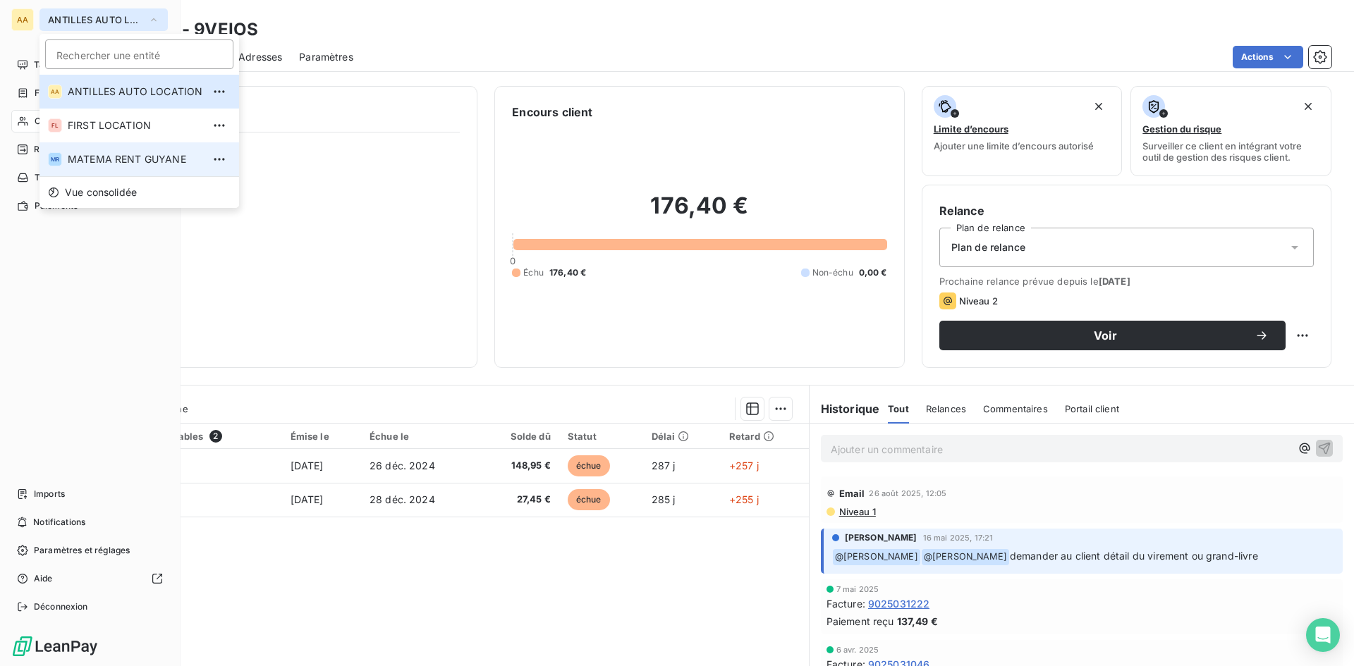
click at [152, 157] on span "MATEMA RENT GUYANE" at bounding box center [135, 159] width 135 height 14
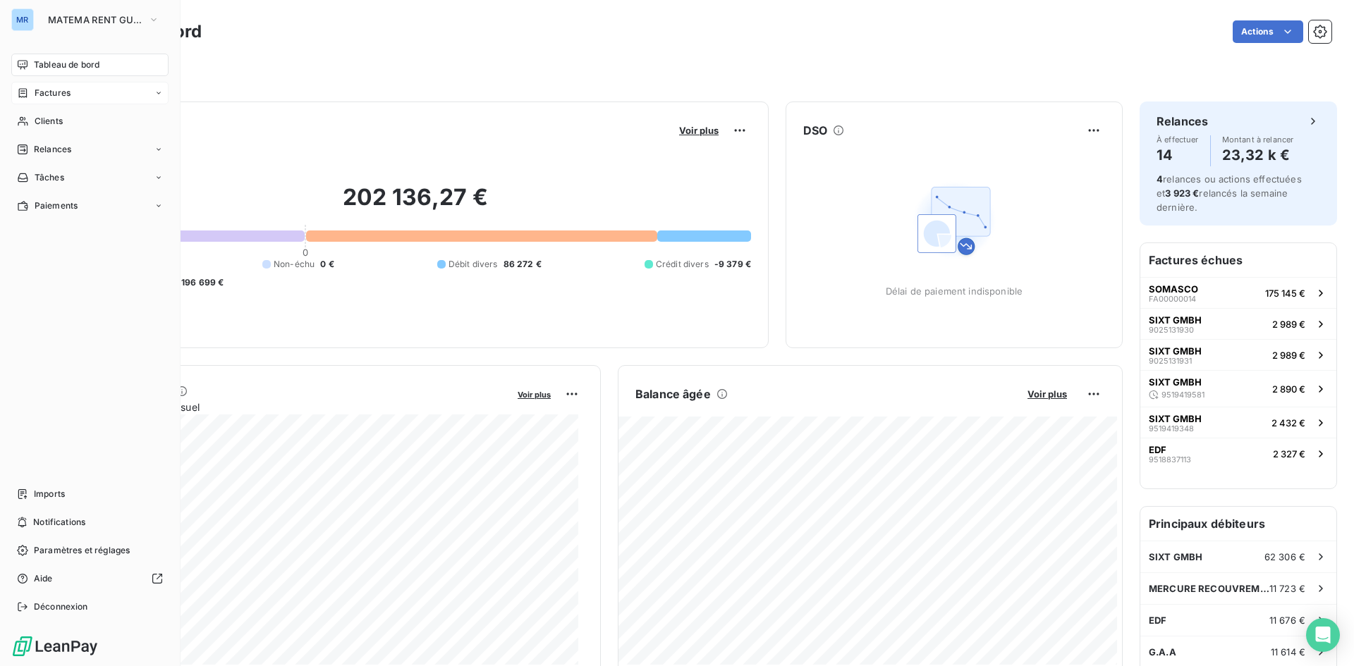
click at [94, 98] on div "Factures" at bounding box center [89, 93] width 157 height 23
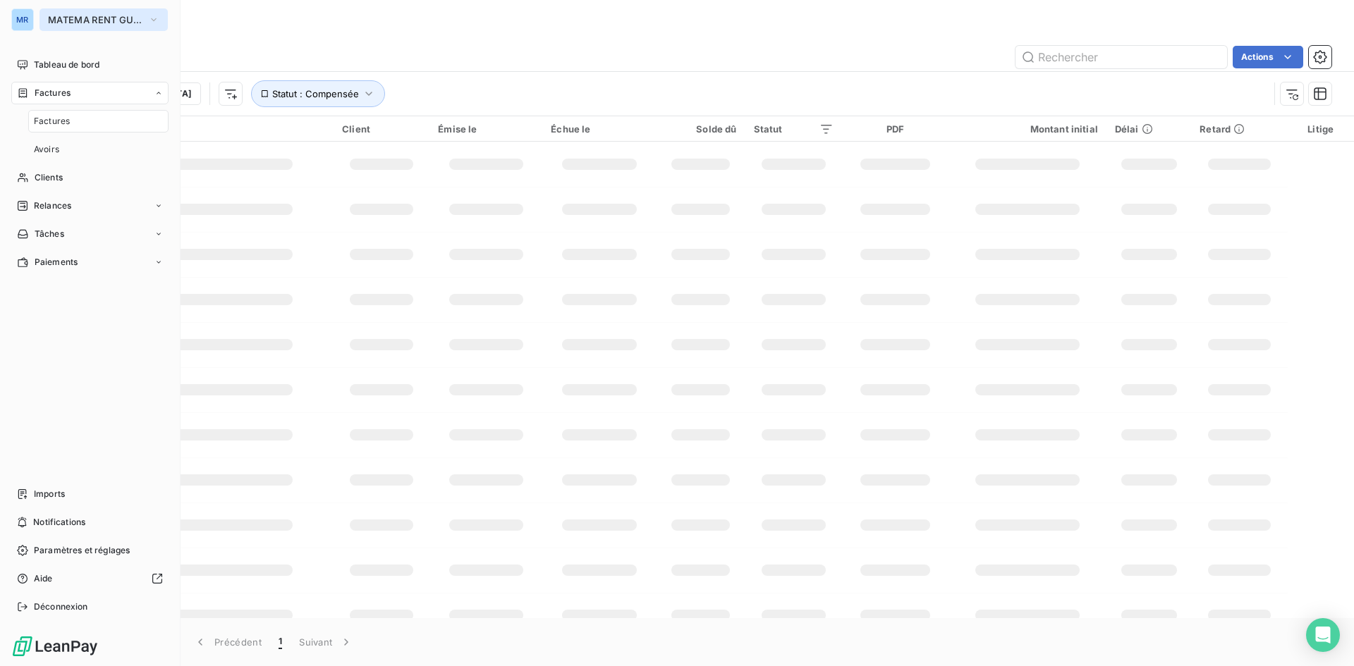
click at [155, 21] on icon "button" at bounding box center [153, 20] width 11 height 14
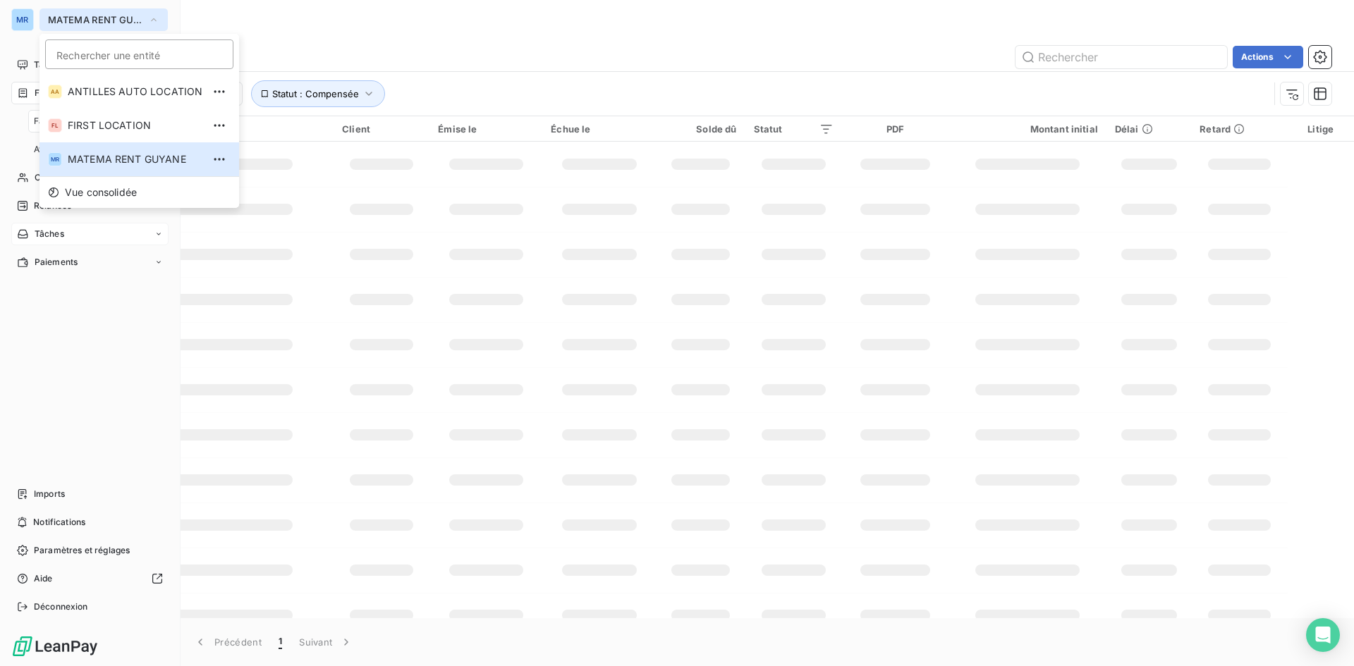
click at [89, 241] on div "Tâches" at bounding box center [89, 234] width 157 height 23
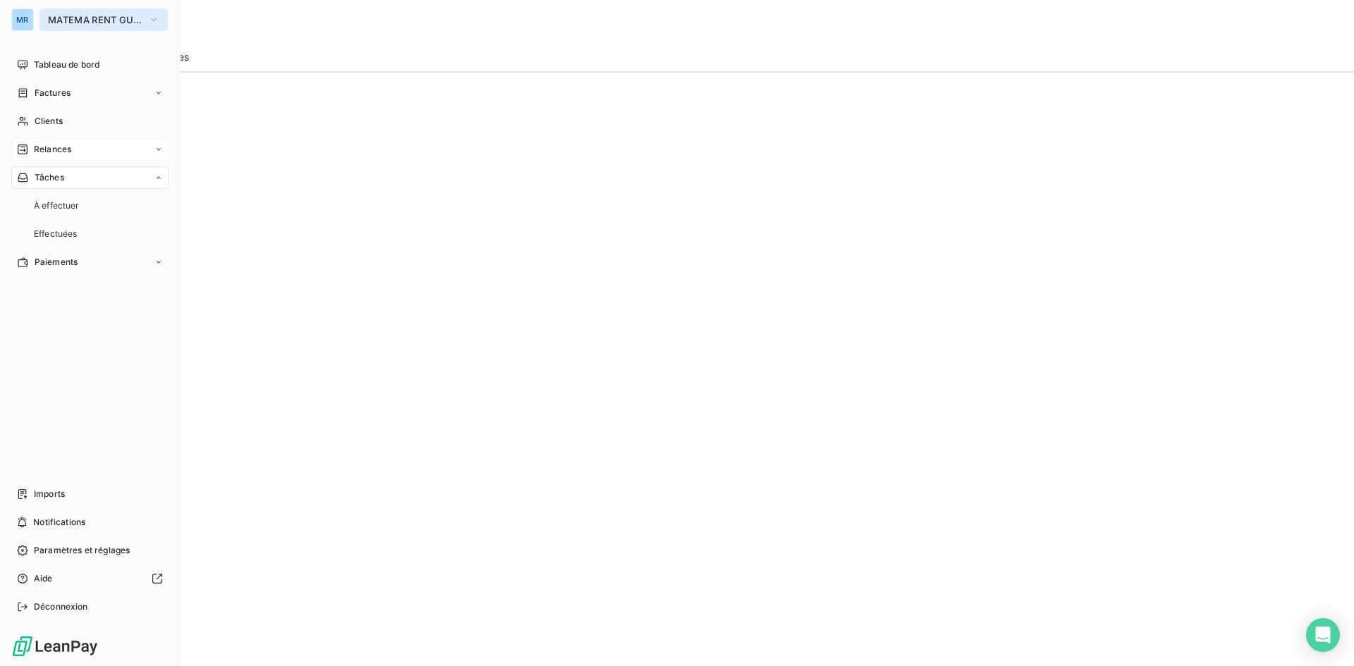
click at [70, 155] on span "Relances" at bounding box center [52, 149] width 37 height 13
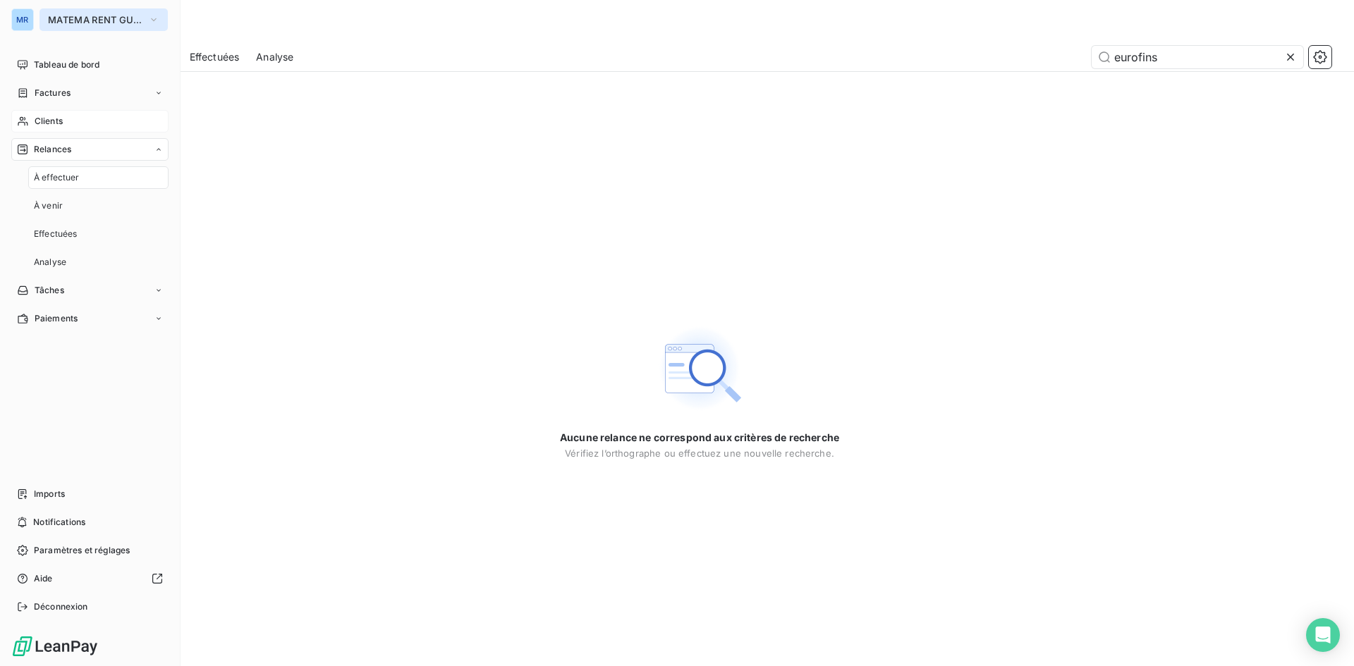
click at [76, 125] on div "Clients" at bounding box center [89, 121] width 157 height 23
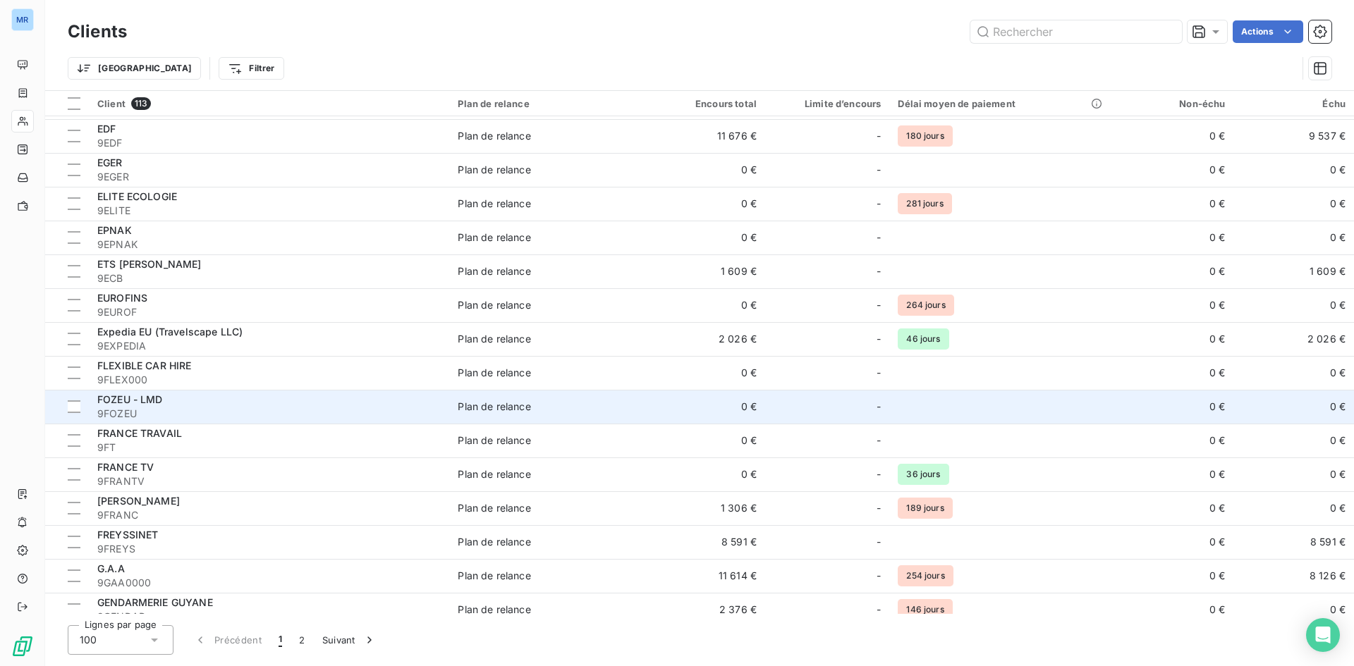
scroll to position [1833, 0]
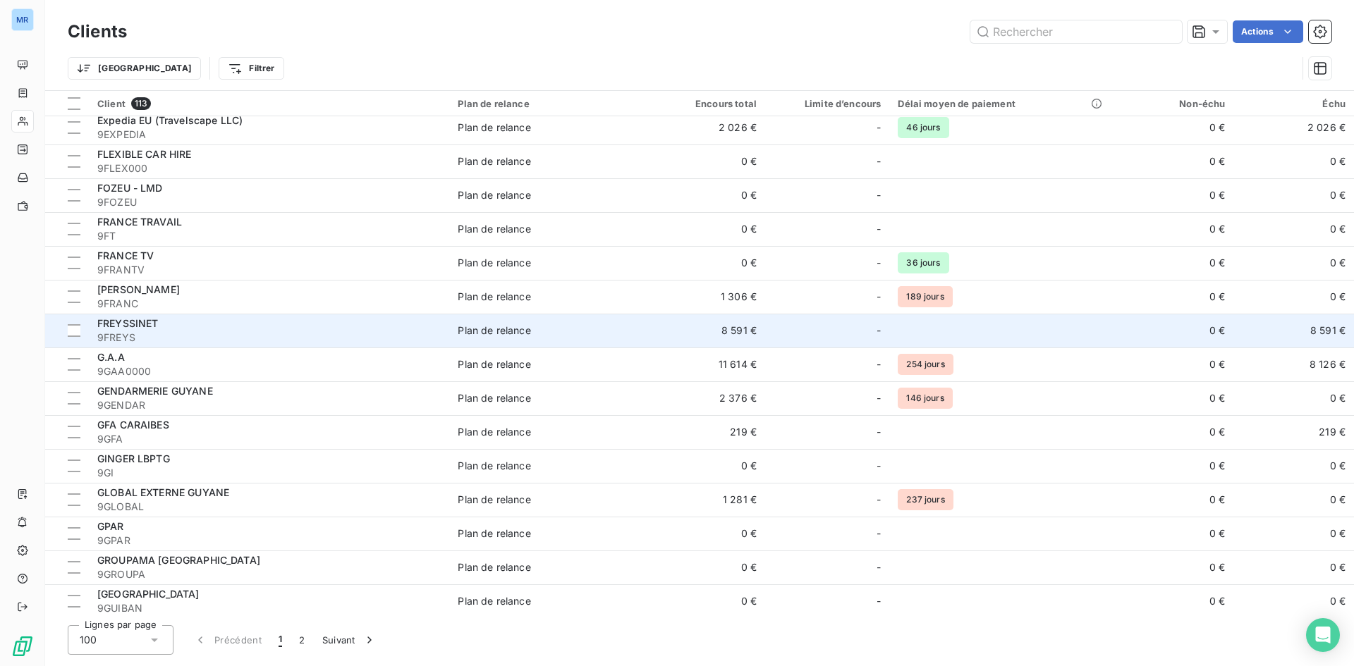
click at [120, 319] on span "FREYSSINET" at bounding box center [127, 323] width 61 height 12
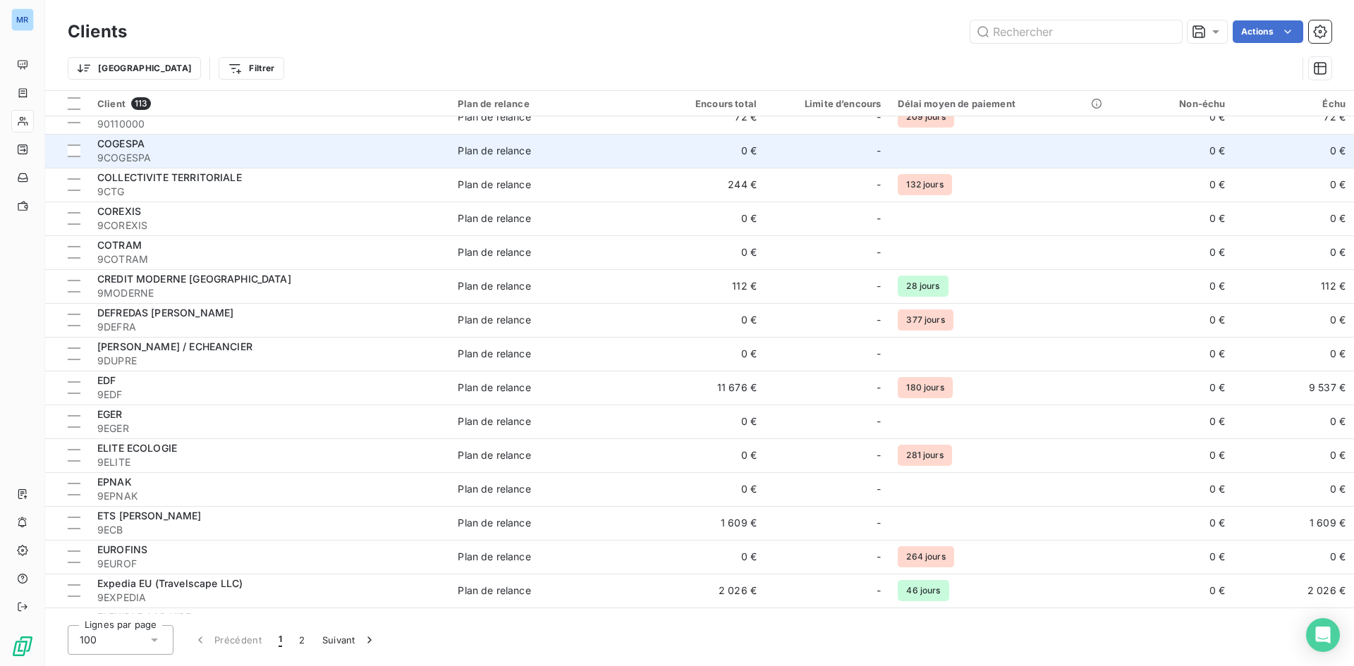
scroll to position [1410, 0]
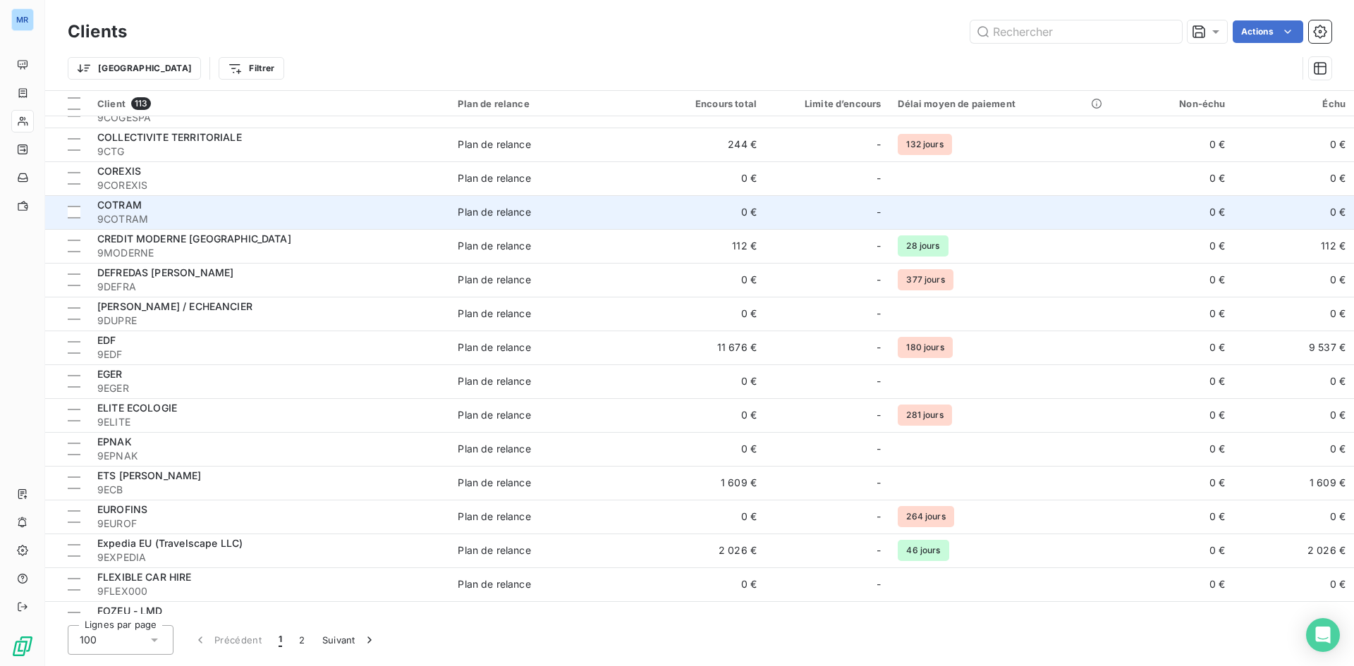
click at [150, 214] on span "9COTRAM" at bounding box center [268, 219] width 343 height 14
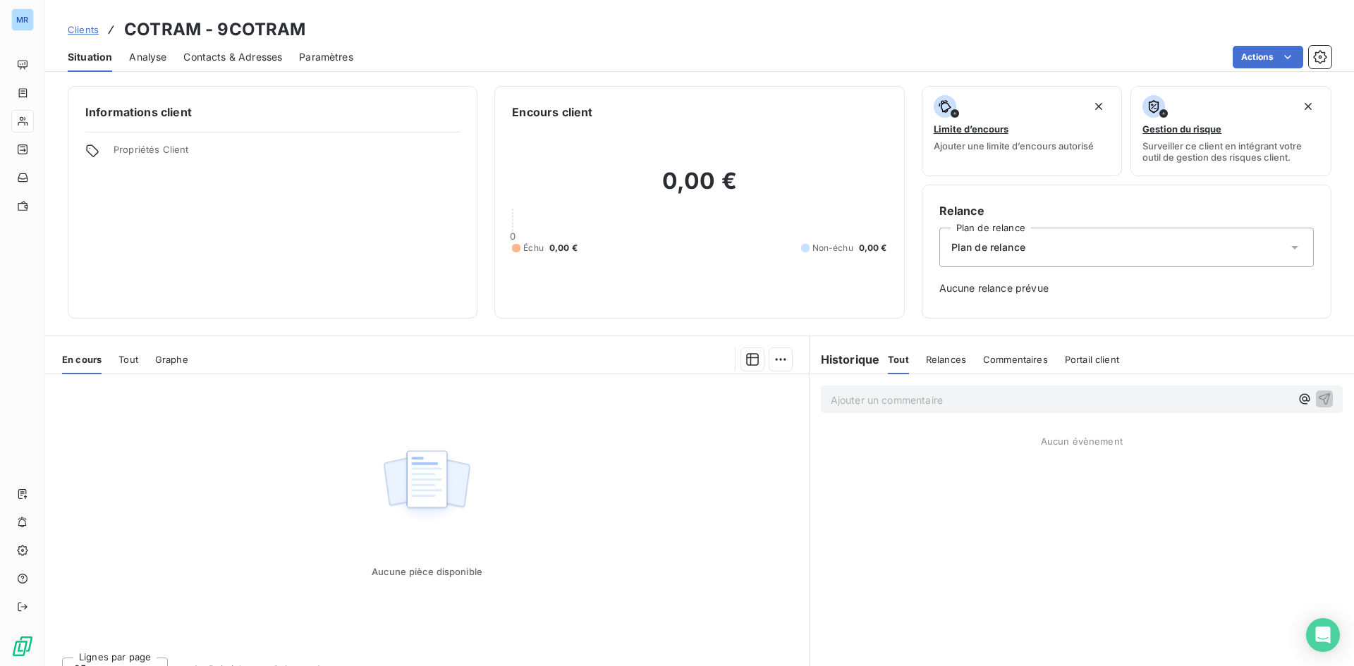
click at [995, 357] on span "Commentaires" at bounding box center [1015, 359] width 65 height 11
click at [947, 363] on span "Relances" at bounding box center [944, 359] width 40 height 11
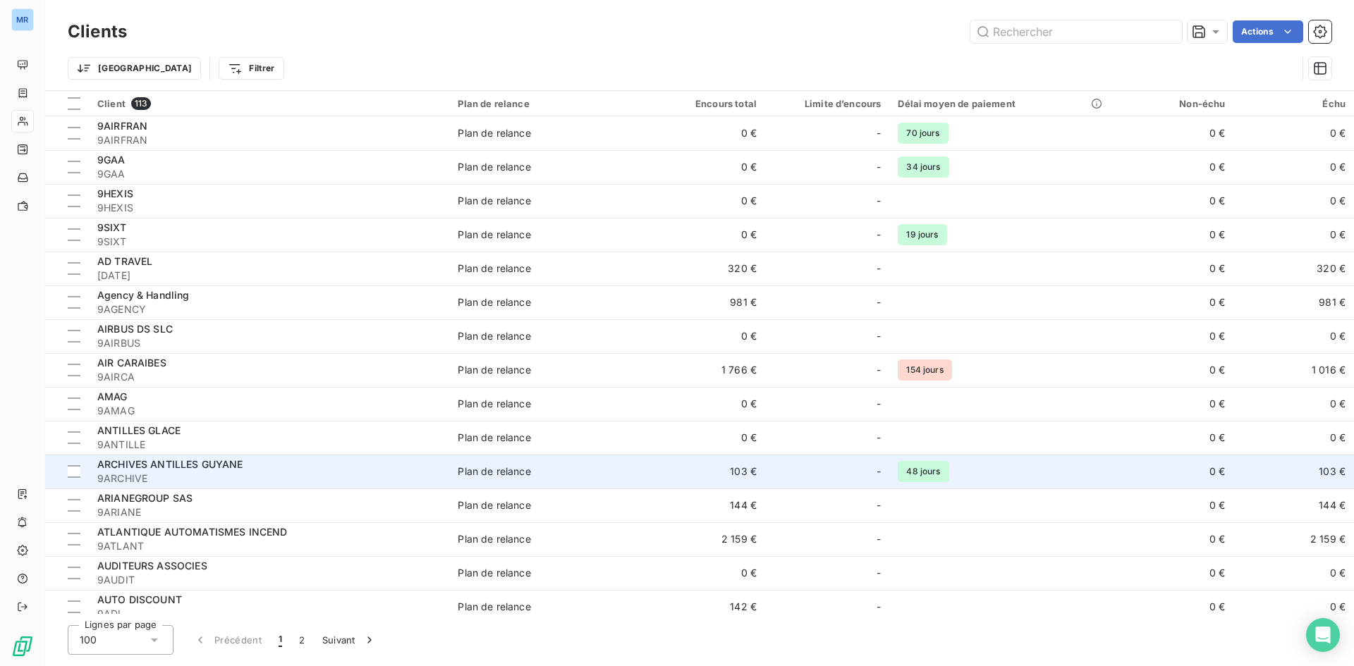
click at [262, 472] on span "9ARCHIVE" at bounding box center [268, 479] width 343 height 14
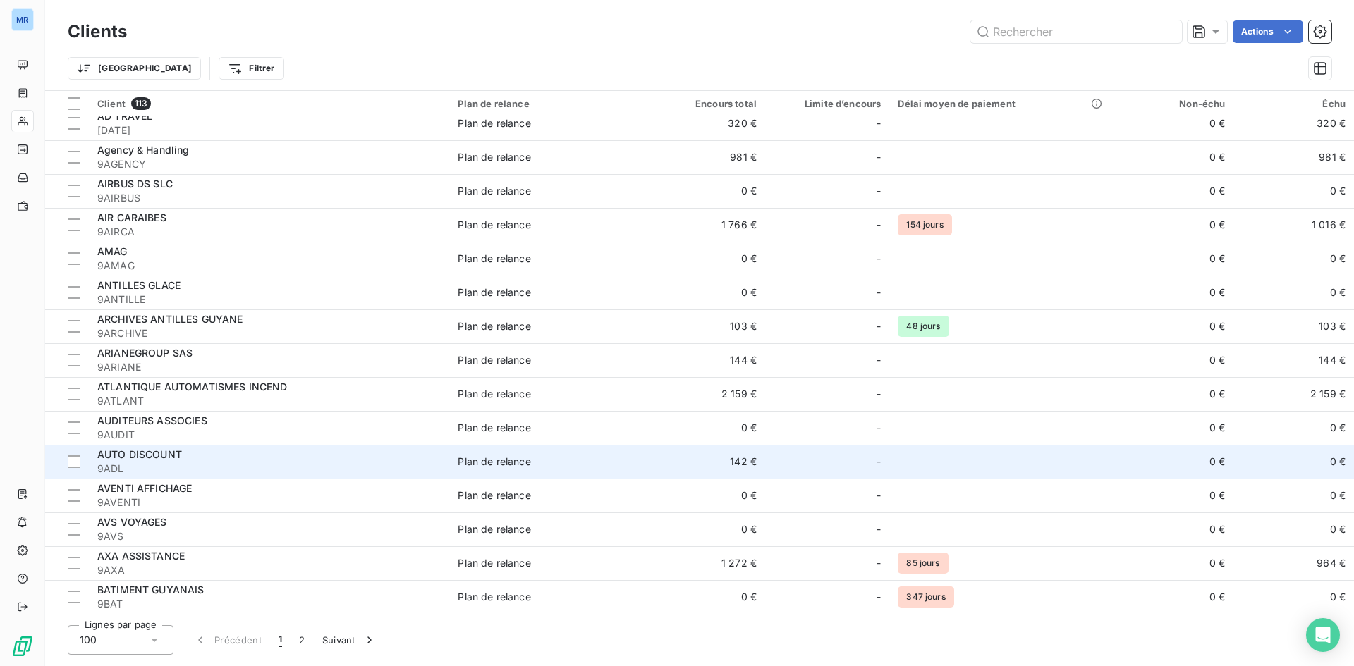
scroll to position [282, 0]
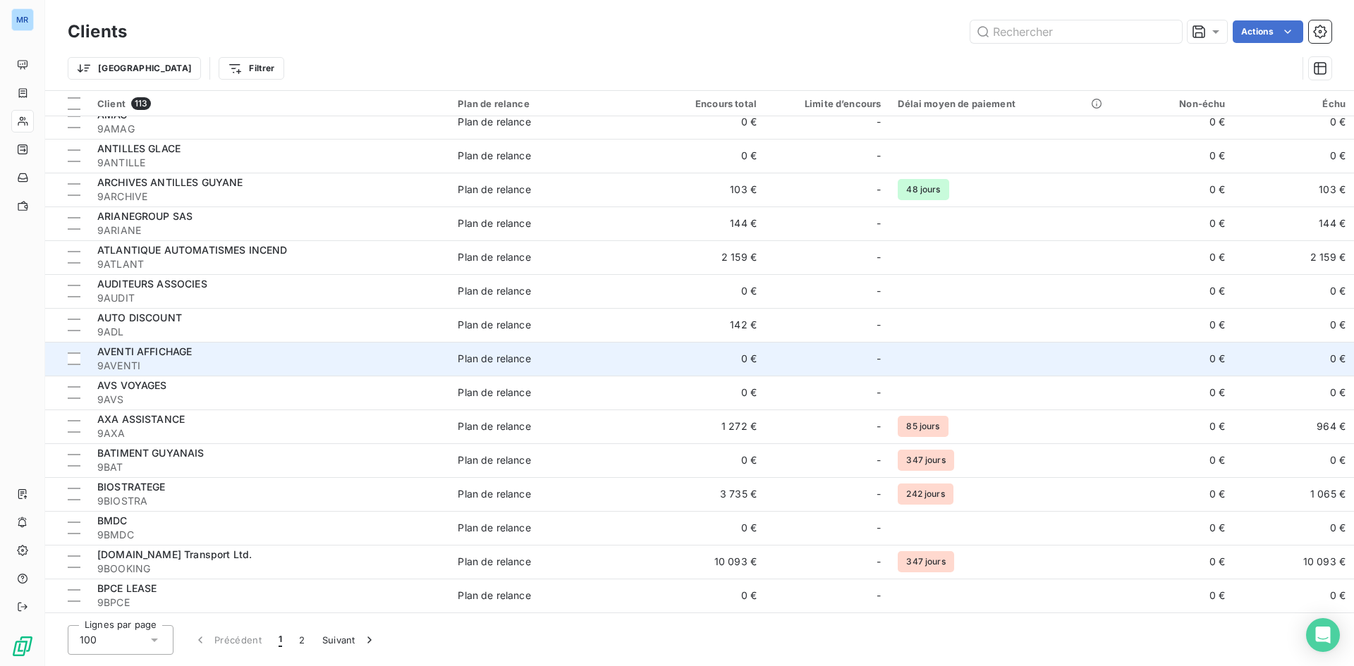
click at [233, 350] on div "AVENTI AFFICHAGE" at bounding box center [268, 352] width 343 height 14
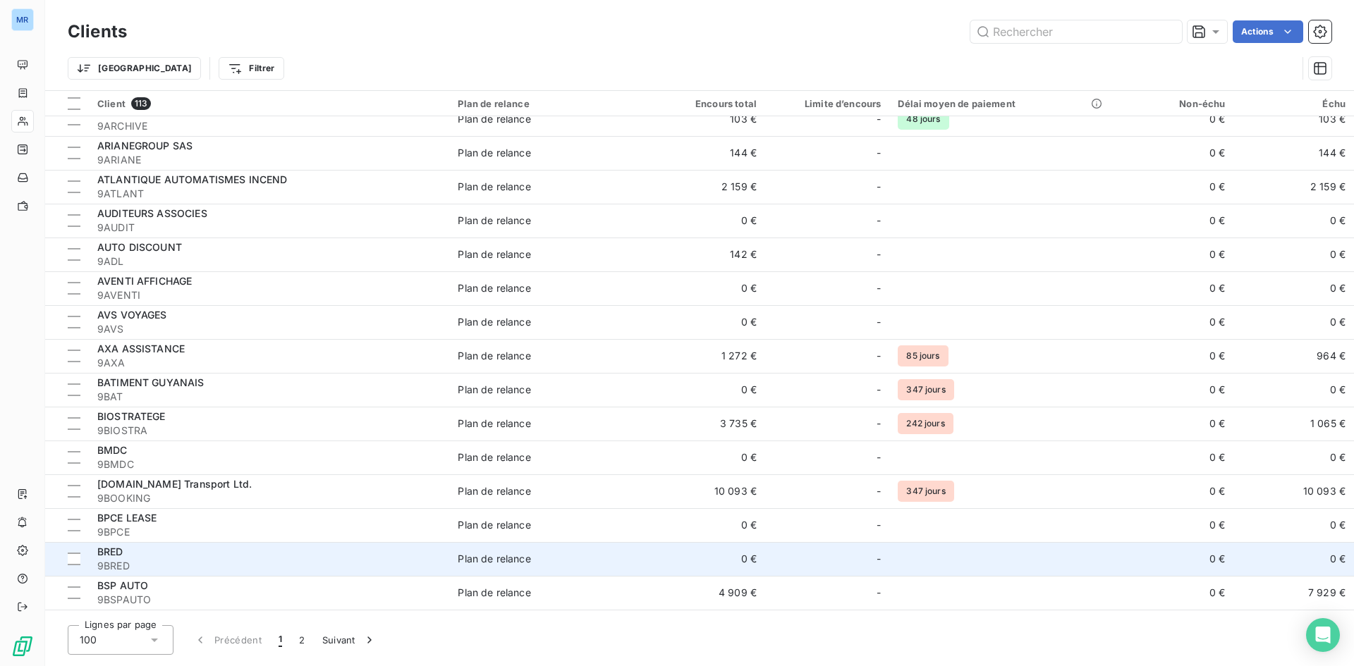
scroll to position [493, 0]
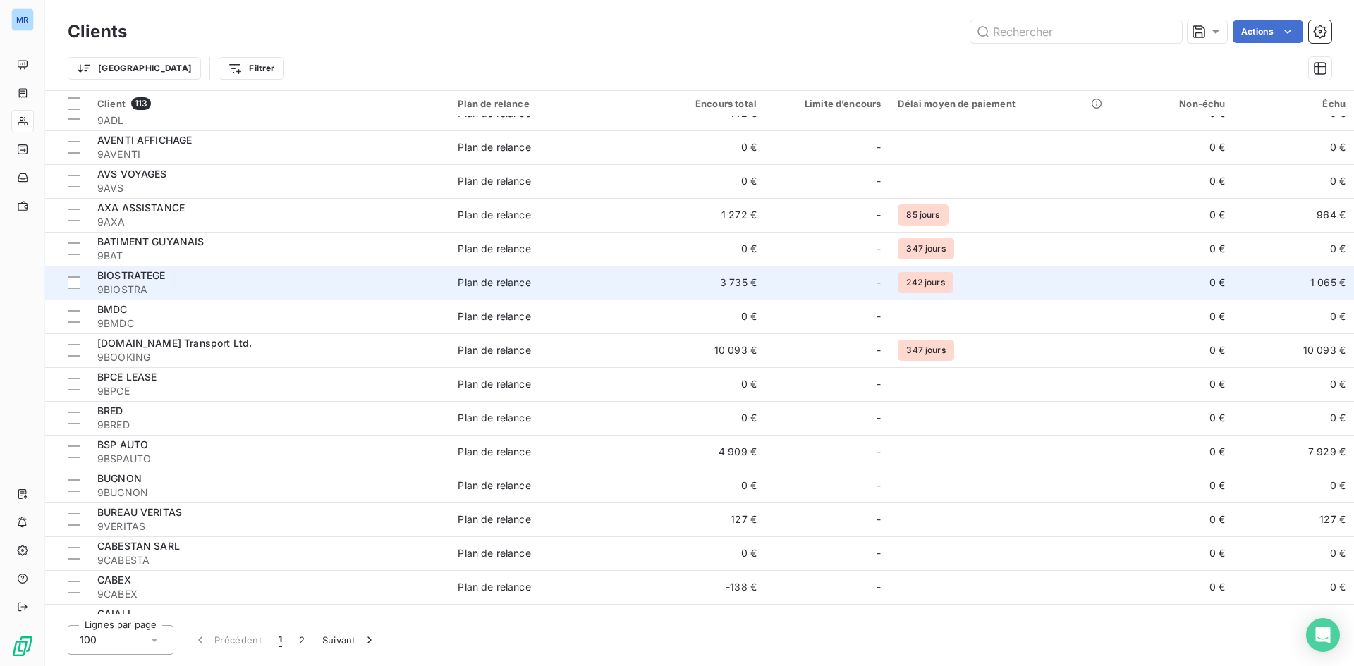
click at [366, 290] on span "9BIOSTRA" at bounding box center [268, 290] width 343 height 14
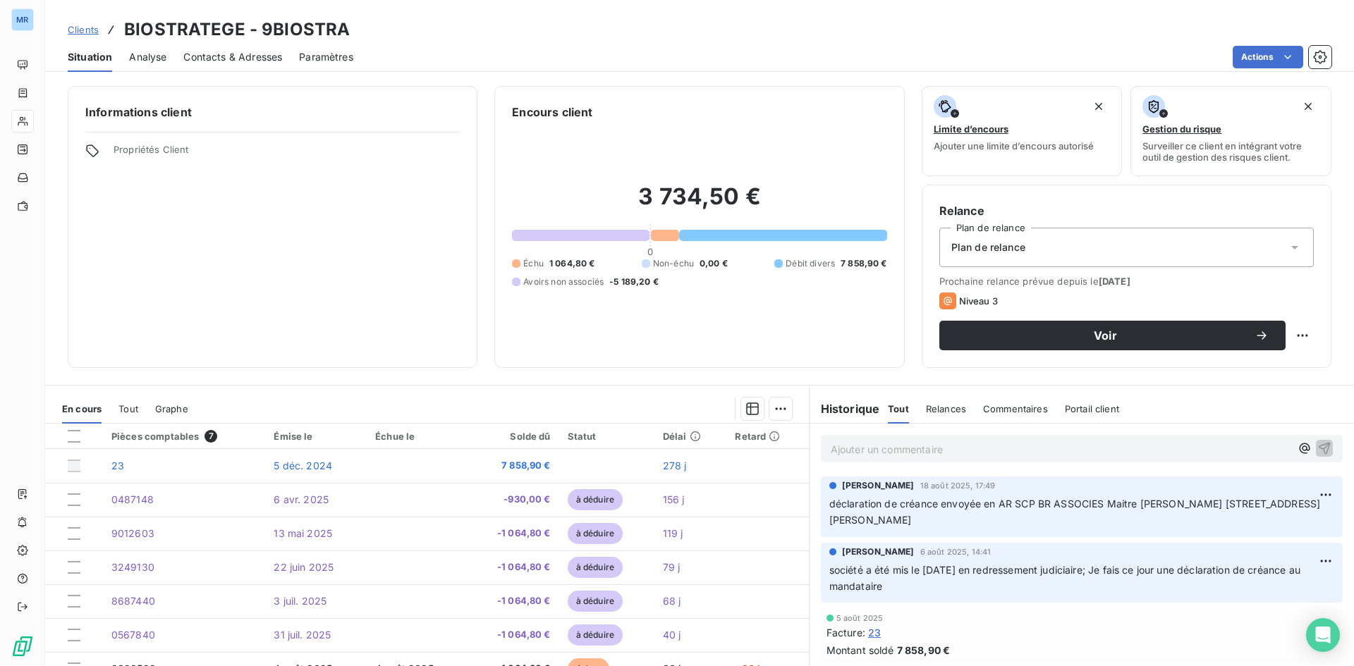
scroll to position [71, 0]
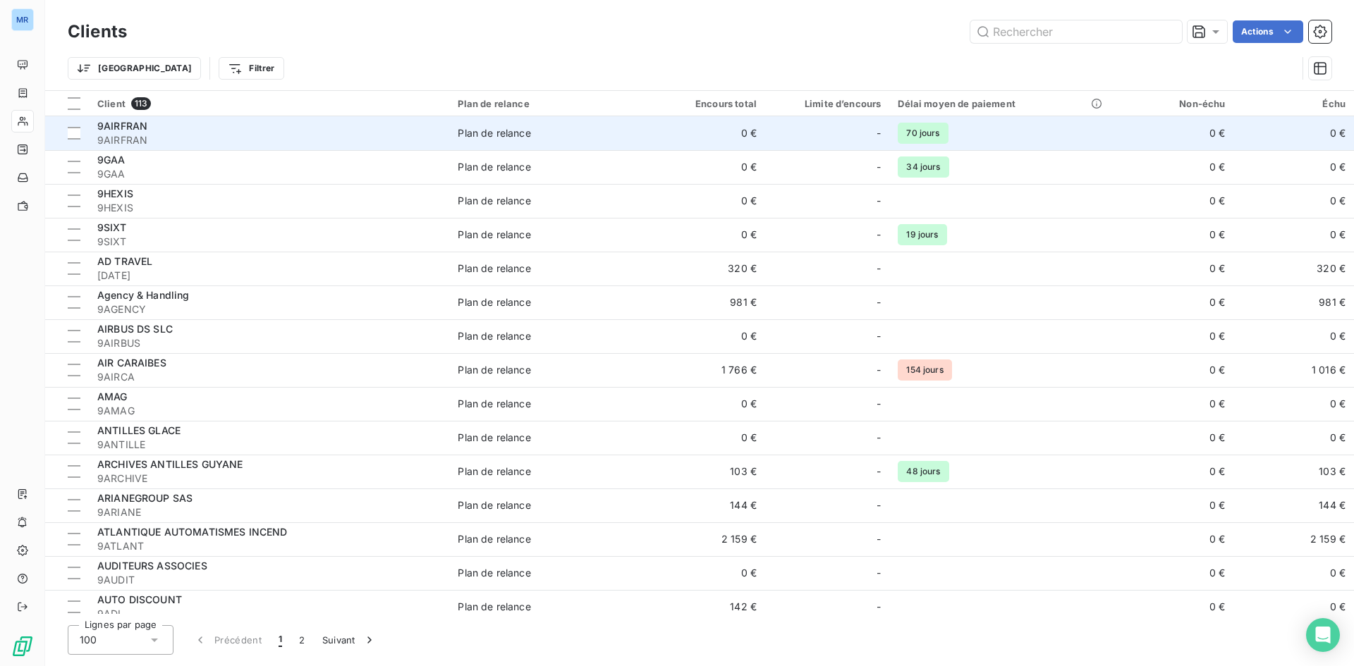
click at [857, 133] on div at bounding box center [859, 133] width 23 height 23
click at [282, 121] on div "9AIRFRAN" at bounding box center [268, 126] width 343 height 14
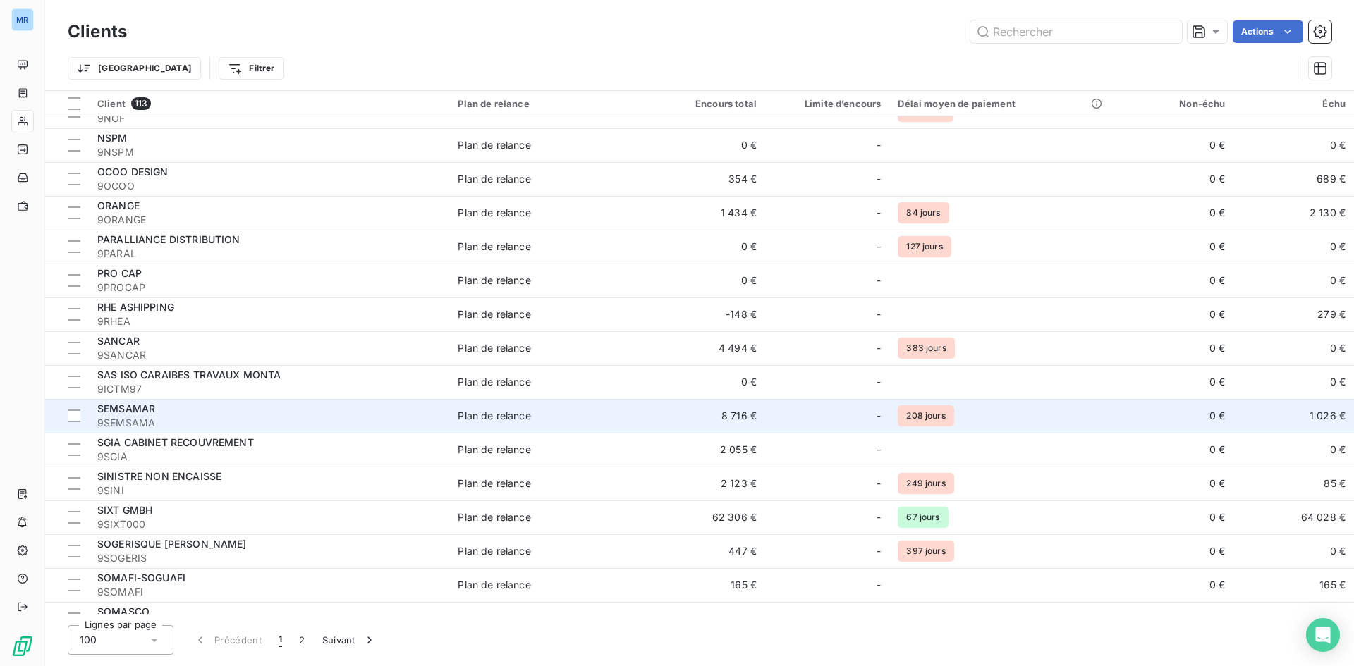
scroll to position [2887, 0]
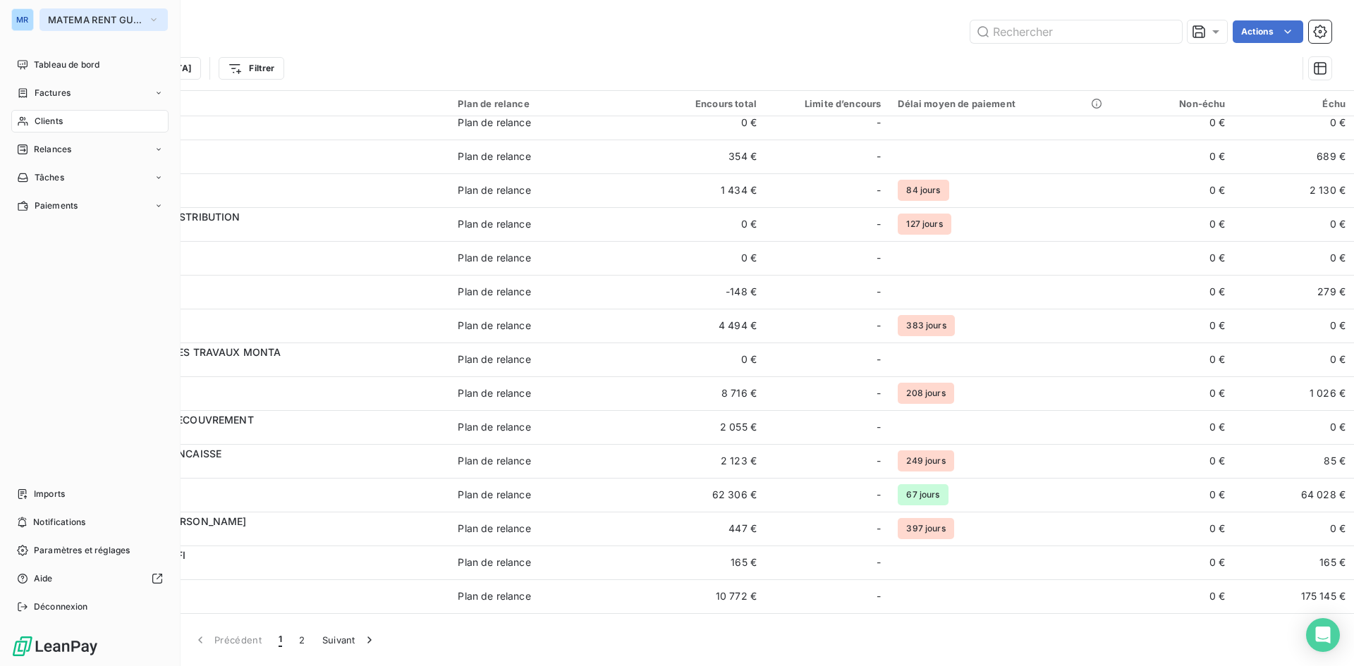
click at [140, 14] on span "MATEMA RENT GUYANE" at bounding box center [95, 19] width 94 height 11
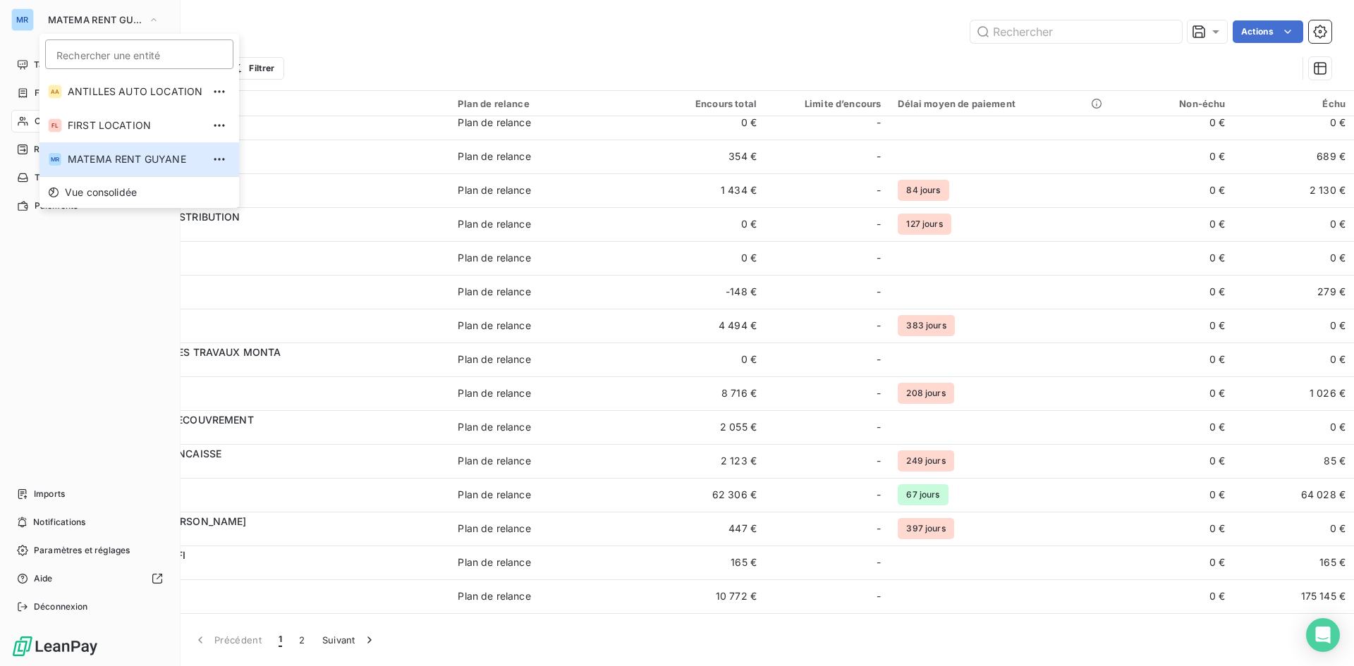
drag, startPoint x: 61, startPoint y: 315, endPoint x: 61, endPoint y: 305, distance: 9.9
click at [62, 313] on div "Tableau de bord Factures Clients Relances Tâches Paiements Imports Notification…" at bounding box center [89, 336] width 157 height 565
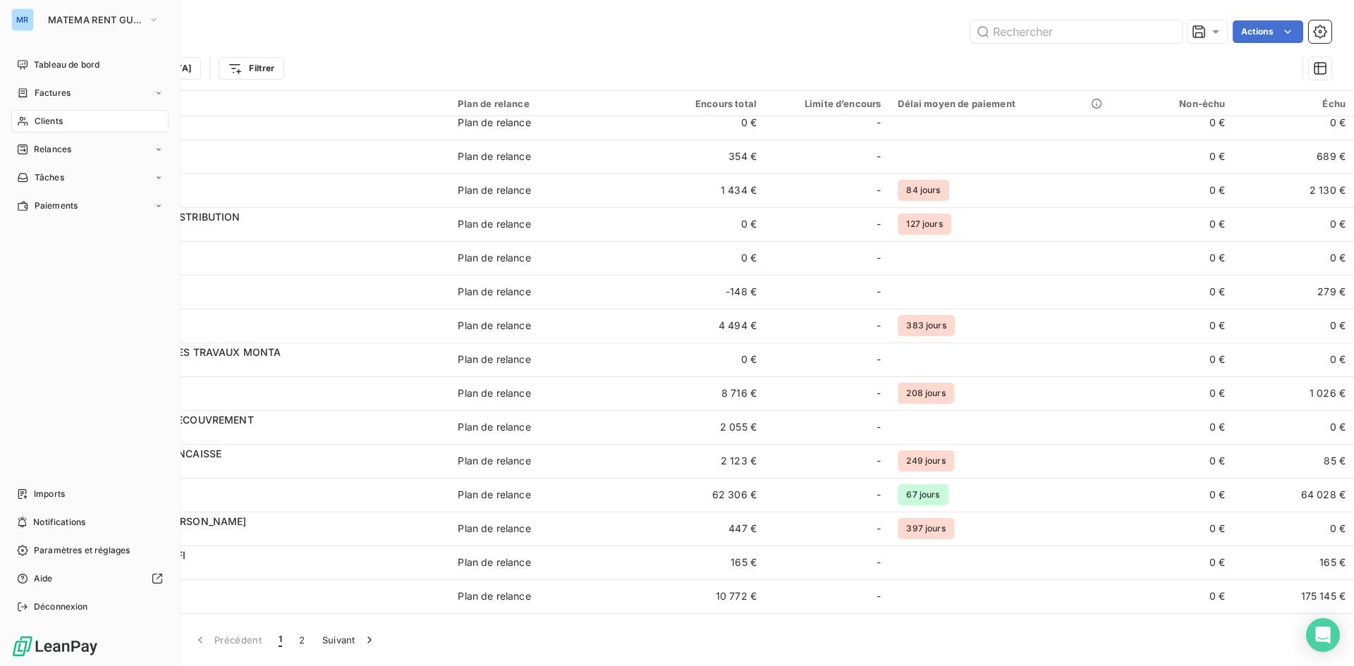
click at [61, 116] on span "Clients" at bounding box center [49, 121] width 28 height 13
